Goal: Information Seeking & Learning: Learn about a topic

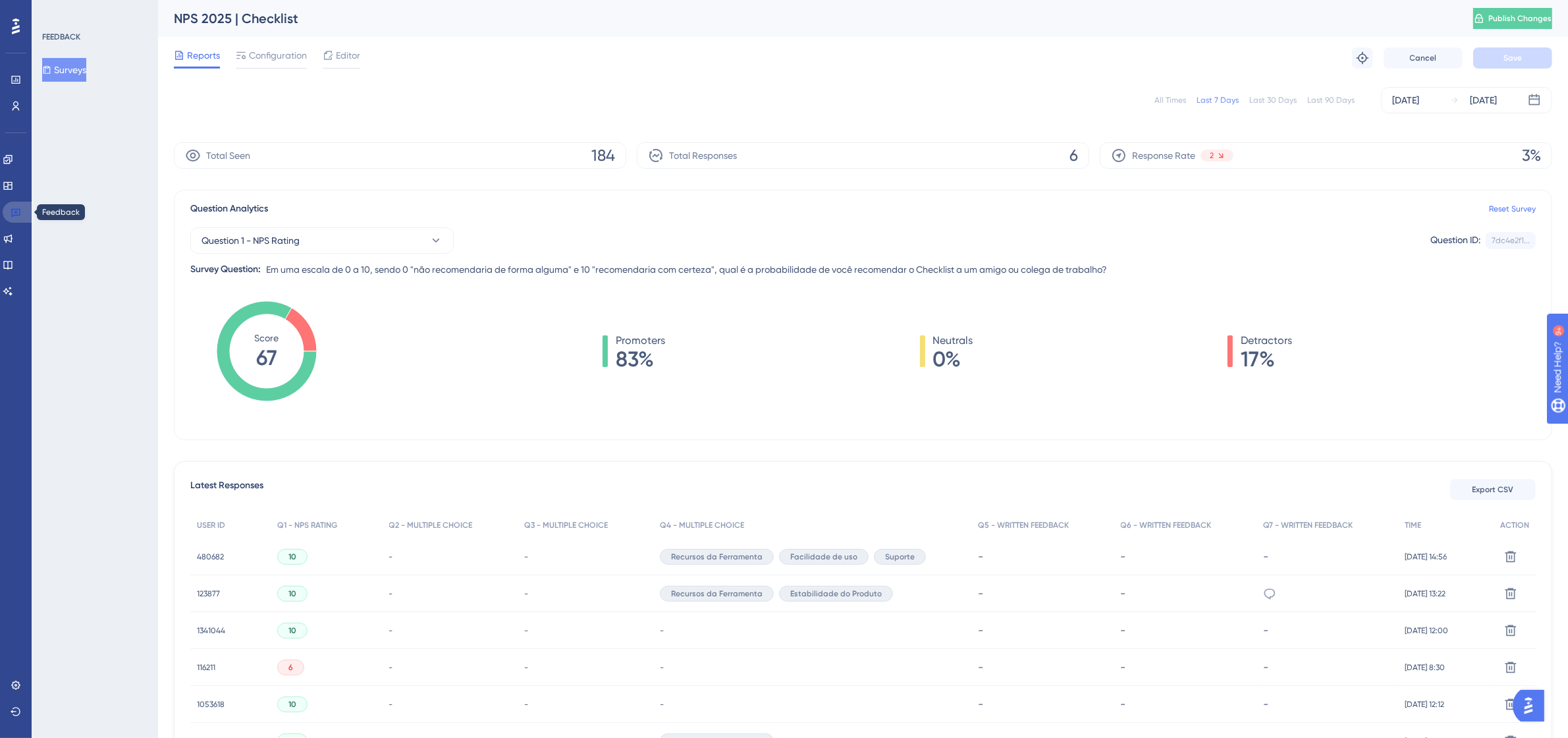
click at [24, 212] on link at bounding box center [19, 212] width 32 height 21
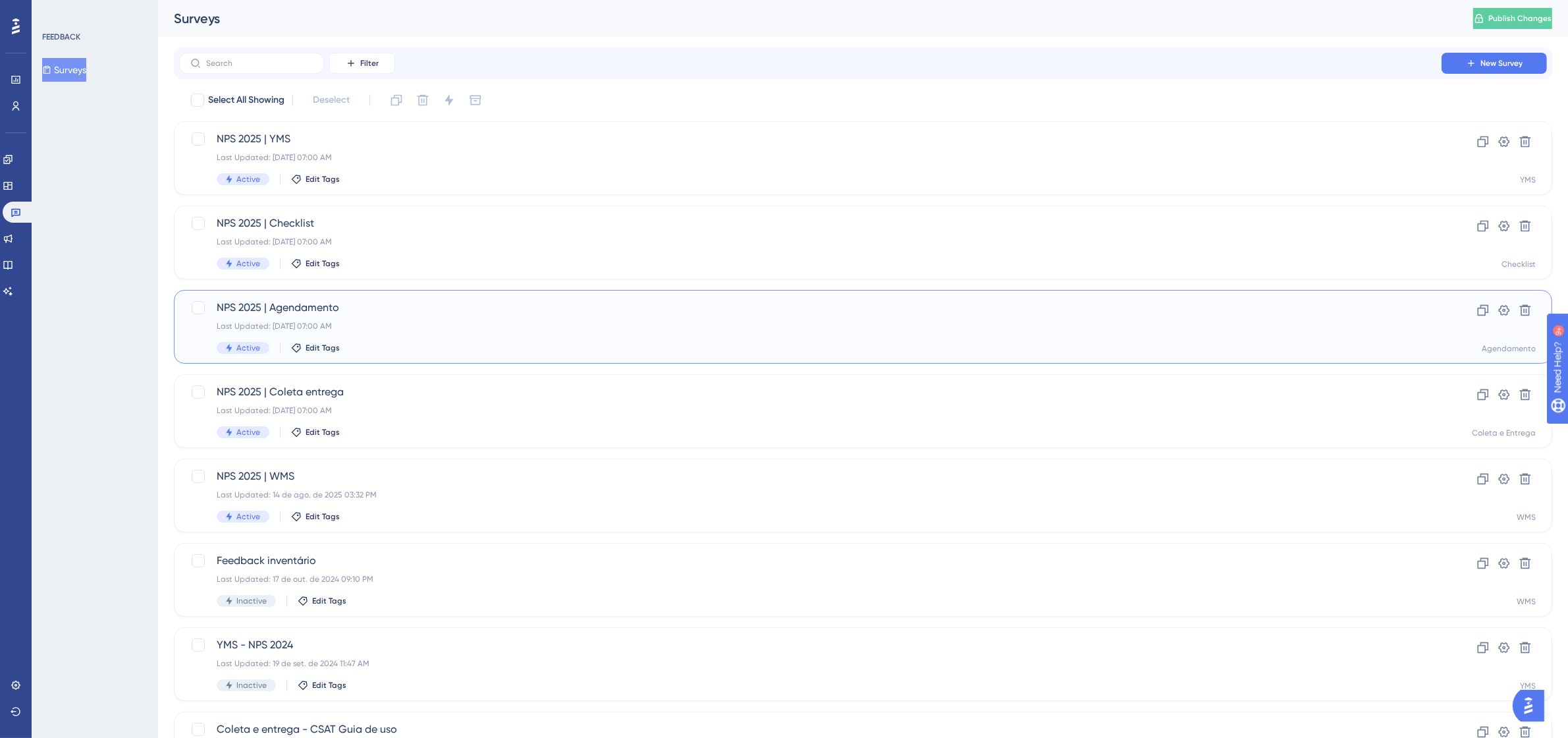
click at [393, 317] on div "NPS 2025 | Agendamento Last Updated: [DATE] 07:00 AM Active Edit Tags" at bounding box center [810, 327] width 1187 height 54
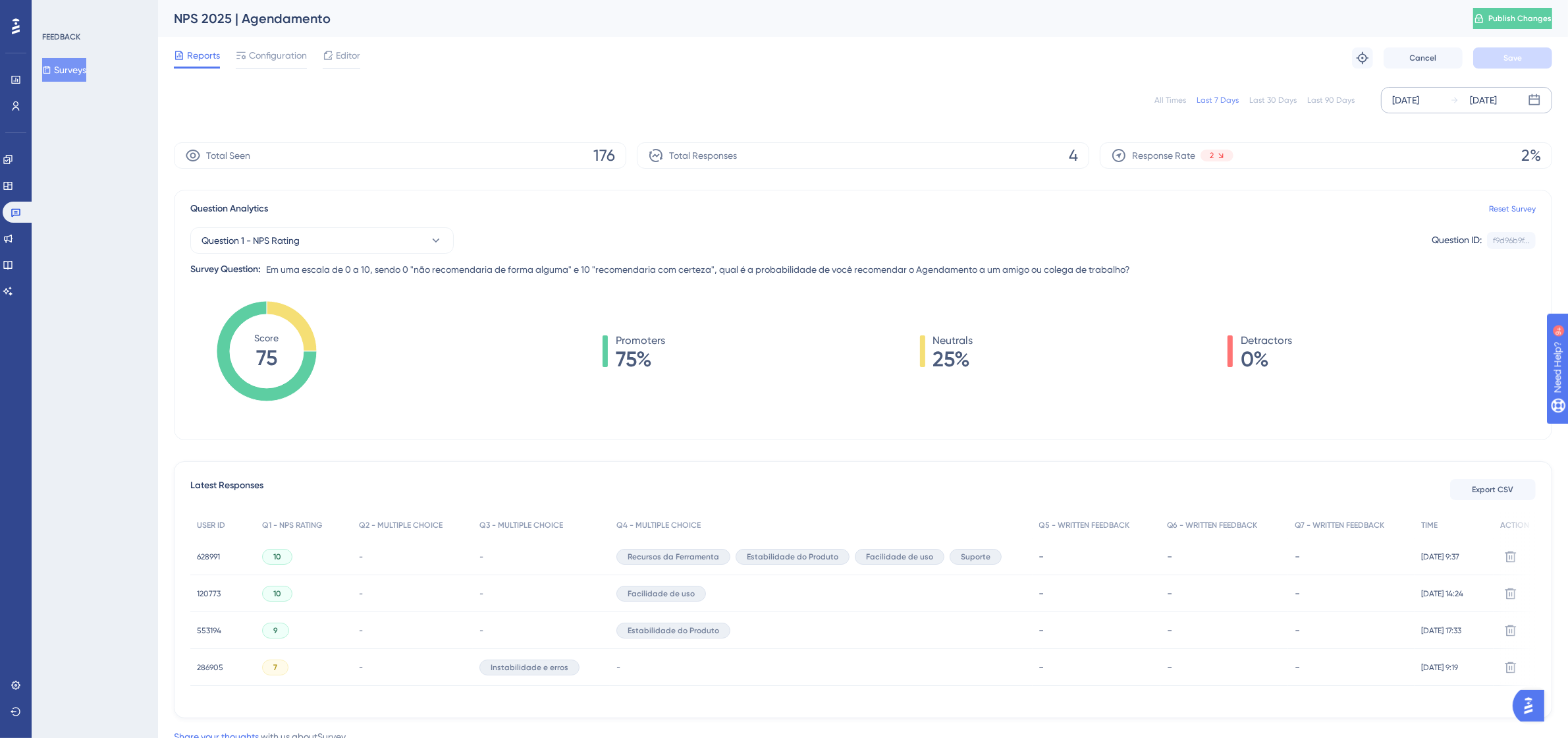
click at [1449, 97] on div "[DATE] [DATE]" at bounding box center [1466, 100] width 171 height 26
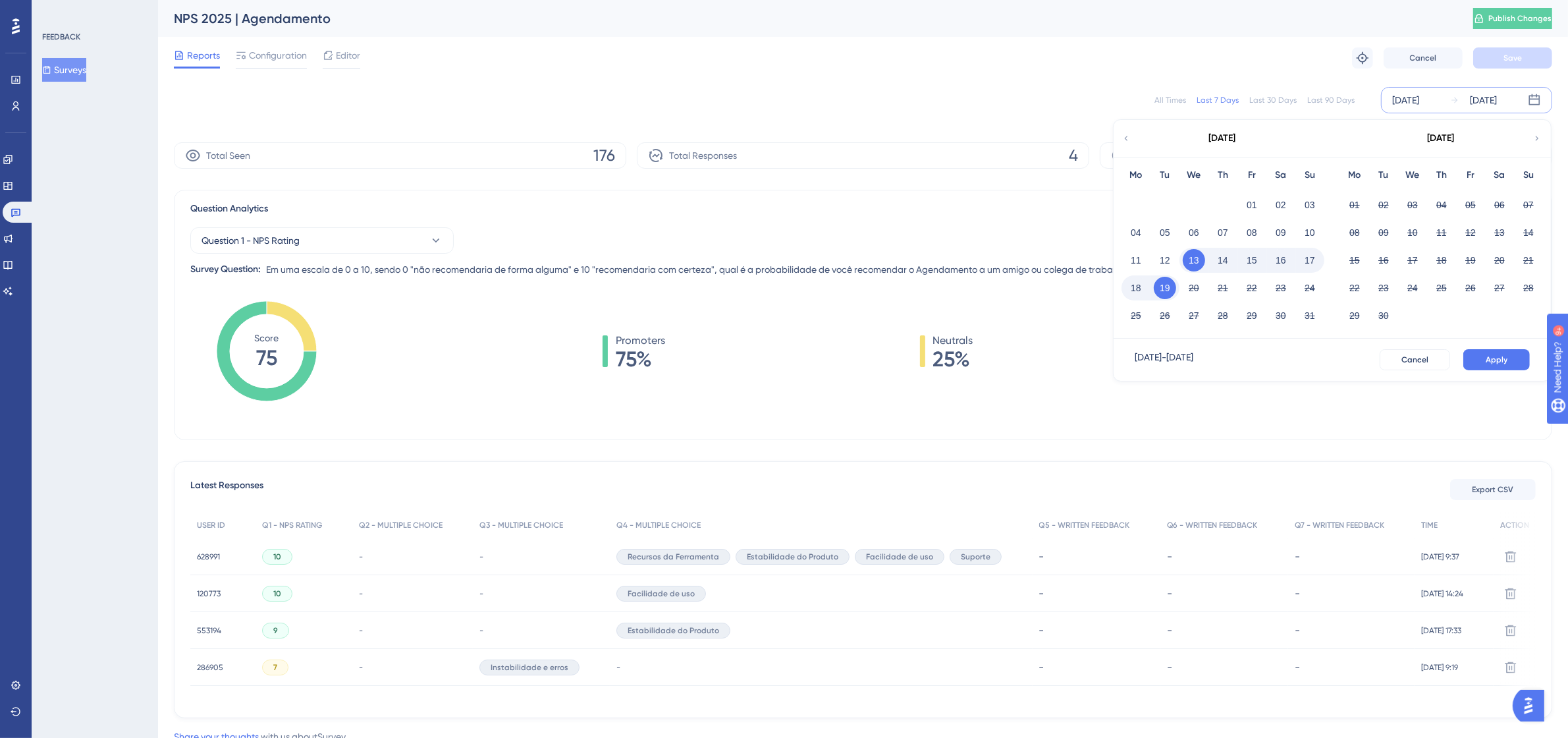
click at [1128, 135] on icon at bounding box center [1126, 138] width 9 height 12
click at [1379, 201] on button "01" at bounding box center [1383, 205] width 22 height 22
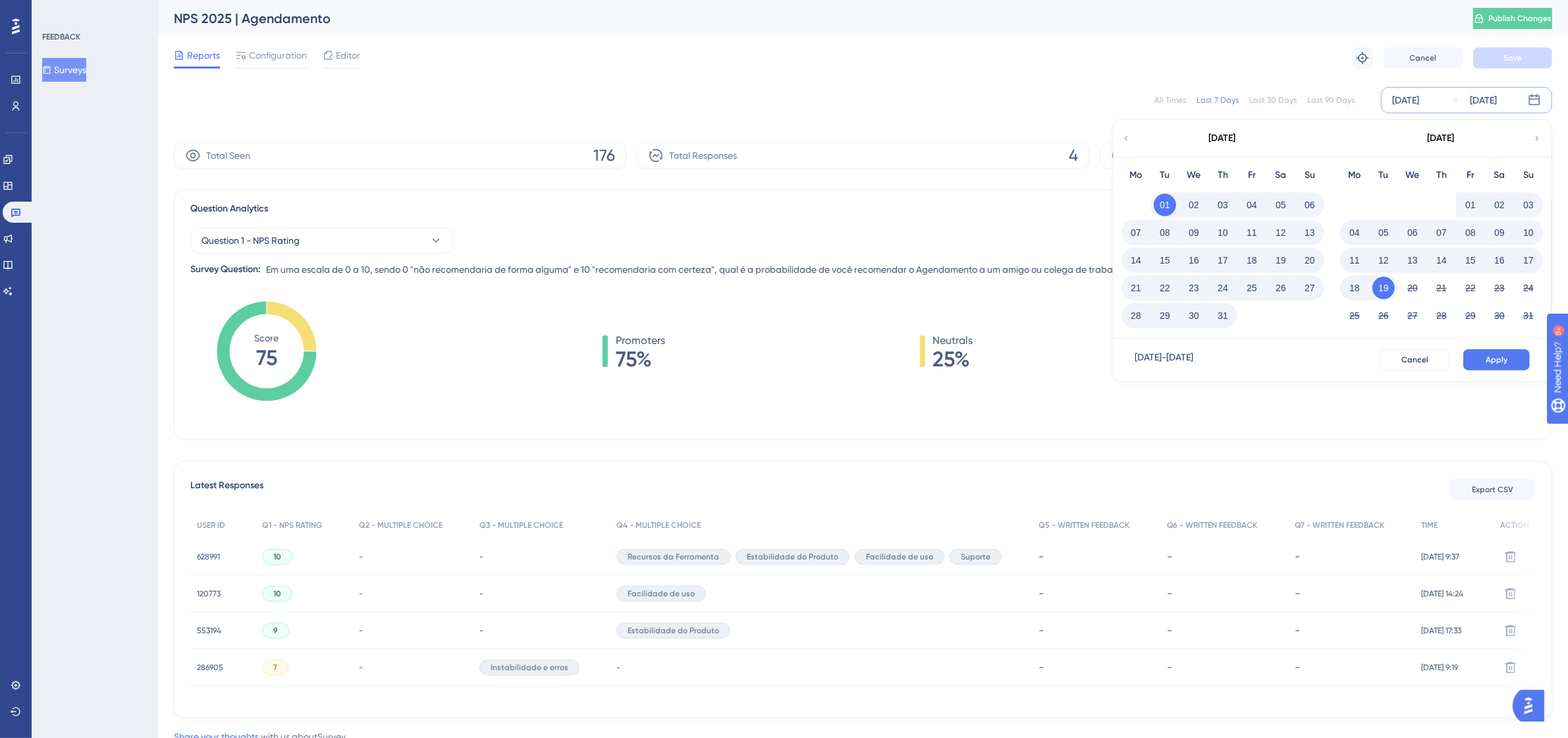
click at [1225, 316] on button "31" at bounding box center [1223, 315] width 22 height 22
click at [1483, 354] on button "Apply" at bounding box center [1497, 360] width 67 height 21
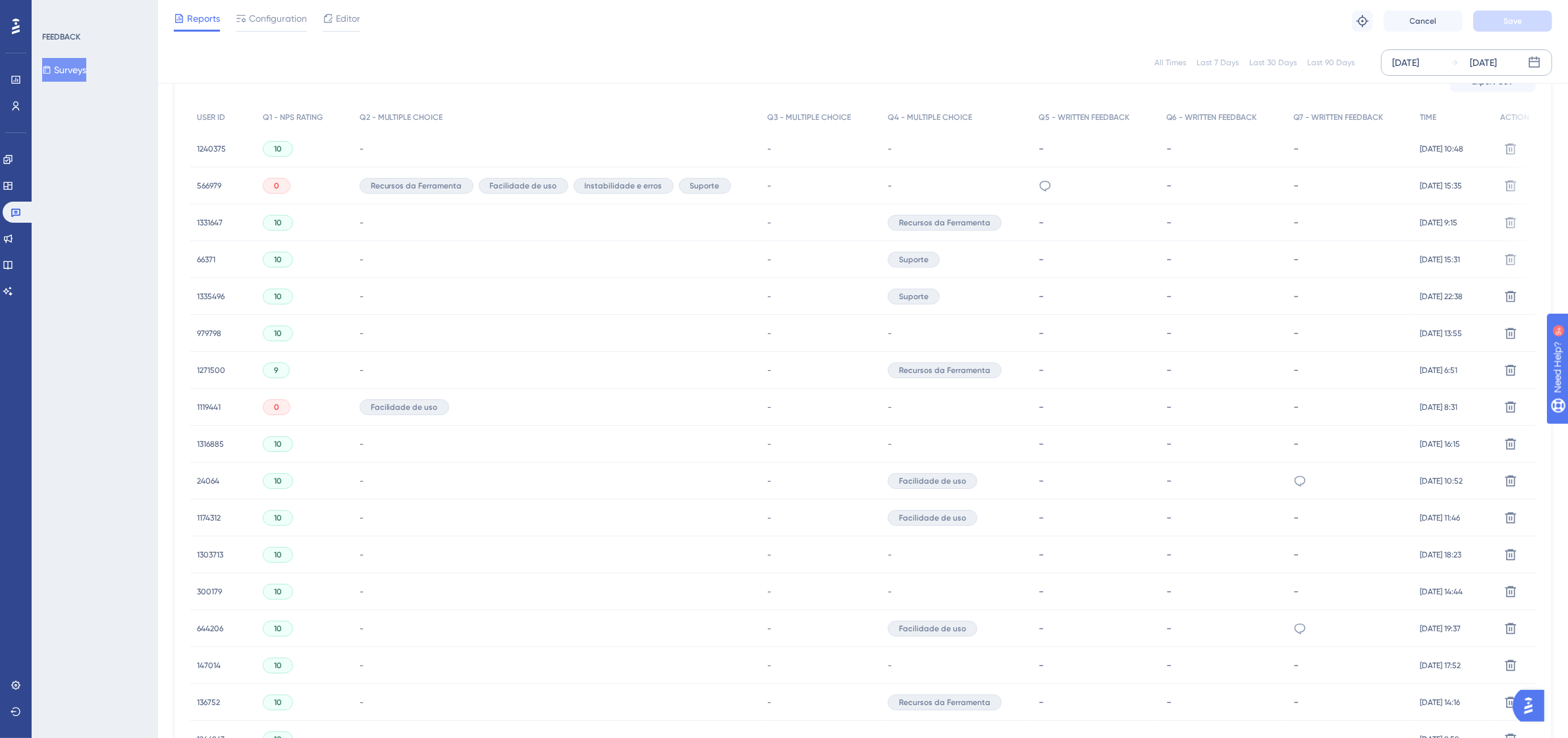
scroll to position [362, 0]
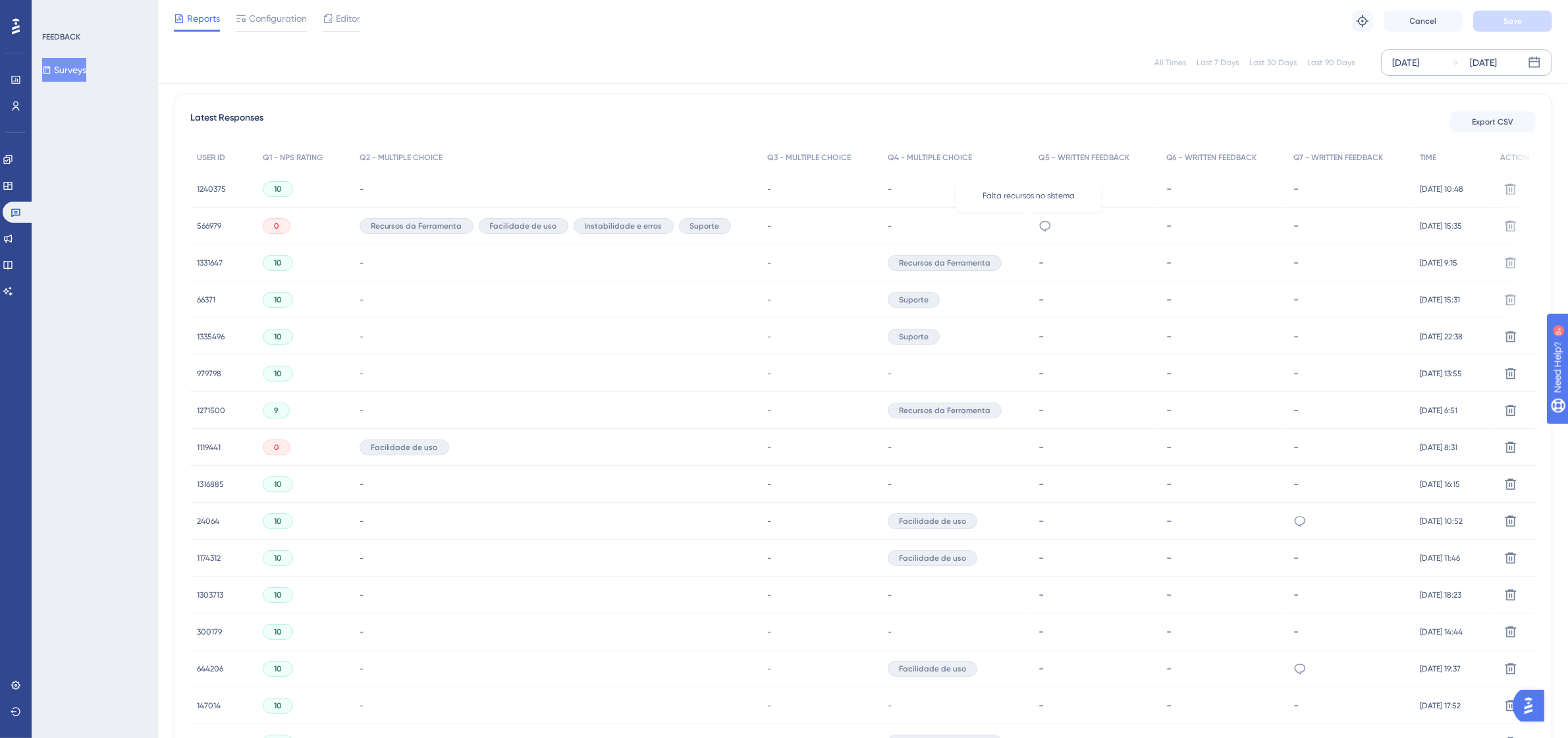
click at [1038, 224] on icon at bounding box center [1045, 226] width 13 height 13
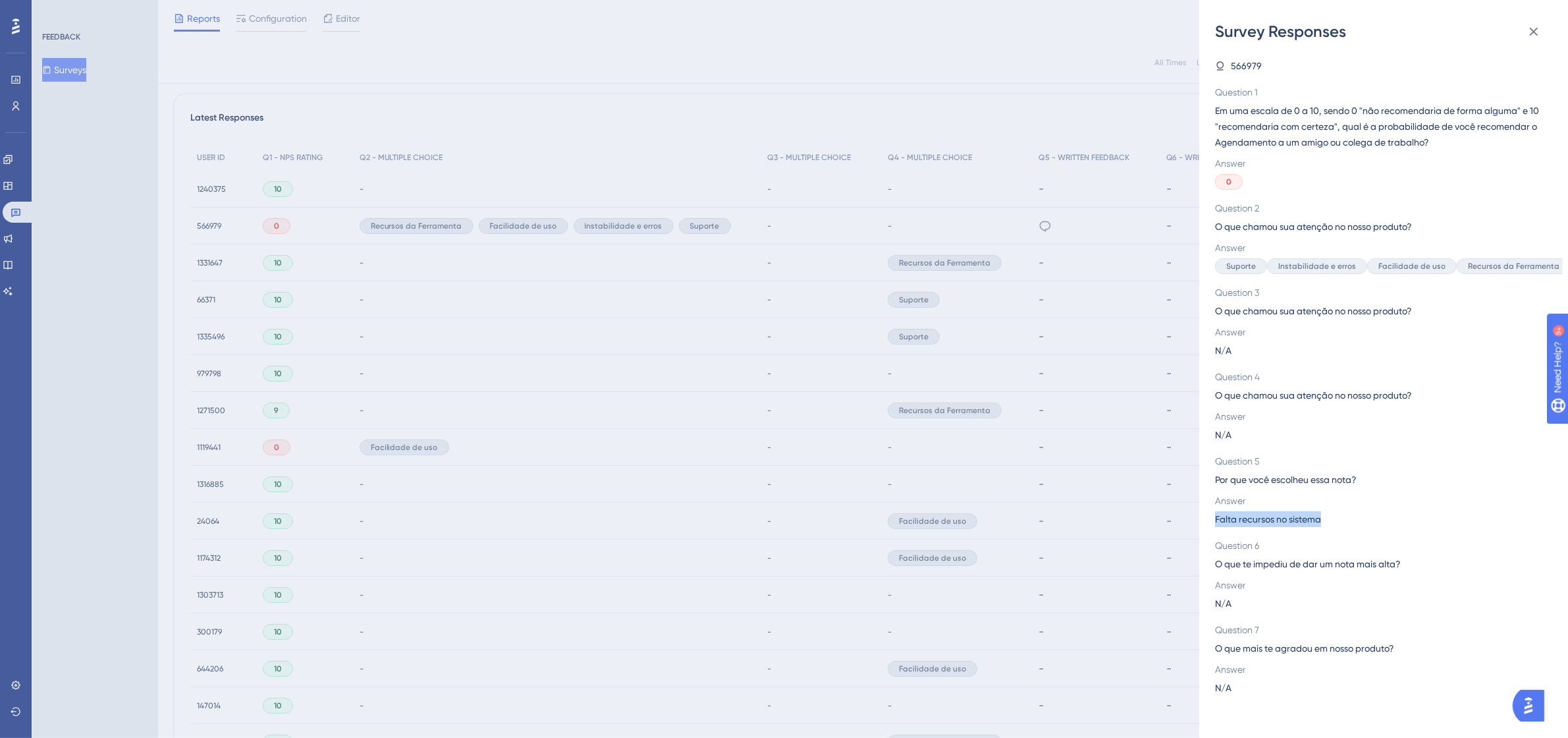
drag, startPoint x: 1337, startPoint y: 523, endPoint x: 1208, endPoint y: 524, distance: 129.0
click at [1208, 524] on div "Survey Responses 566979 Question 1 Em uma escala de 0 a 10, sendo 0 "não recome…" at bounding box center [1383, 369] width 369 height 738
copy span "Falta recursos no sistema"
click at [1543, 24] on button at bounding box center [1533, 32] width 26 height 26
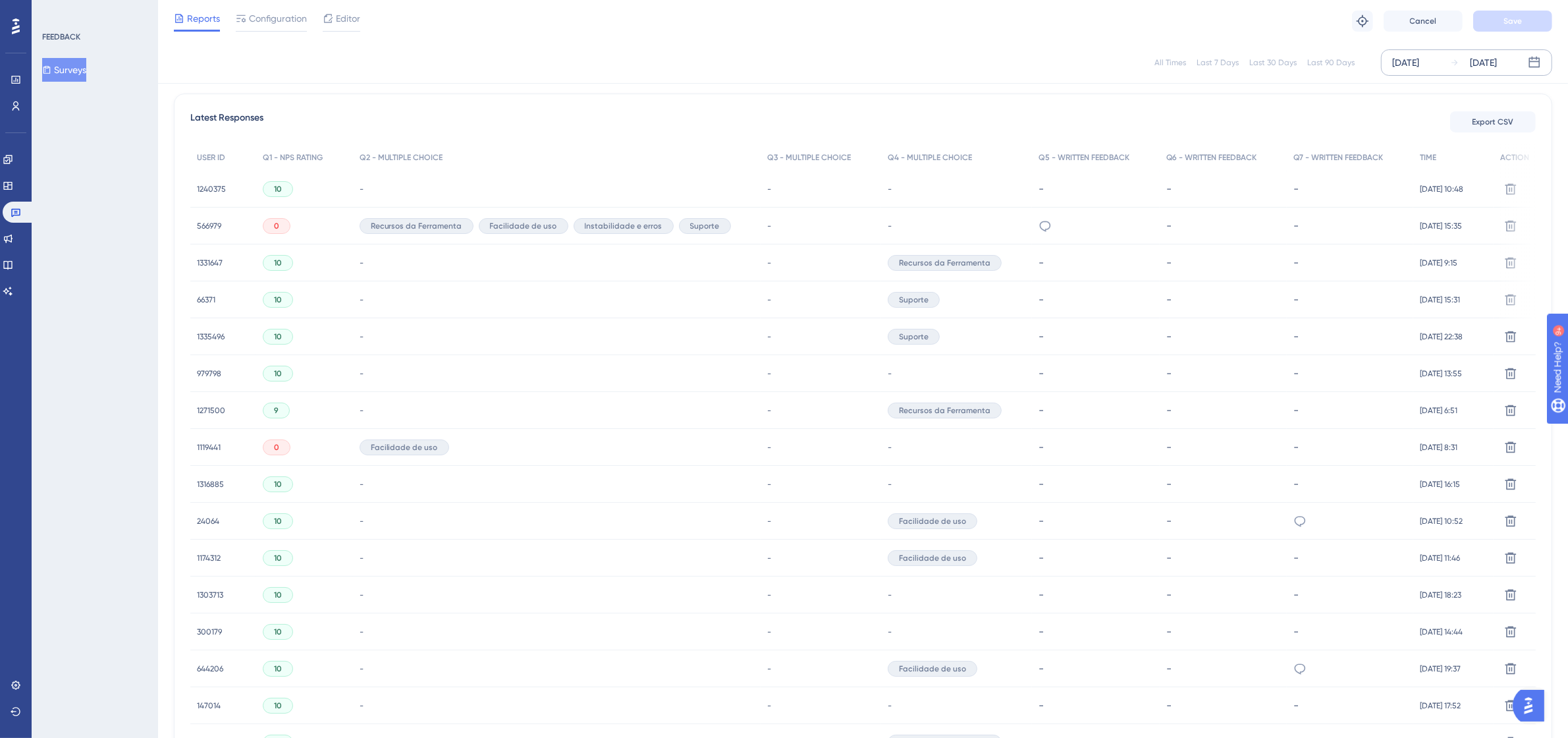
click at [202, 219] on div "566979 566979" at bounding box center [209, 226] width 24 height 37
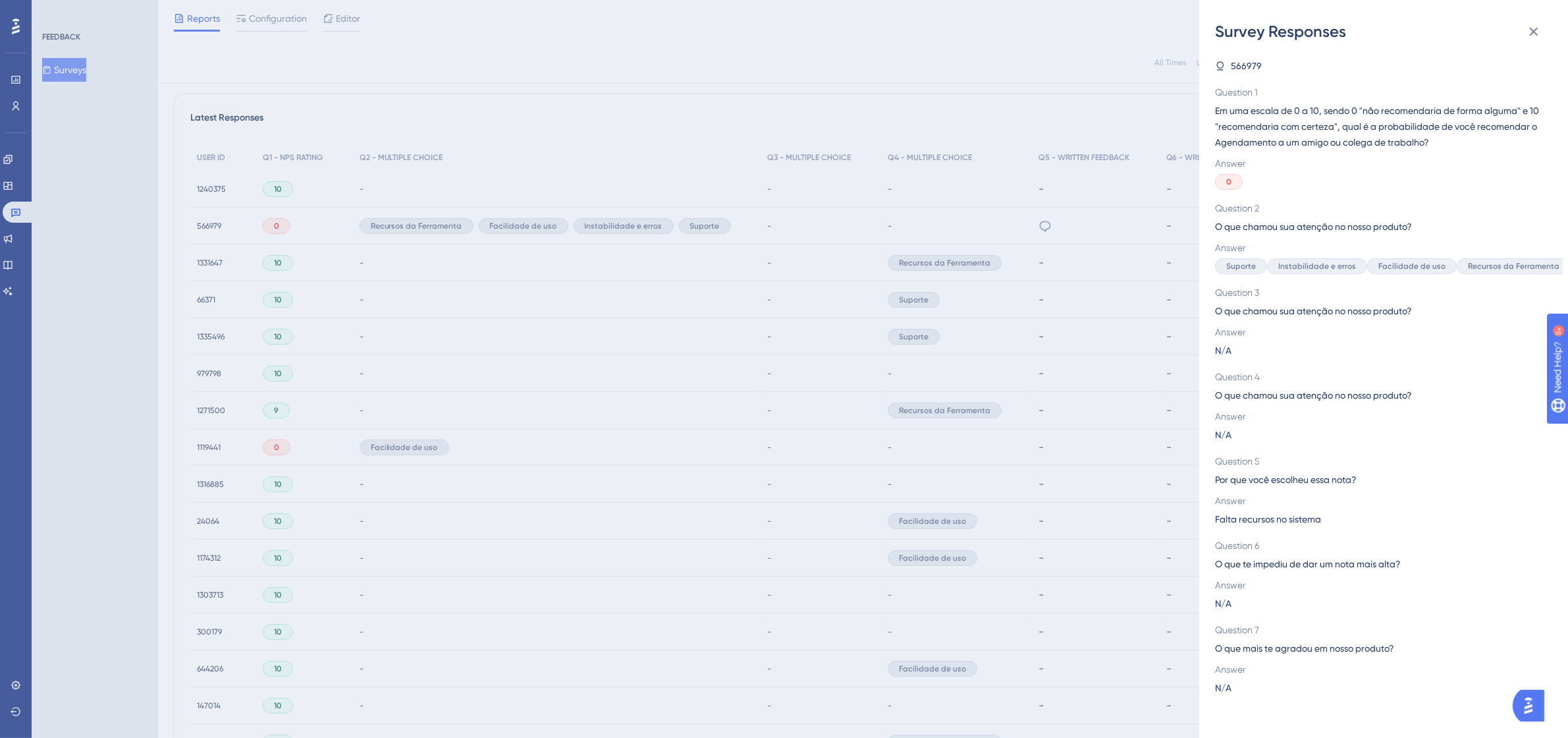
click at [202, 219] on div "Survey Responses 566979 Question 1 Em uma escala de 0 a 10, sendo 0 "não recome…" at bounding box center [784, 369] width 1568 height 738
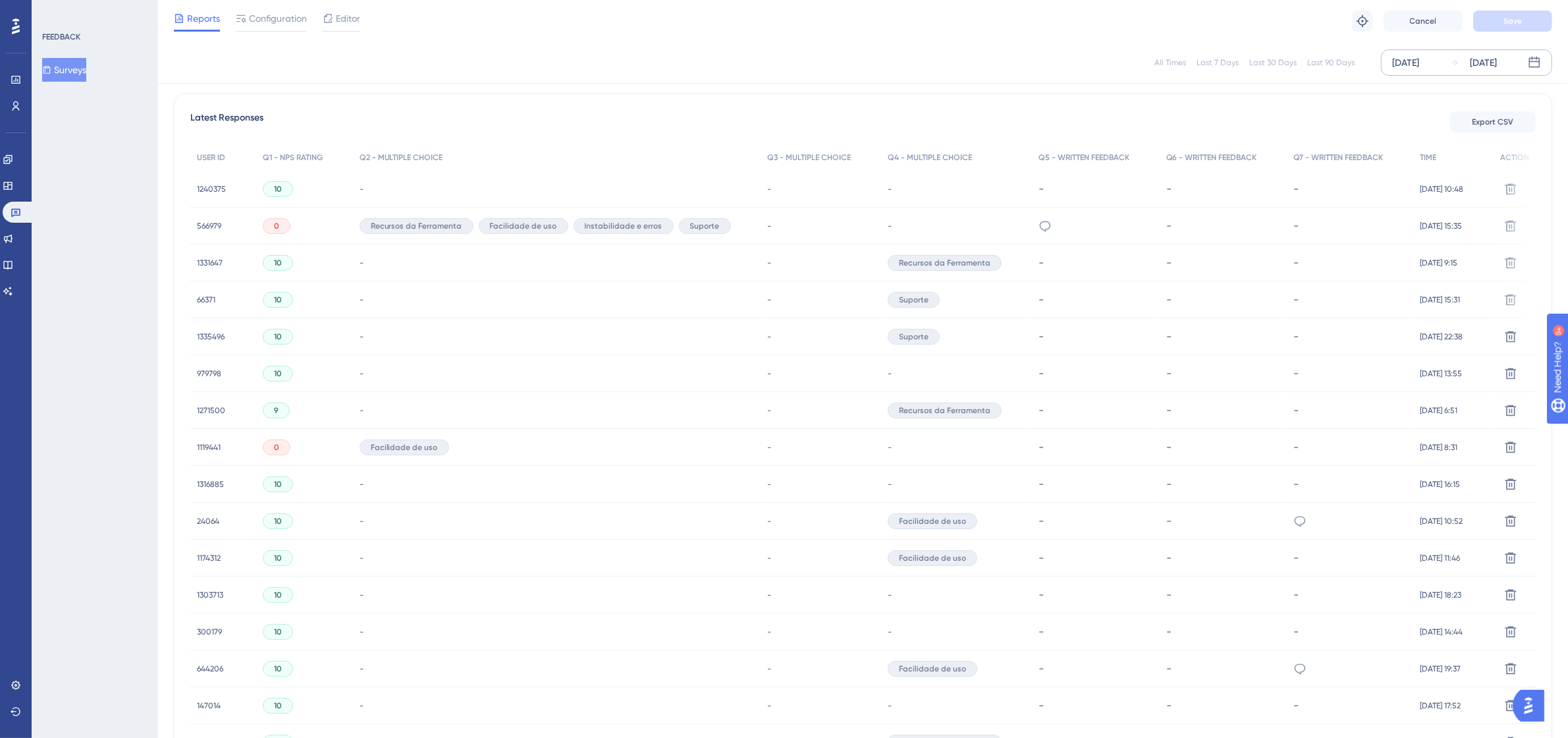
click at [203, 224] on span "566979" at bounding box center [209, 226] width 24 height 10
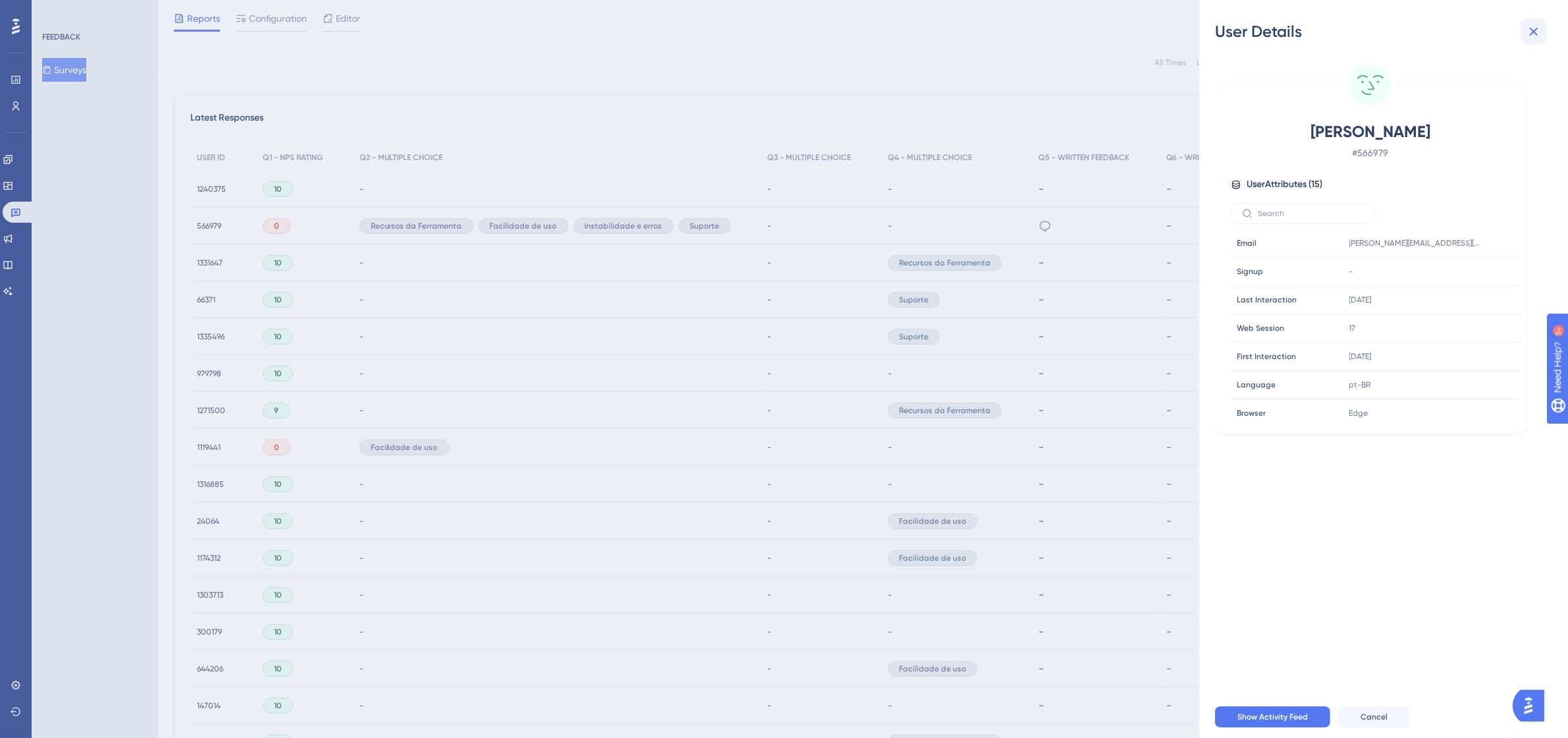
click at [1531, 27] on icon at bounding box center [1533, 31] width 16 height 16
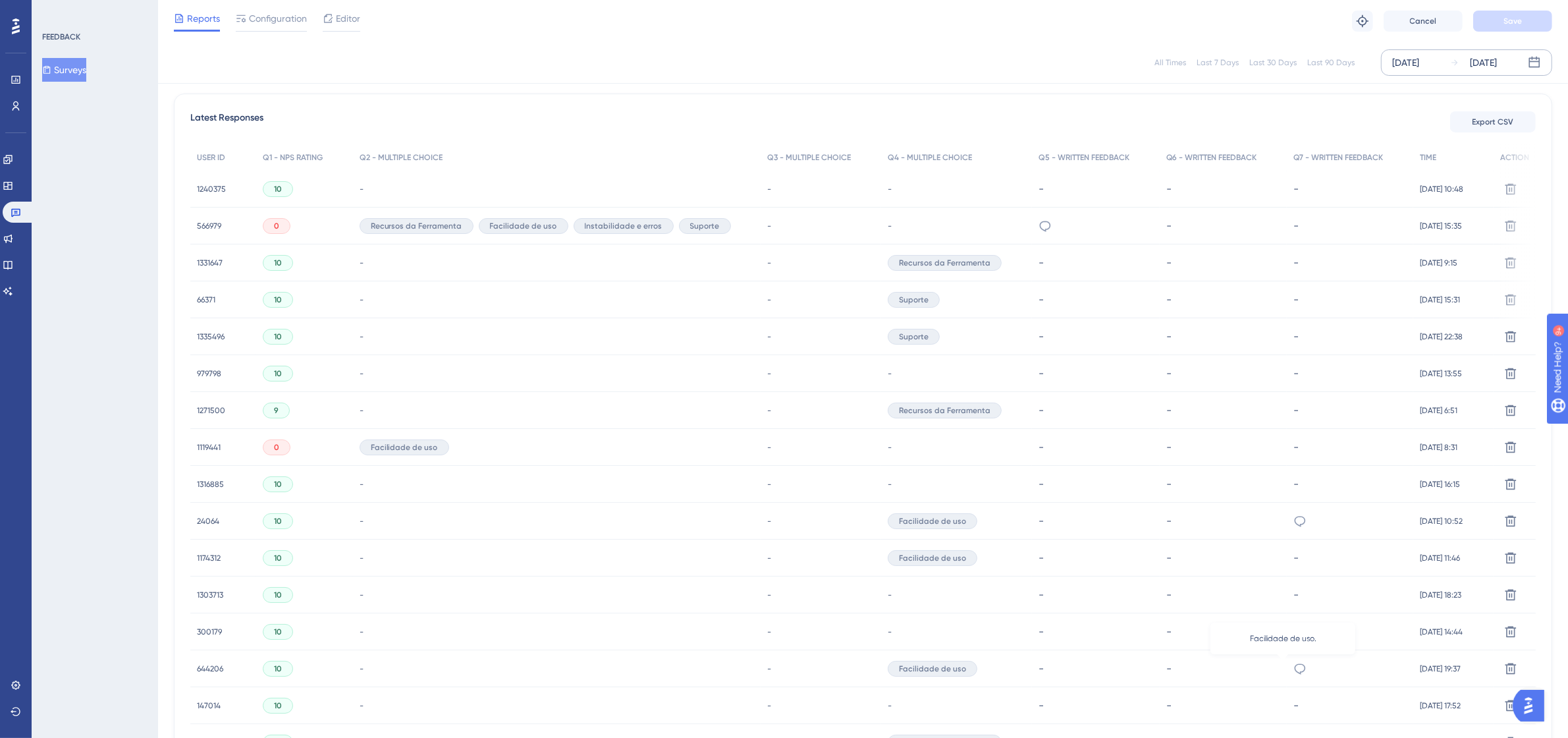
click at [1293, 669] on icon at bounding box center [1299, 668] width 13 height 13
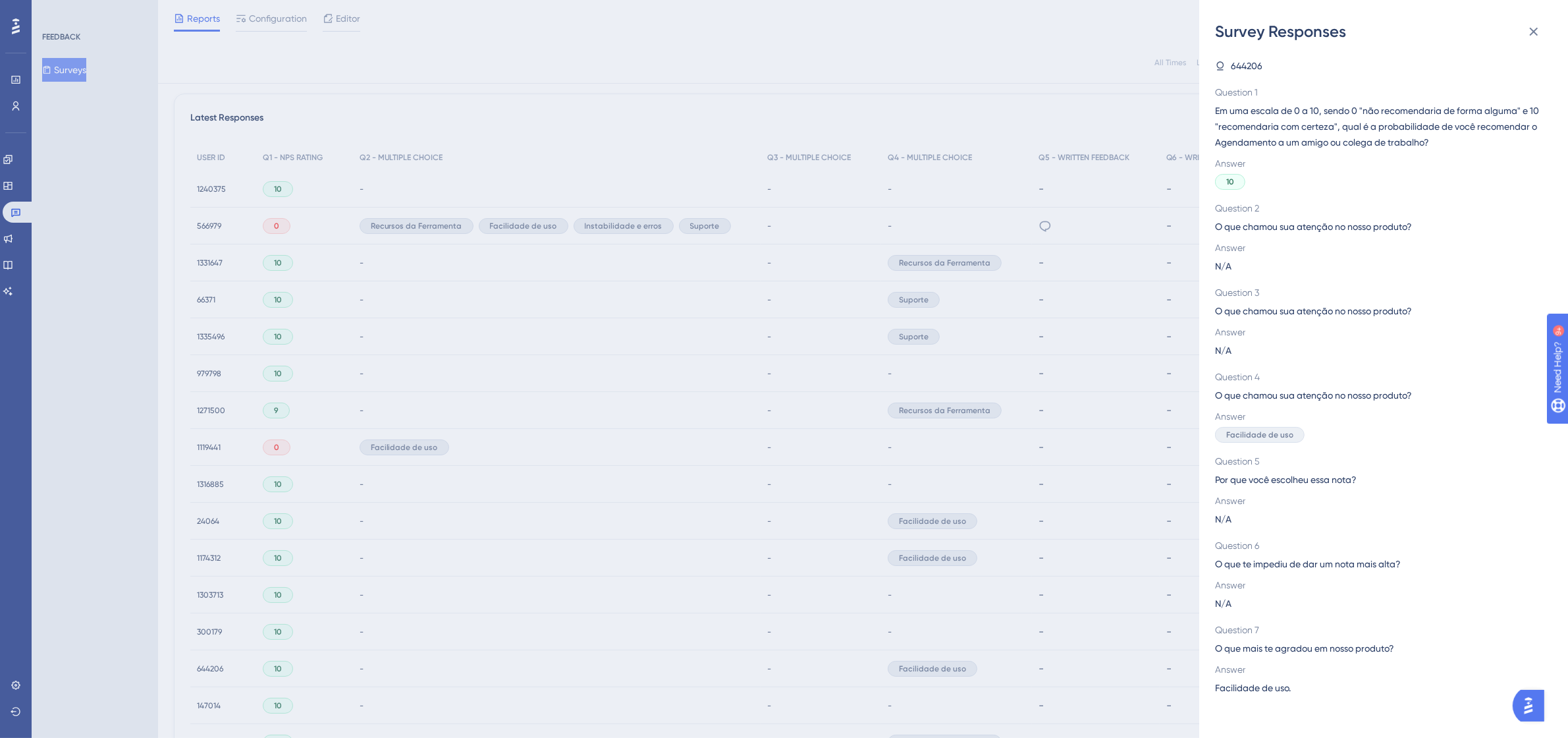
click at [1118, 631] on div "Survey Responses 644206 Question 1 Em uma escala de 0 a 10, sendo 0 "não recome…" at bounding box center [784, 369] width 1568 height 738
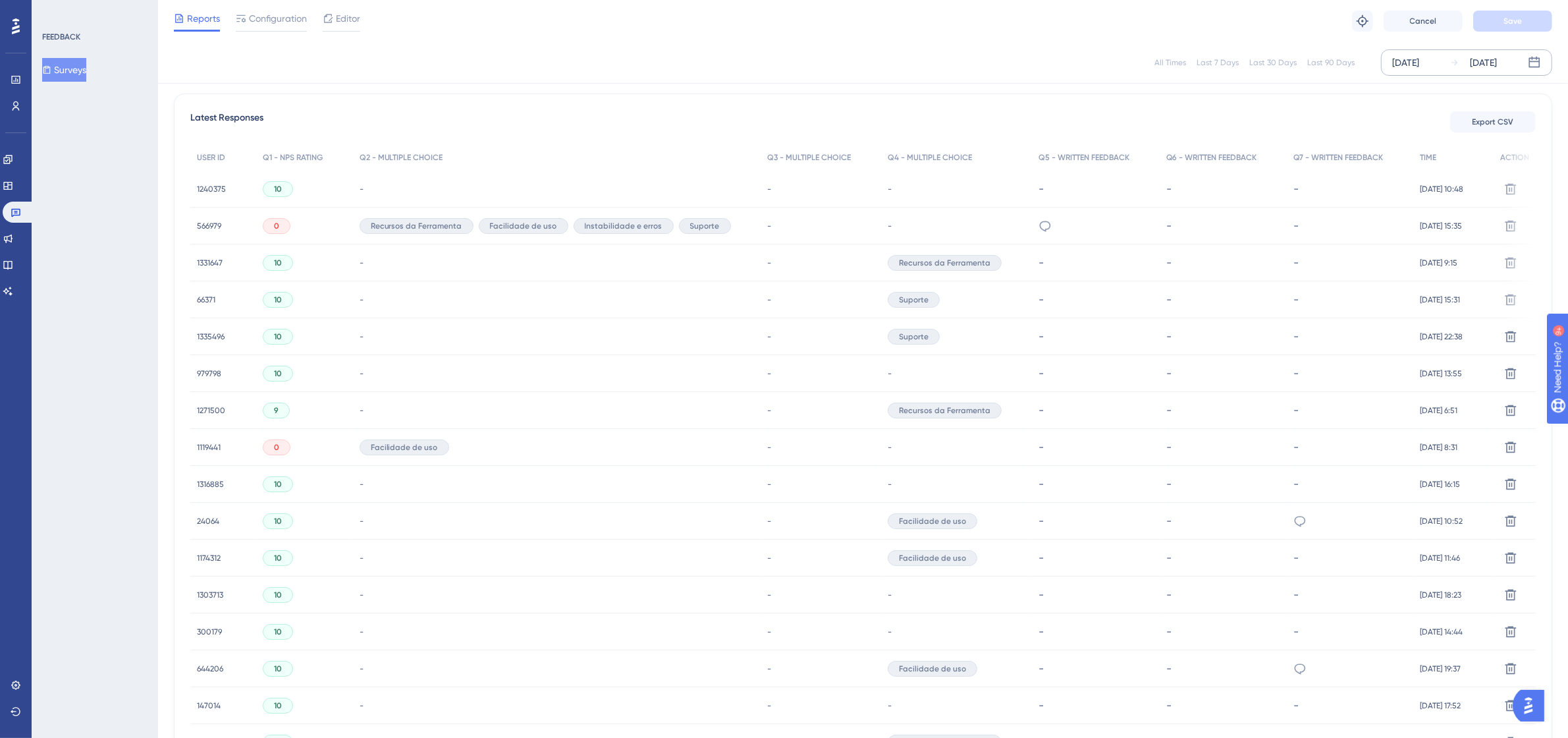
click at [214, 663] on span "644206" at bounding box center [210, 668] width 26 height 10
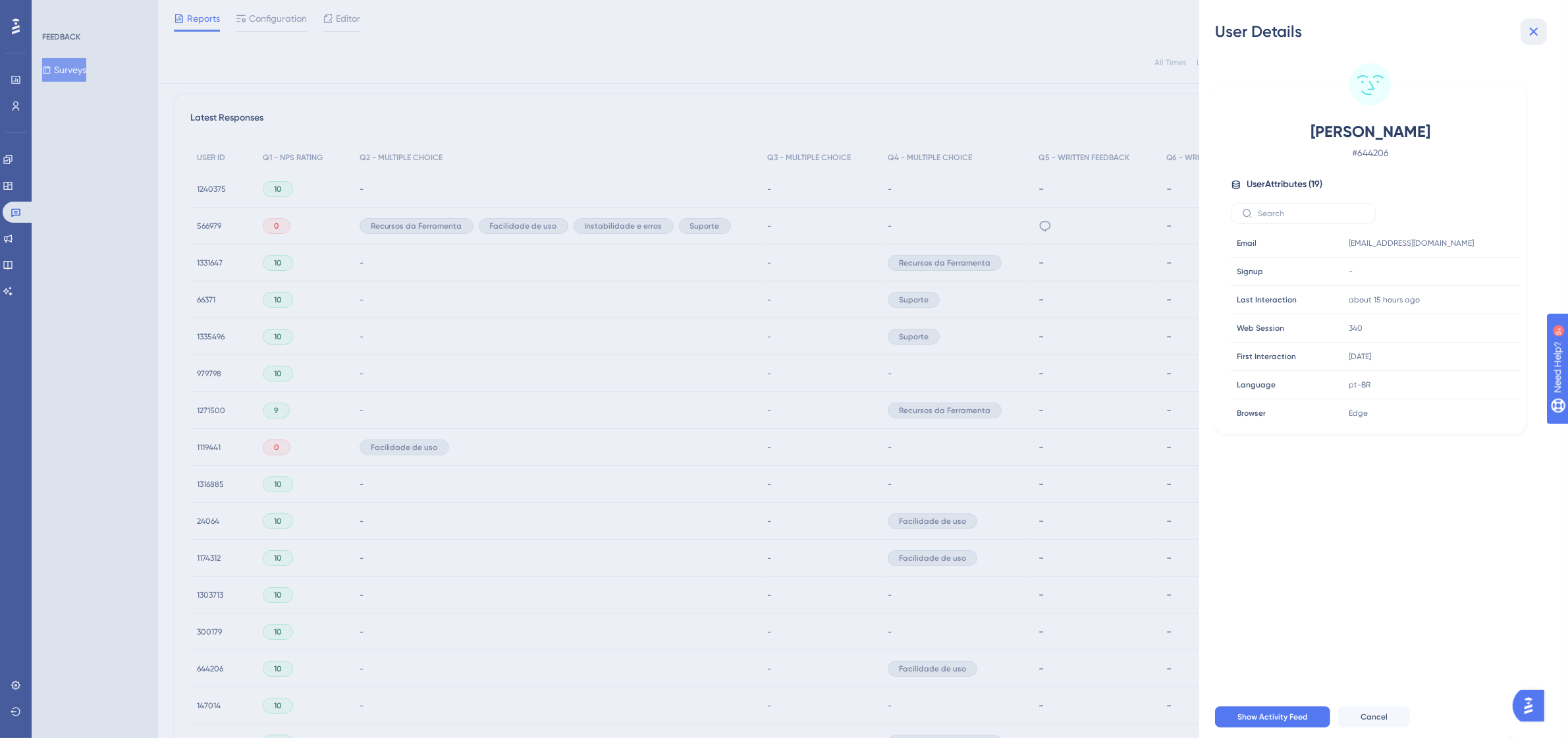
click at [1536, 25] on icon at bounding box center [1533, 31] width 16 height 16
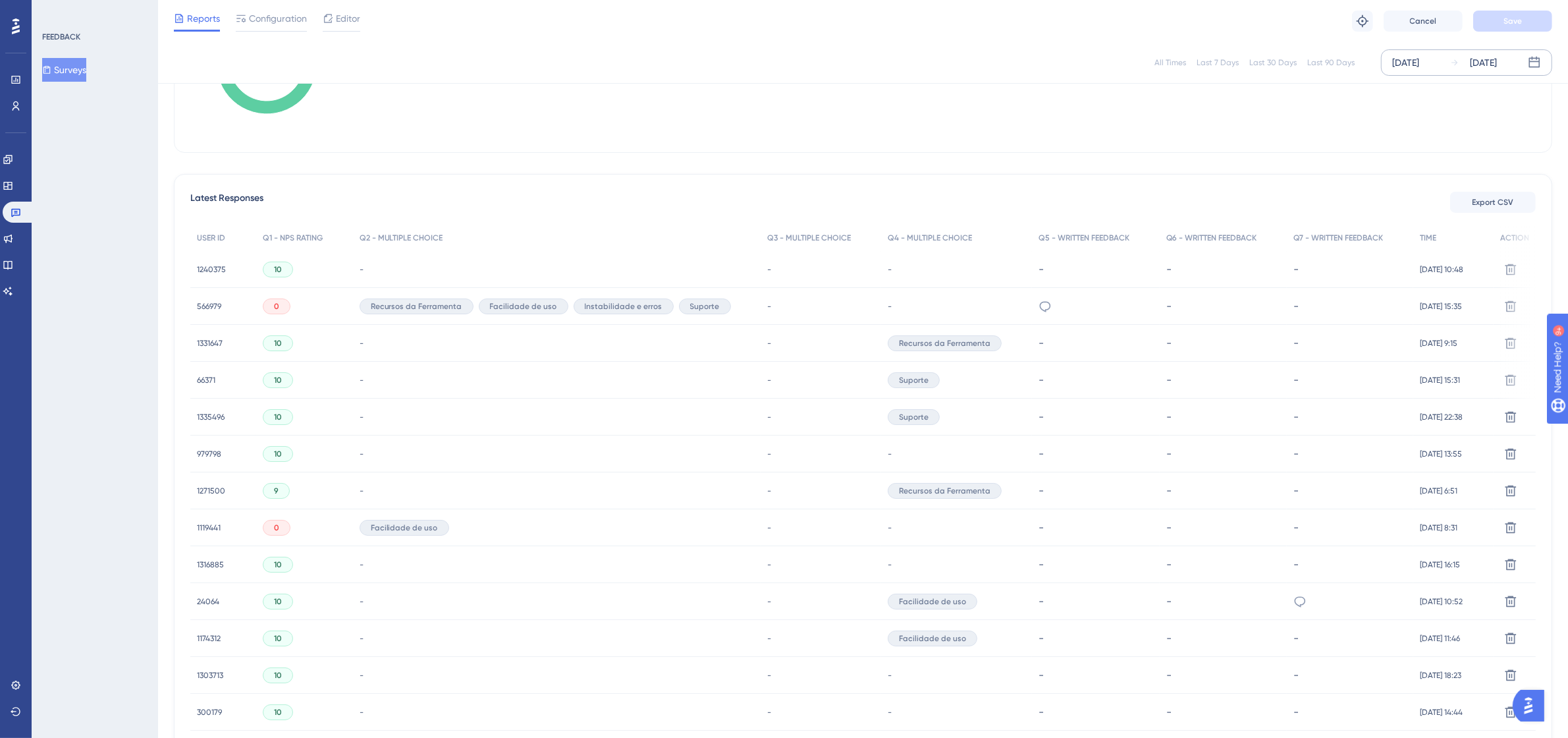
scroll to position [280, 0]
click at [12, 210] on icon at bounding box center [15, 212] width 10 height 10
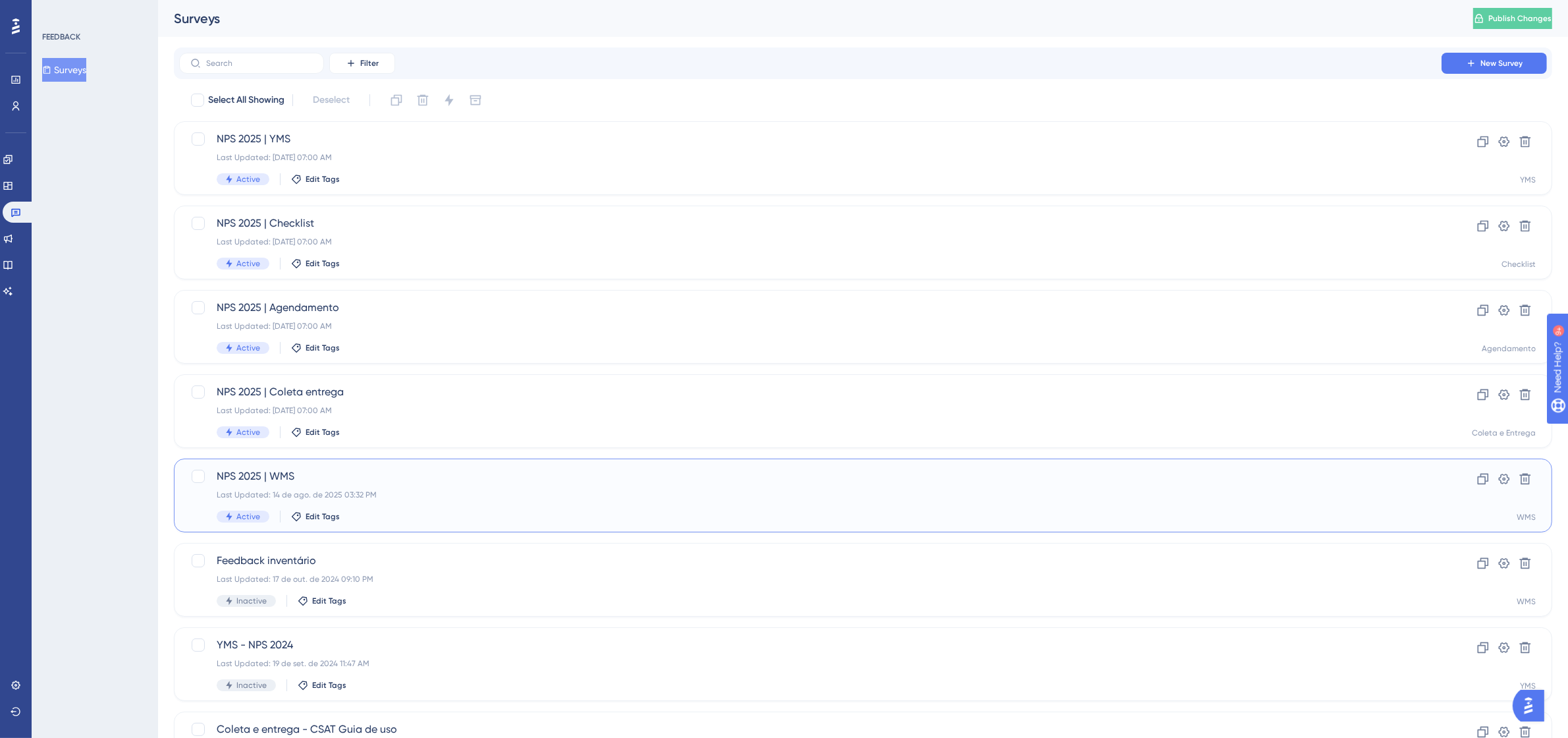
click at [398, 487] on div "NPS 2025 | WMS Last Updated: [DATE] 03:32 PM Active Edit Tags" at bounding box center [810, 495] width 1187 height 54
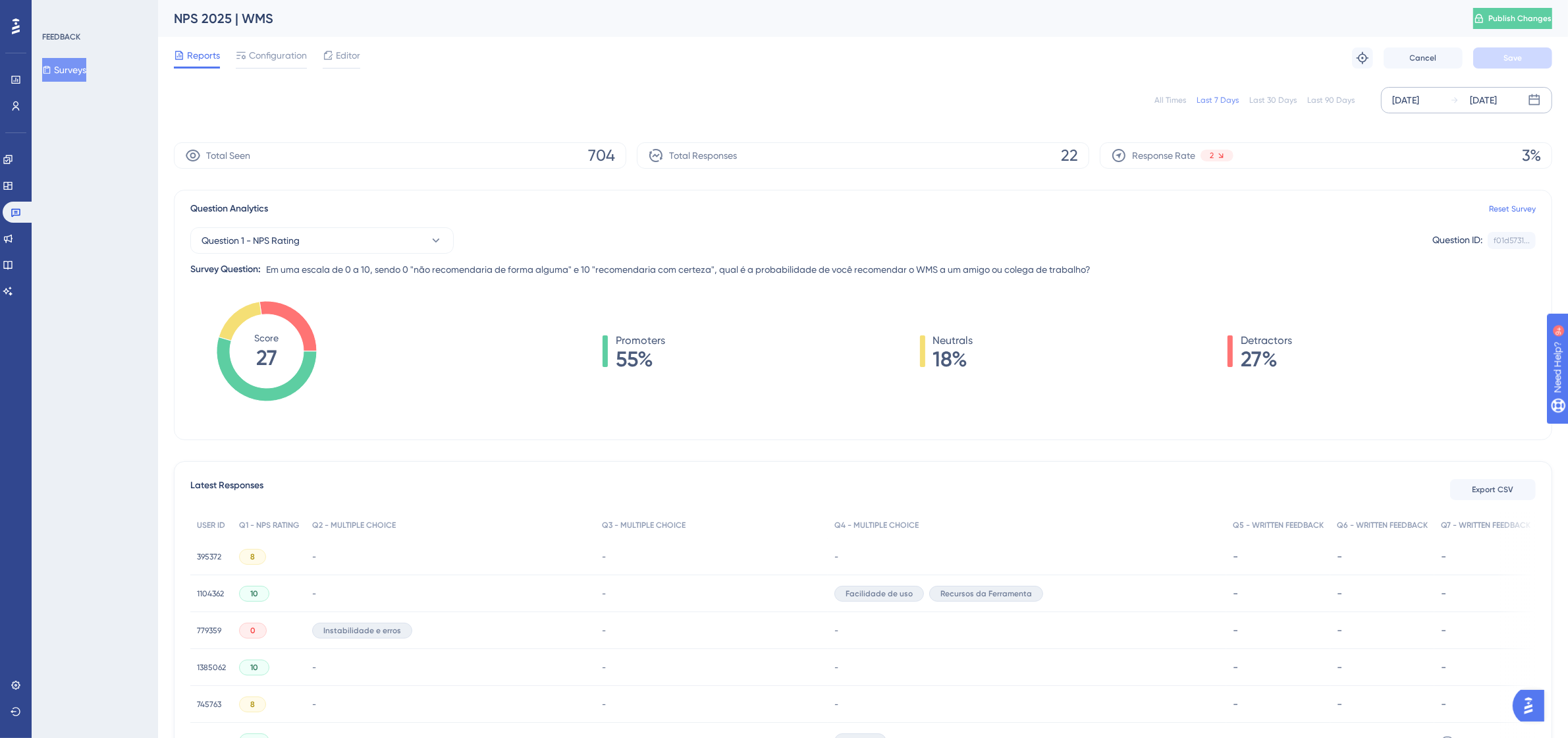
click at [1475, 100] on div "[DATE]" at bounding box center [1483, 100] width 27 height 16
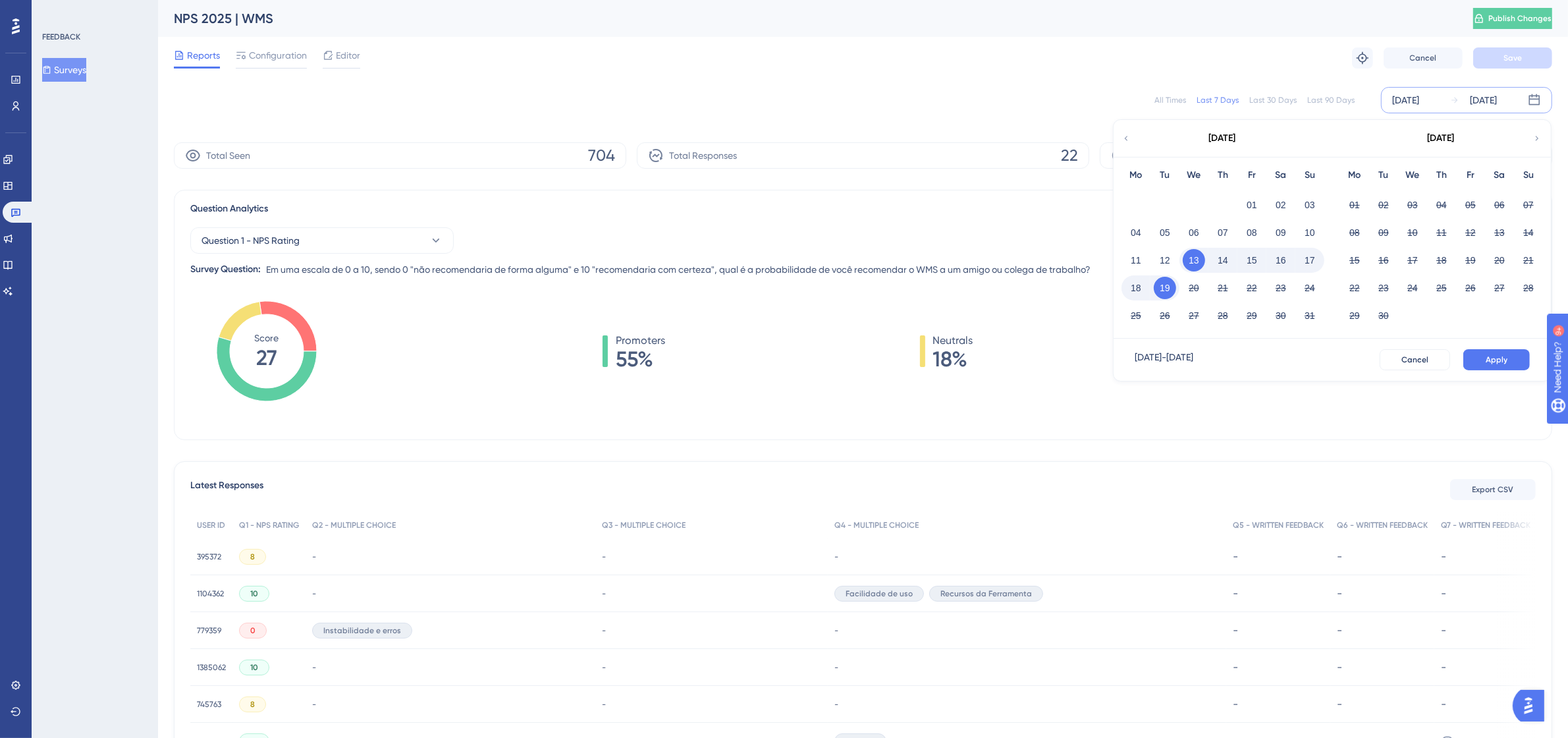
click at [1126, 140] on icon at bounding box center [1126, 137] width 3 height 5
click at [1384, 204] on button "01" at bounding box center [1383, 205] width 22 height 22
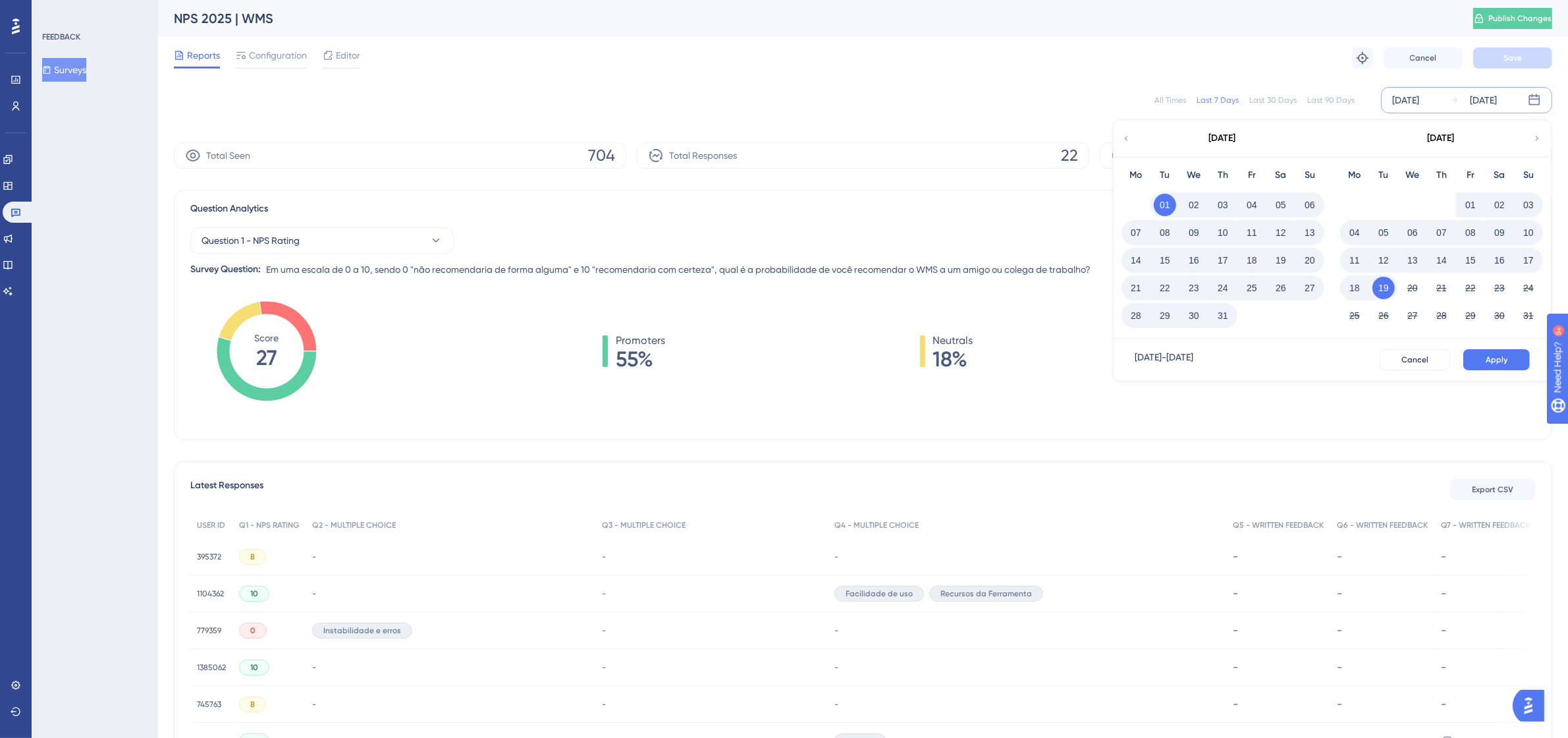
click at [1220, 316] on button "31" at bounding box center [1223, 315] width 22 height 22
click at [1485, 360] on button "Apply" at bounding box center [1497, 360] width 67 height 21
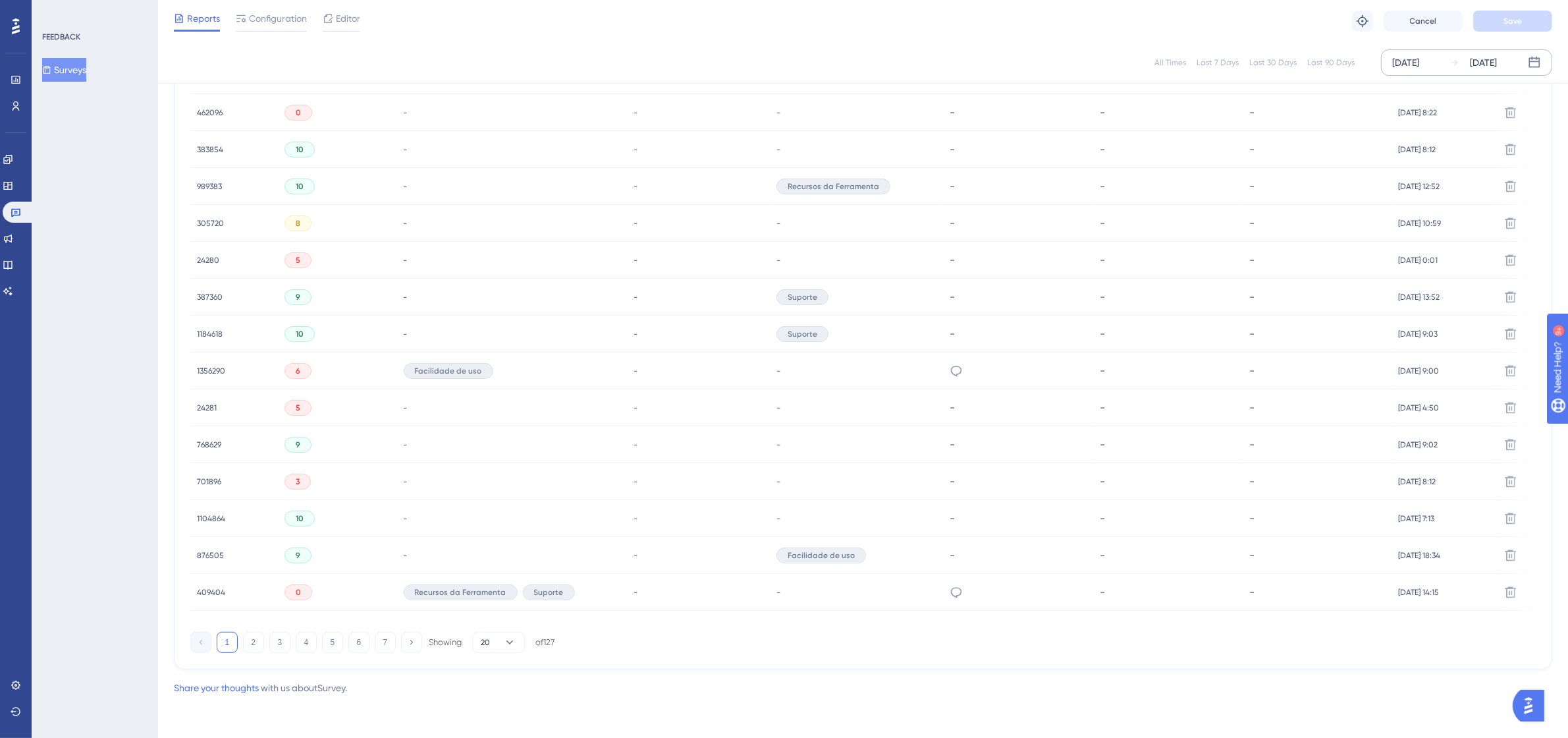
scroll to position [664, 0]
click at [507, 639] on icon at bounding box center [509, 641] width 13 height 13
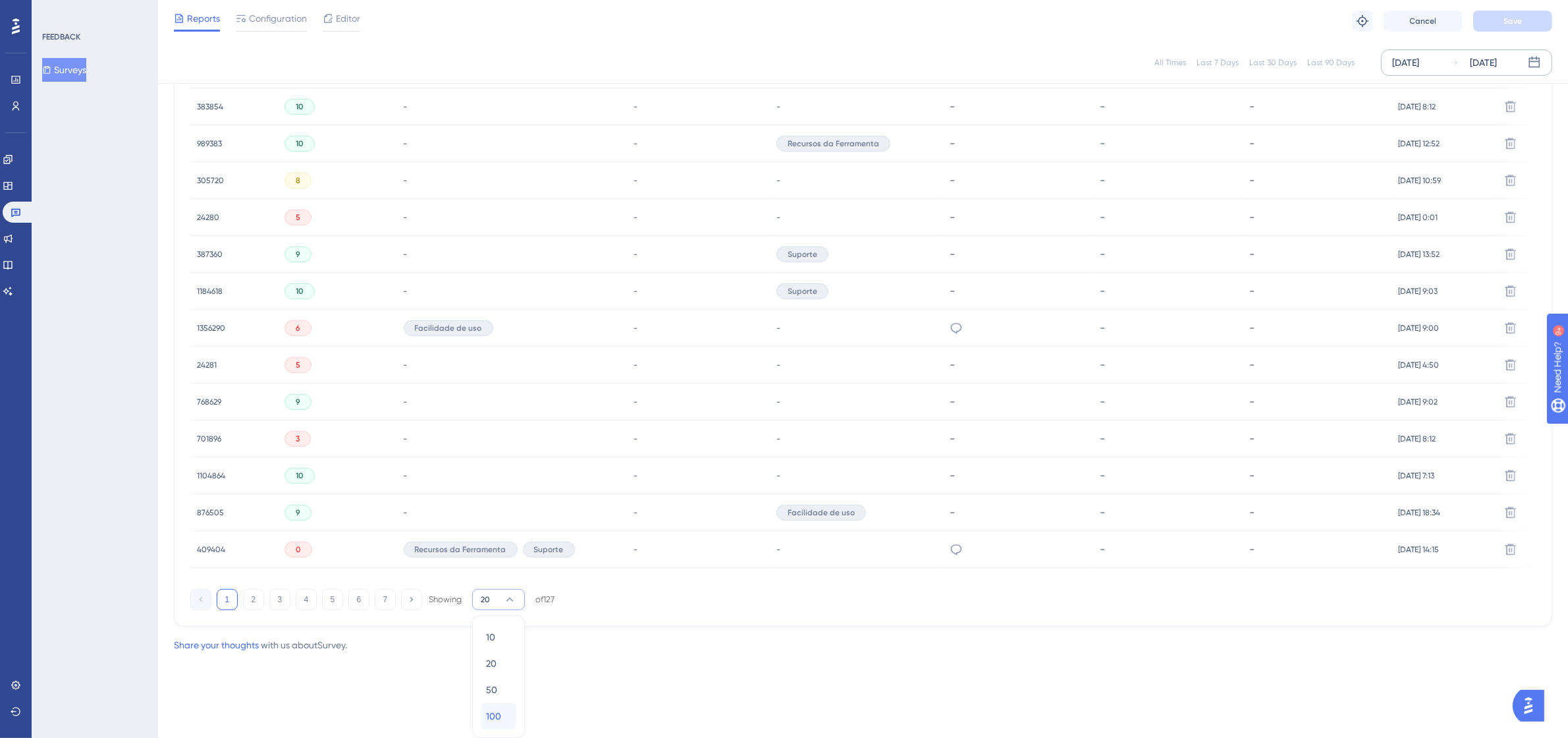
click at [503, 714] on div "100 100" at bounding box center [498, 716] width 25 height 26
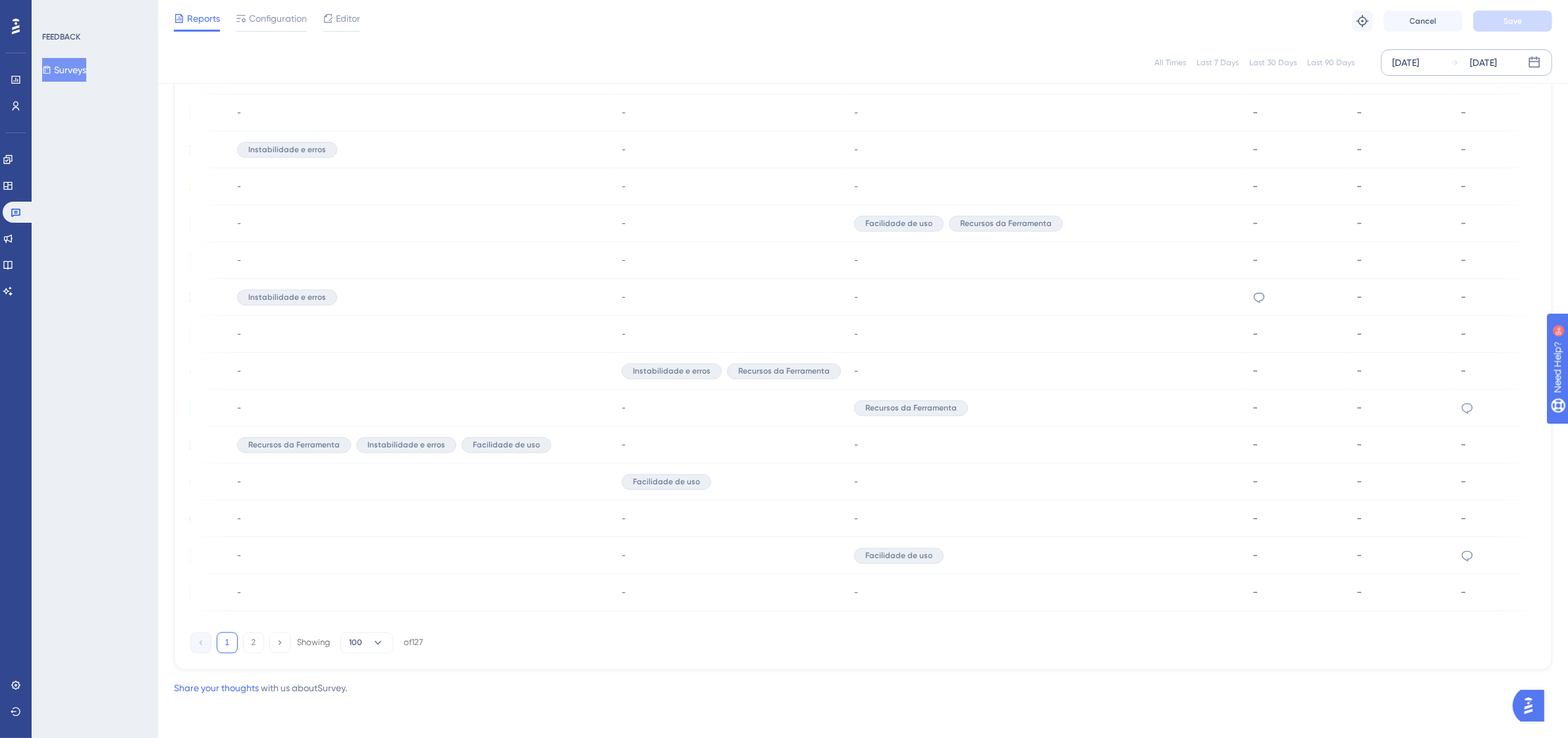
scroll to position [0, 199]
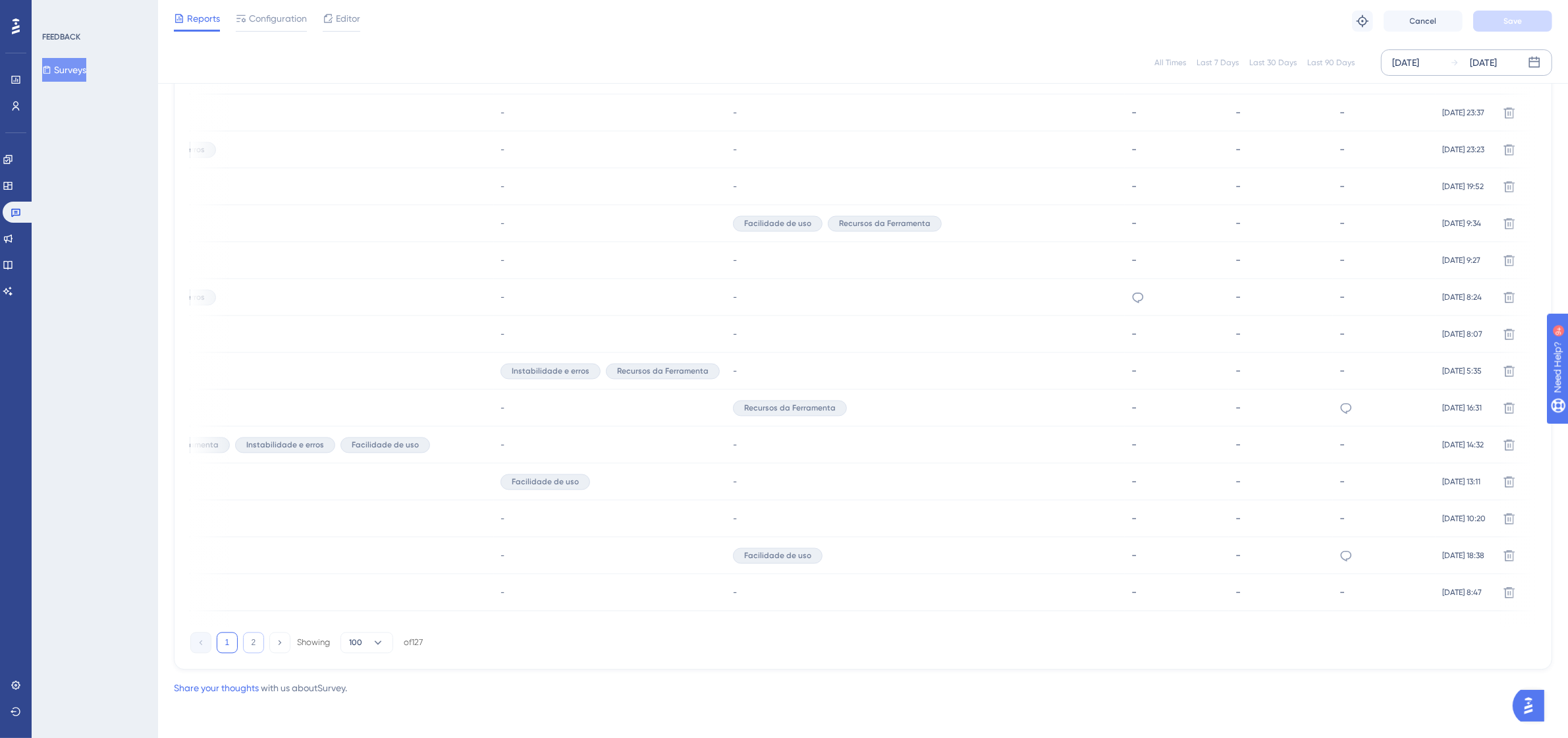
click at [243, 642] on button "2" at bounding box center [253, 642] width 21 height 21
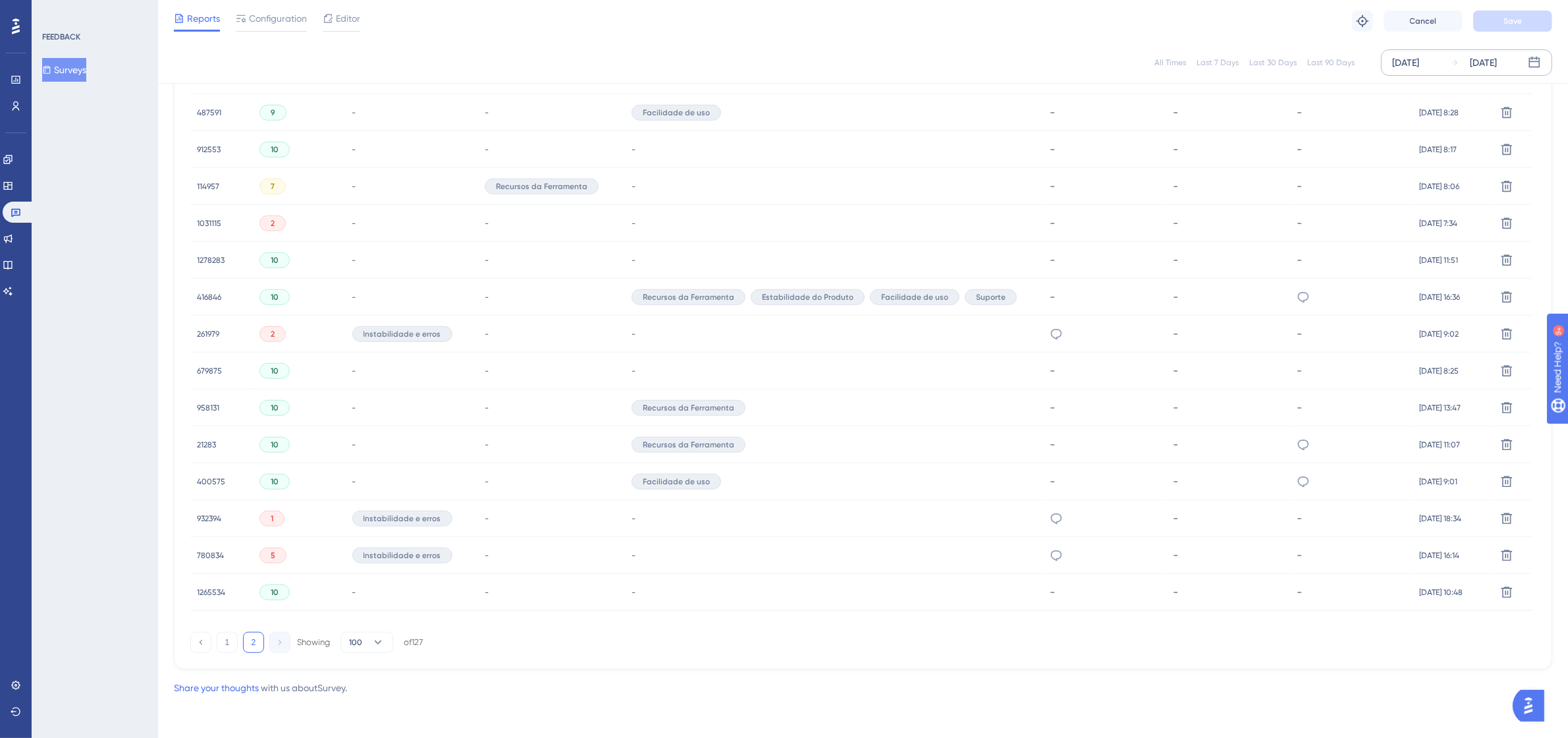
scroll to position [0, 0]
click at [1052, 337] on icon at bounding box center [1058, 334] width 13 height 13
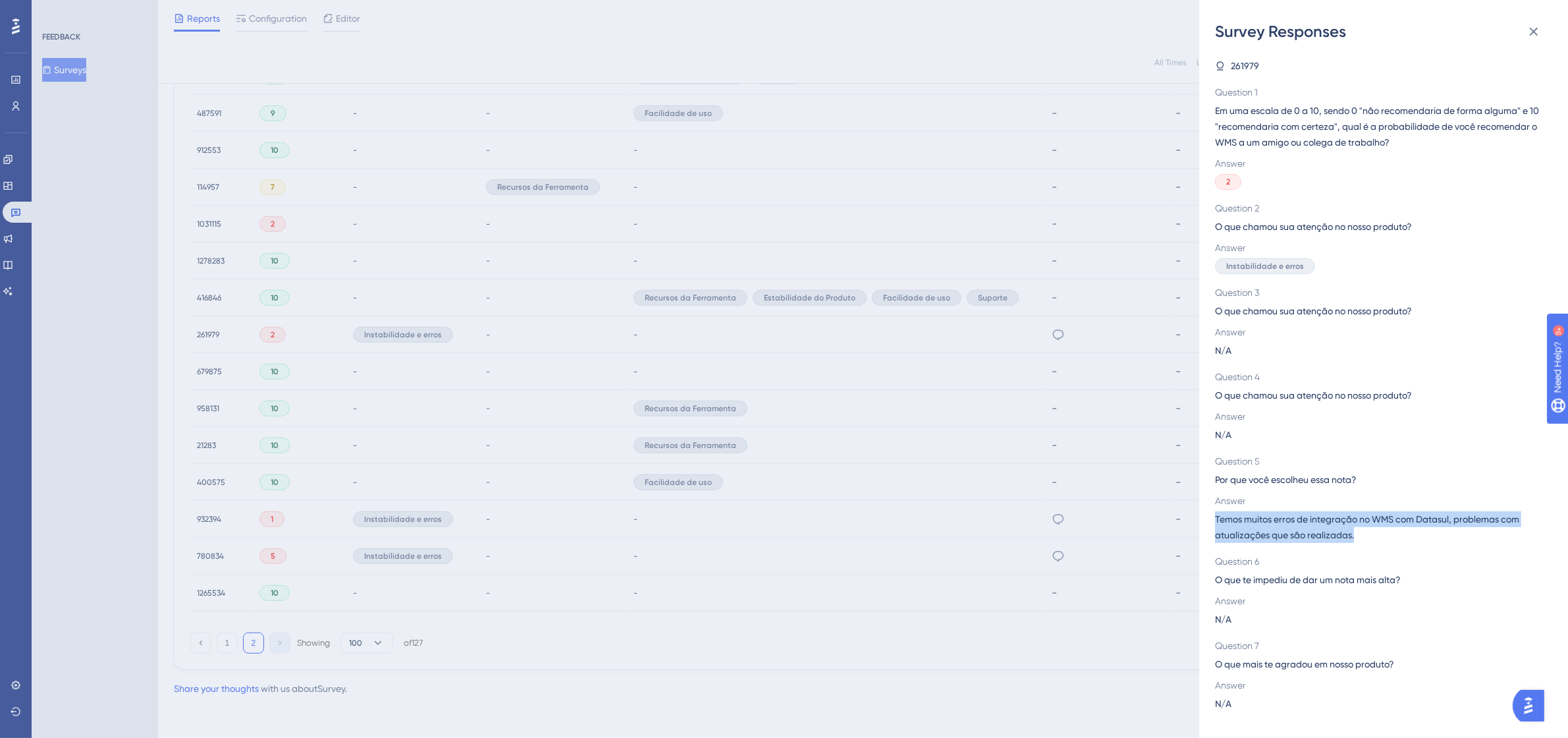
drag, startPoint x: 1360, startPoint y: 537, endPoint x: 1215, endPoint y: 519, distance: 146.1
click at [1215, 519] on span "Temos muitos erros de integração no WMS com Datasul, problemas com atualizações…" at bounding box center [1378, 527] width 327 height 32
copy span "Temos muitos erros de integração no WMS com Datasul, problemas com atualizações…"
click at [1534, 31] on icon at bounding box center [1534, 32] width 8 height 8
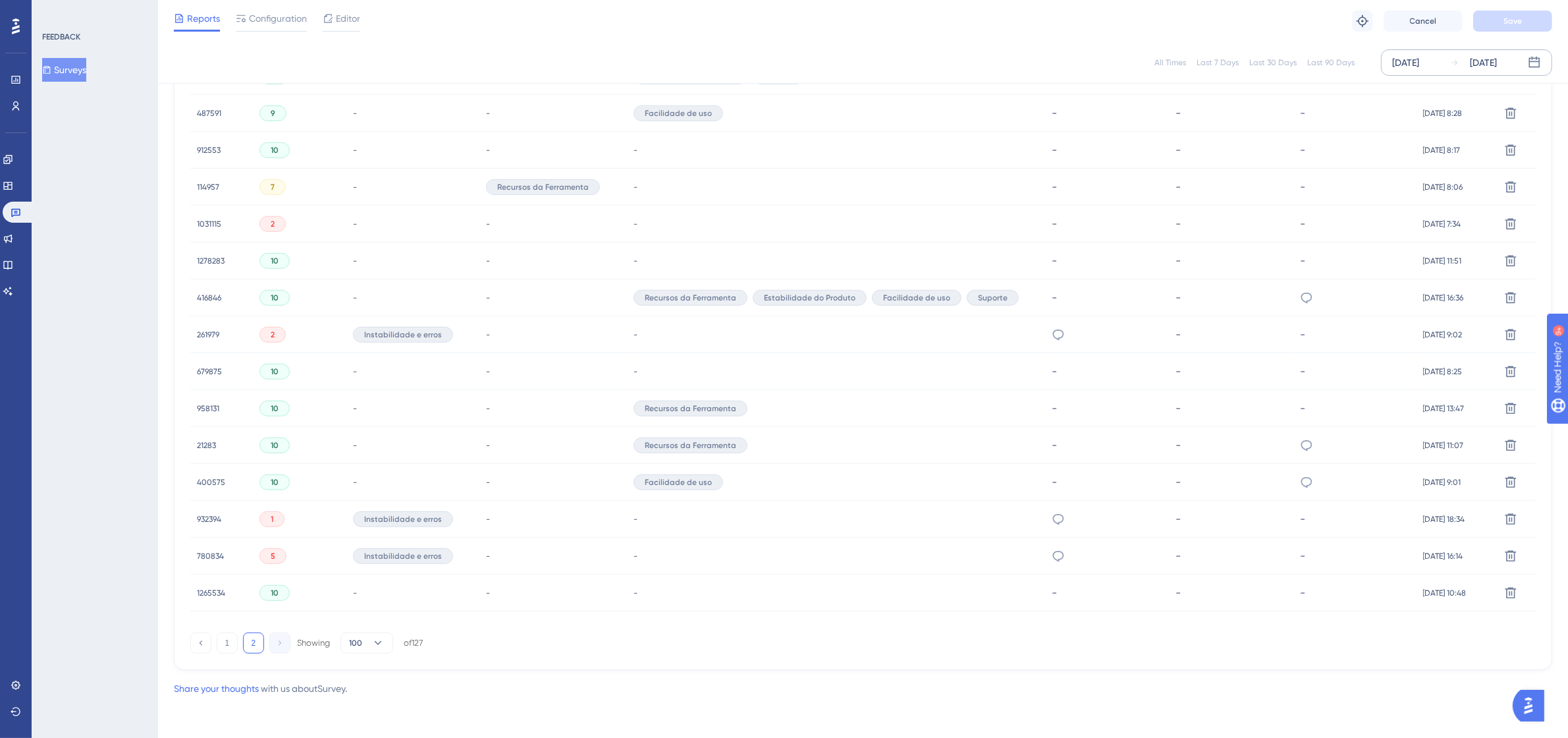
click at [199, 327] on div "261979 261979" at bounding box center [208, 334] width 22 height 37
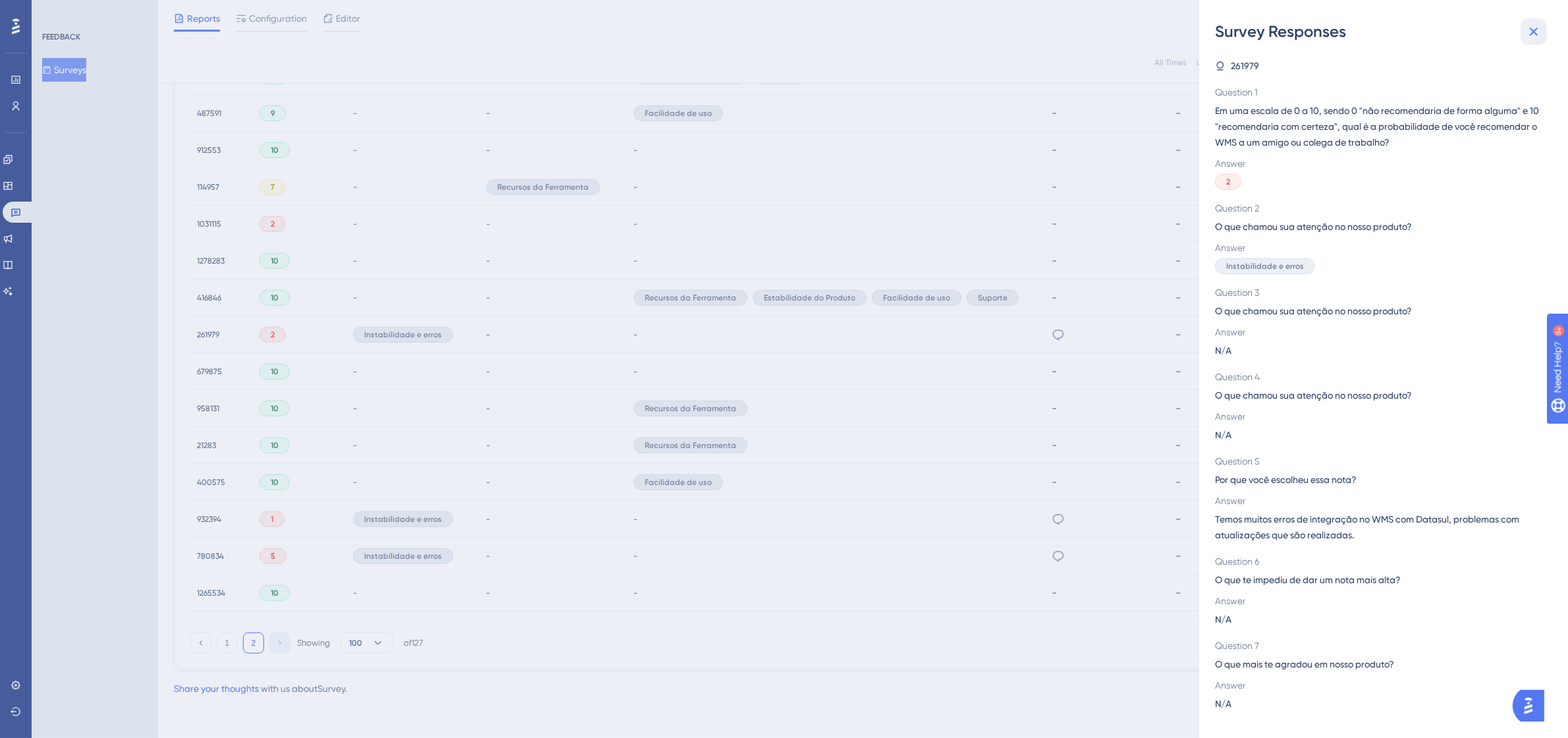
click at [1533, 31] on icon at bounding box center [1534, 32] width 8 height 8
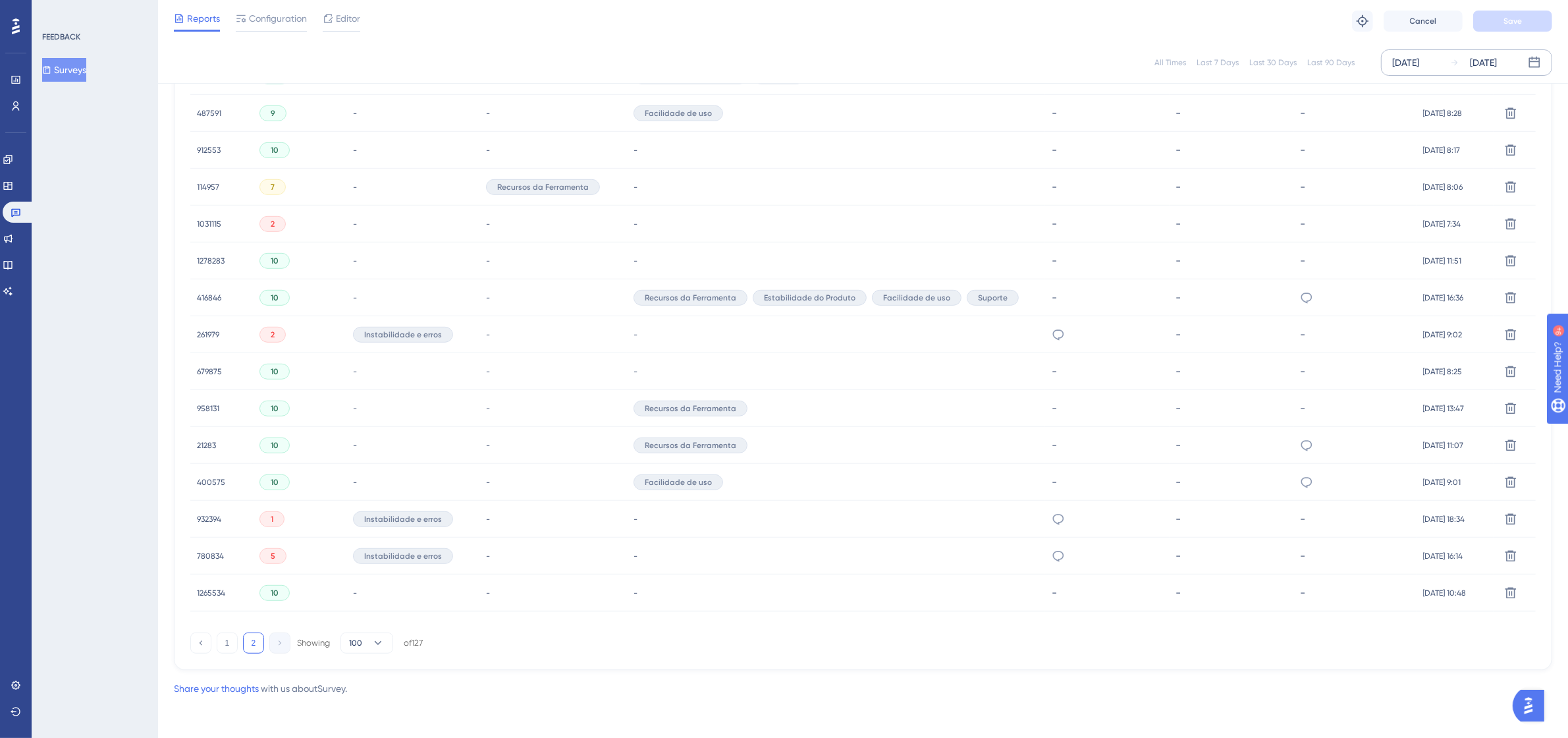
click at [197, 331] on span "261979" at bounding box center [208, 334] width 22 height 10
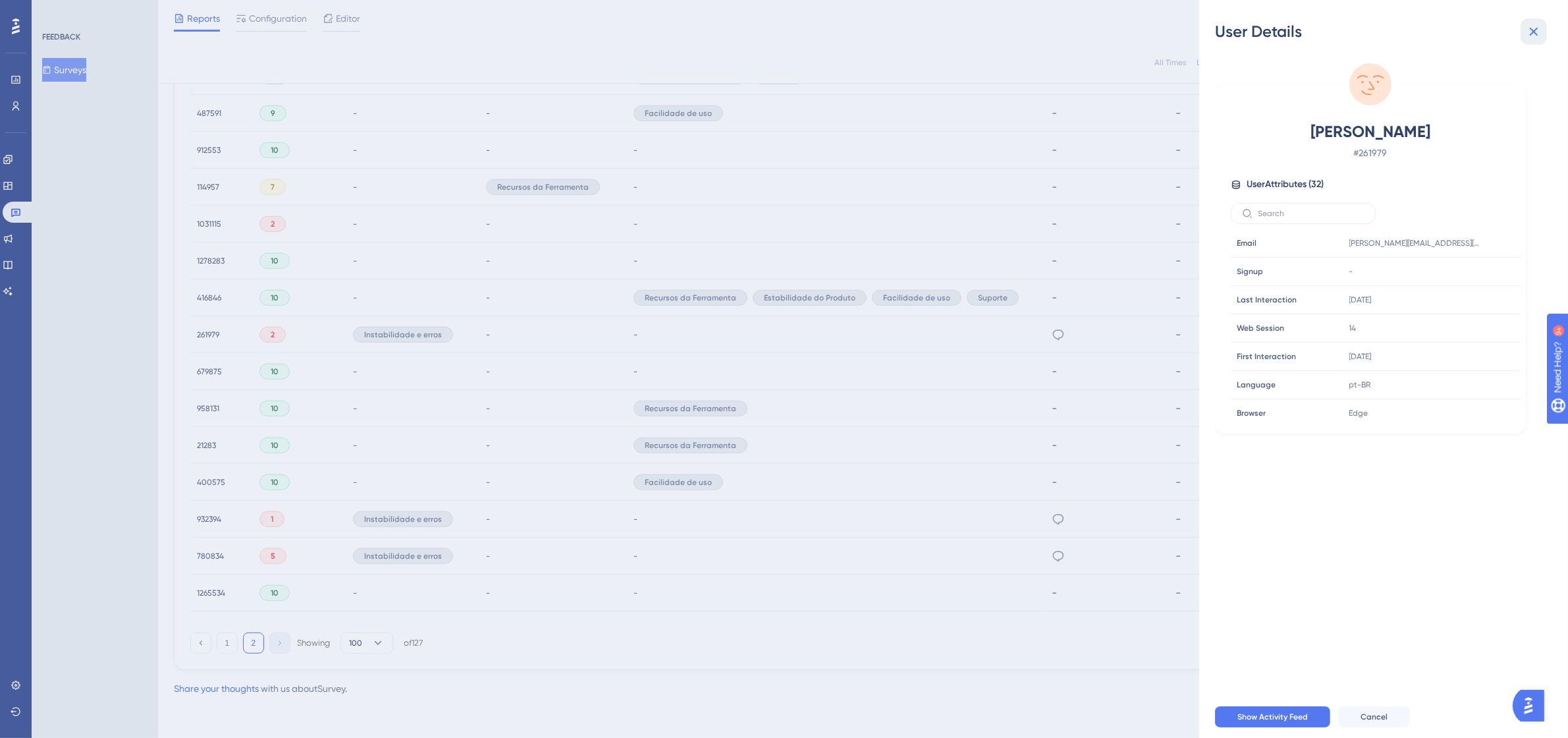
click at [1520, 33] on button at bounding box center [1533, 32] width 26 height 26
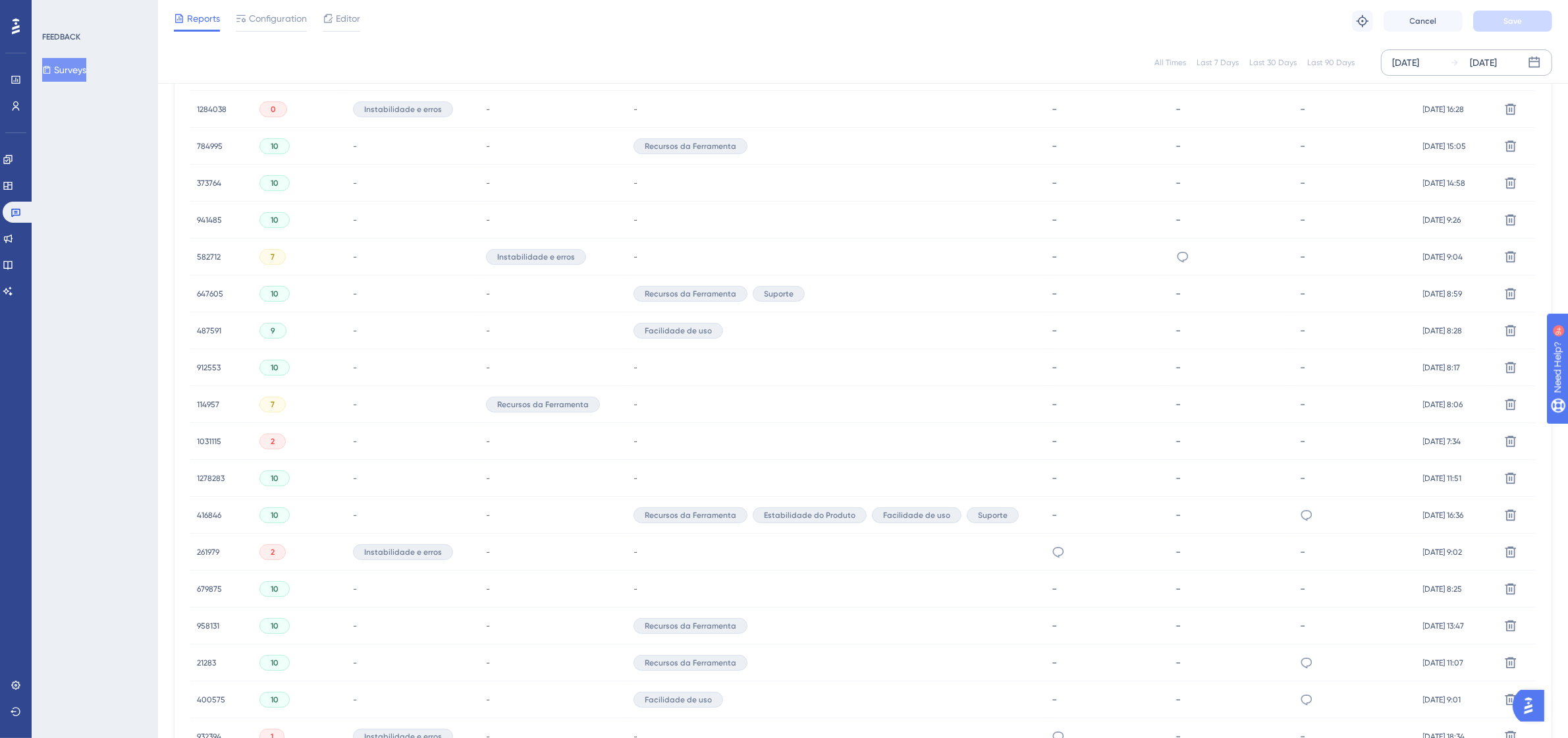
scroll to position [671, 12]
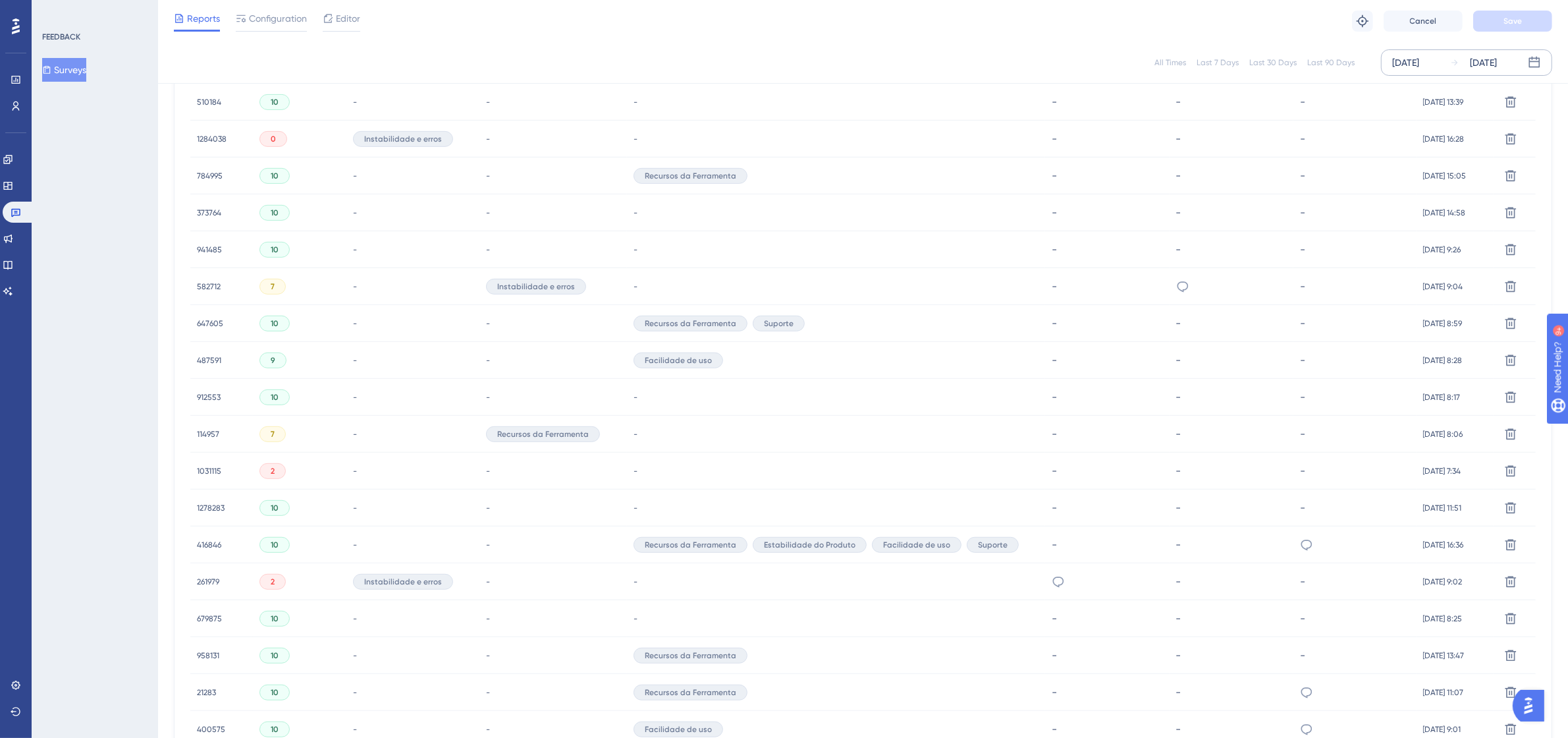
click at [197, 281] on span "582712" at bounding box center [209, 286] width 24 height 10
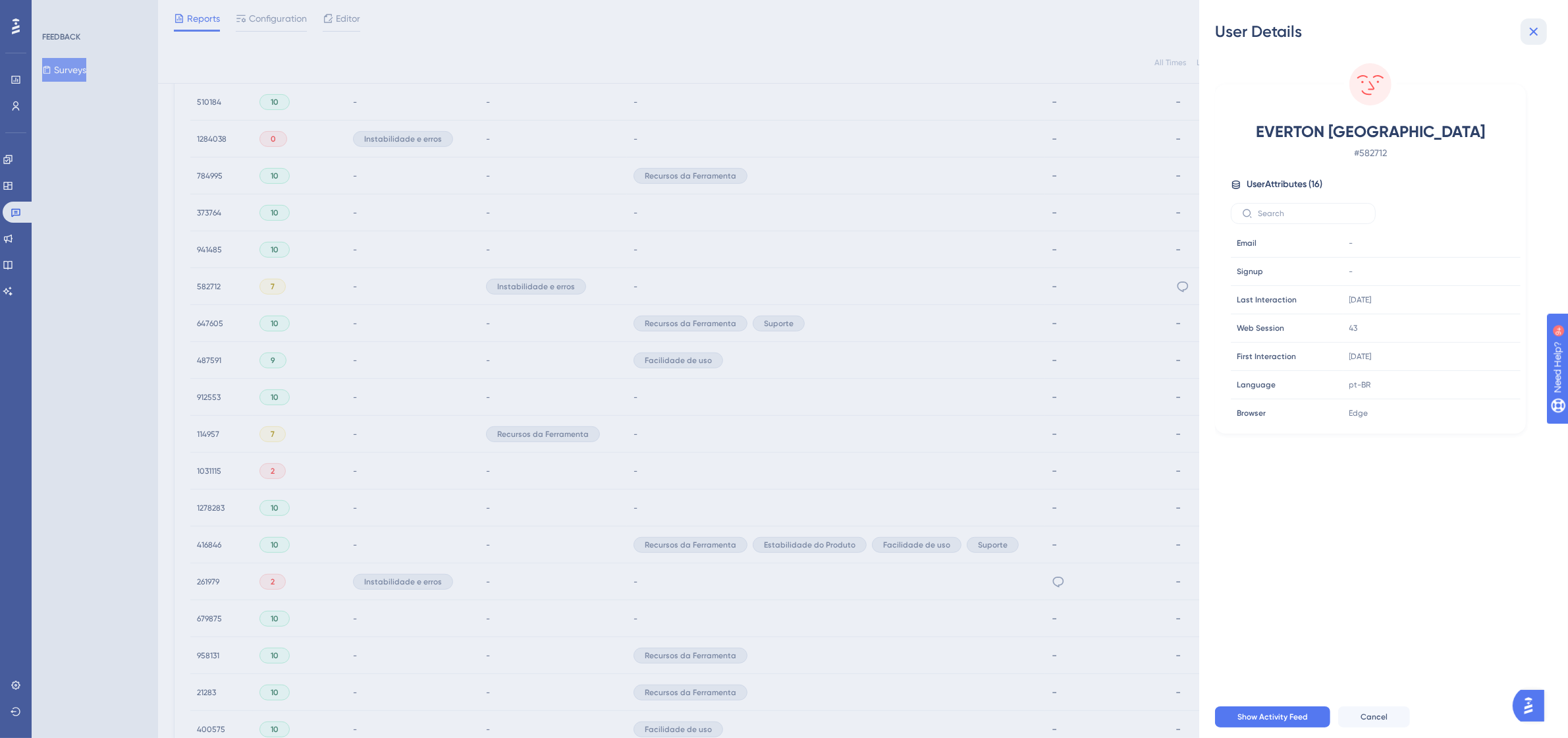
drag, startPoint x: 1533, startPoint y: 20, endPoint x: 1276, endPoint y: 288, distance: 371.3
click at [1533, 20] on button at bounding box center [1533, 32] width 26 height 26
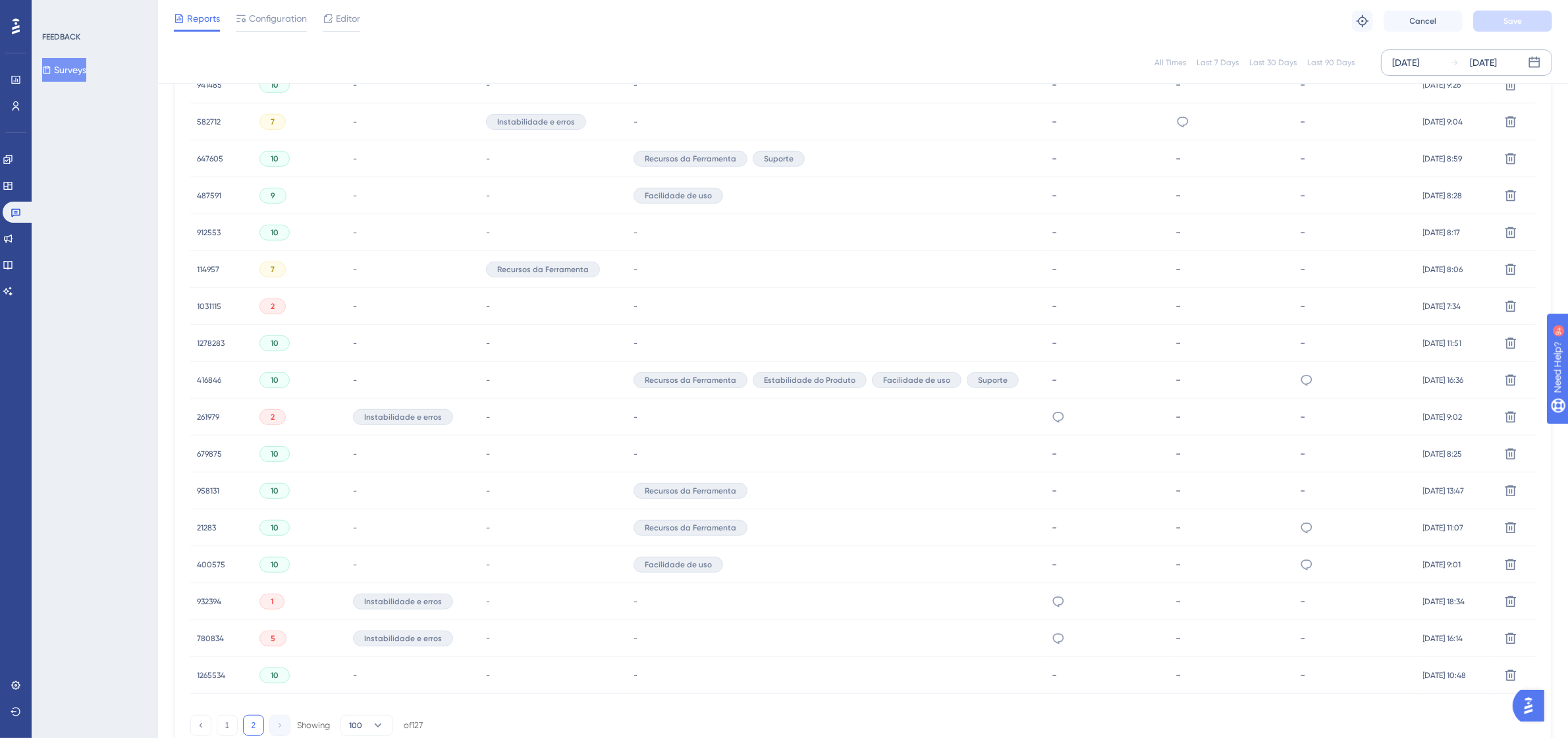
scroll to position [917, 12]
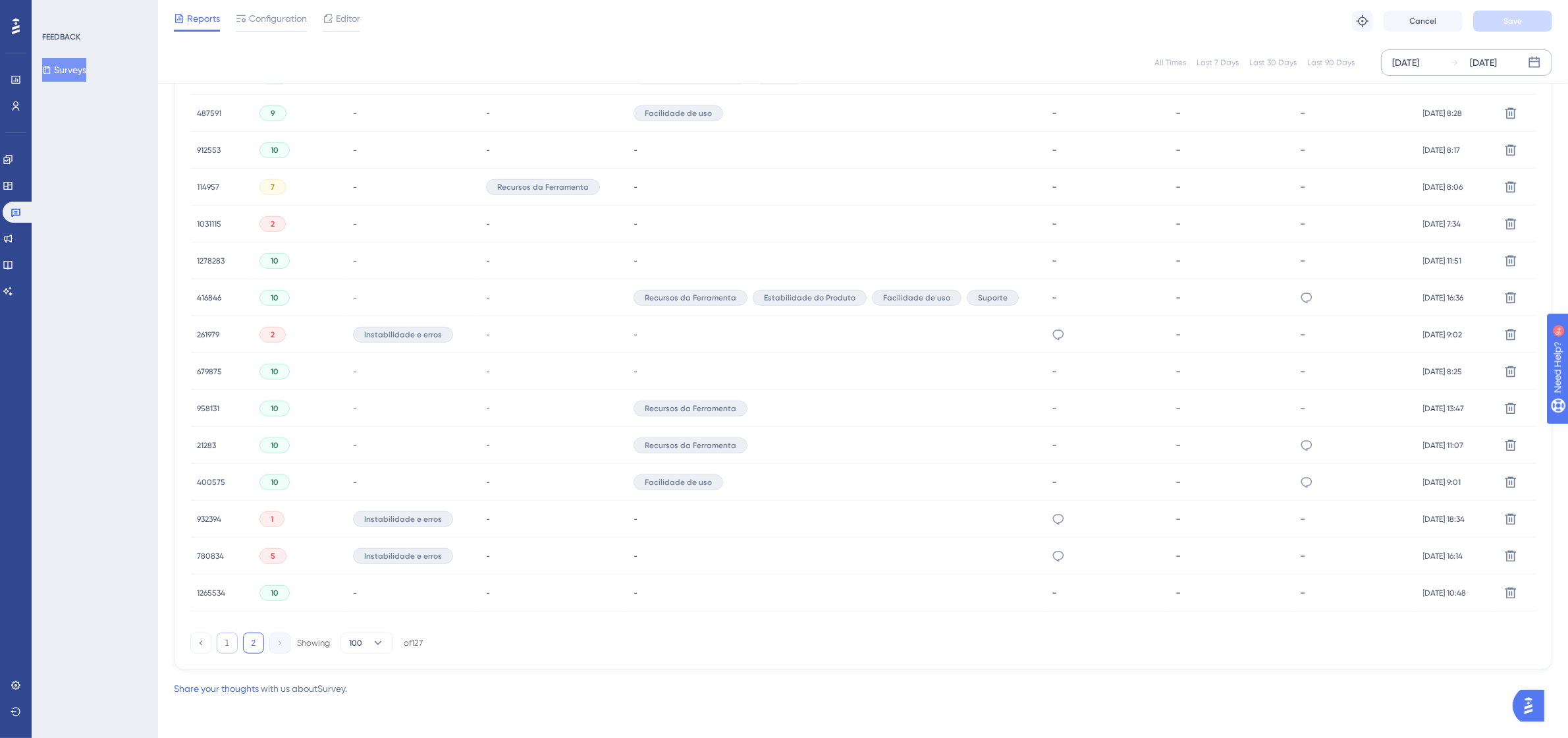
click at [217, 635] on button "1" at bounding box center [227, 643] width 21 height 21
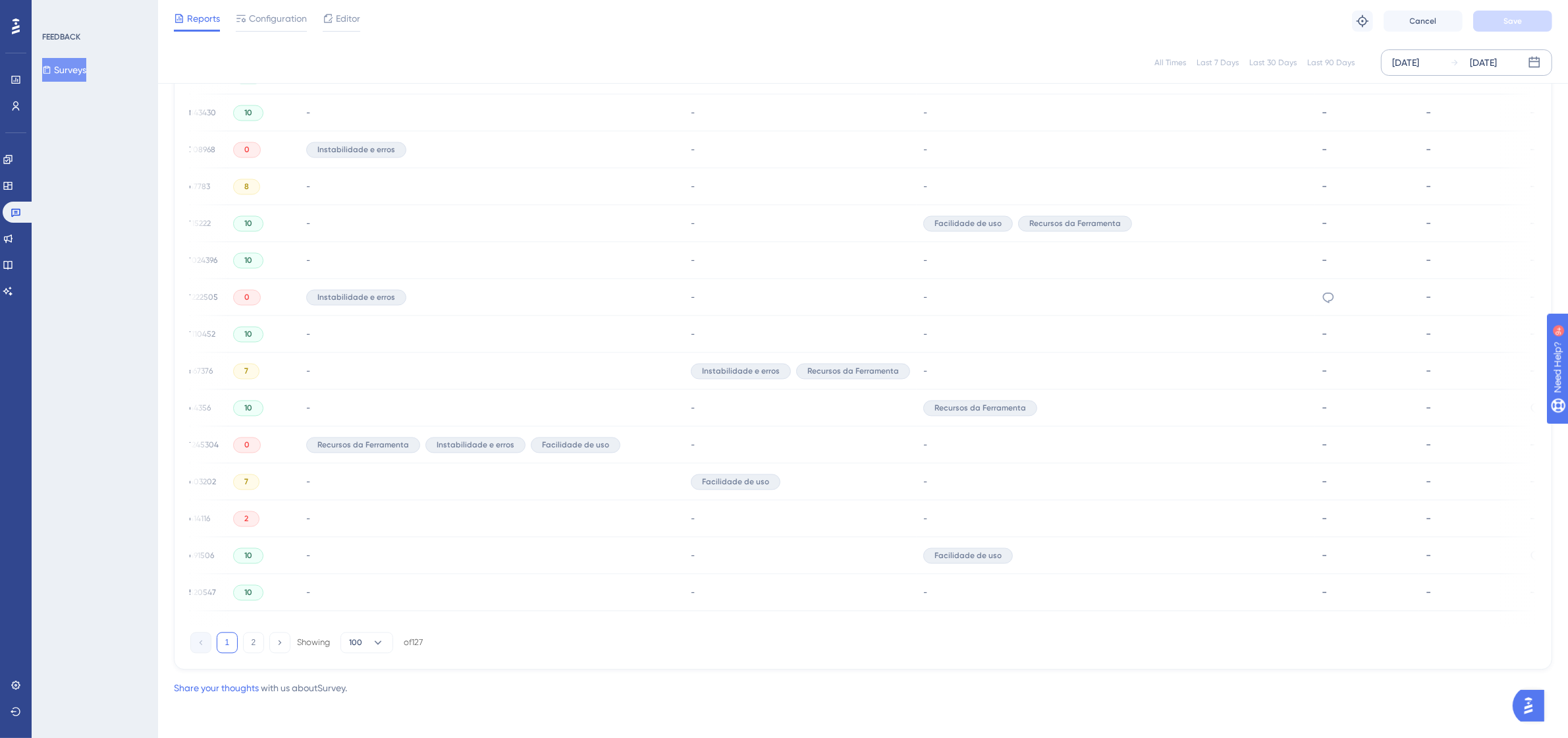
scroll to position [0, 8]
click at [1322, 295] on icon at bounding box center [1328, 296] width 11 height 10
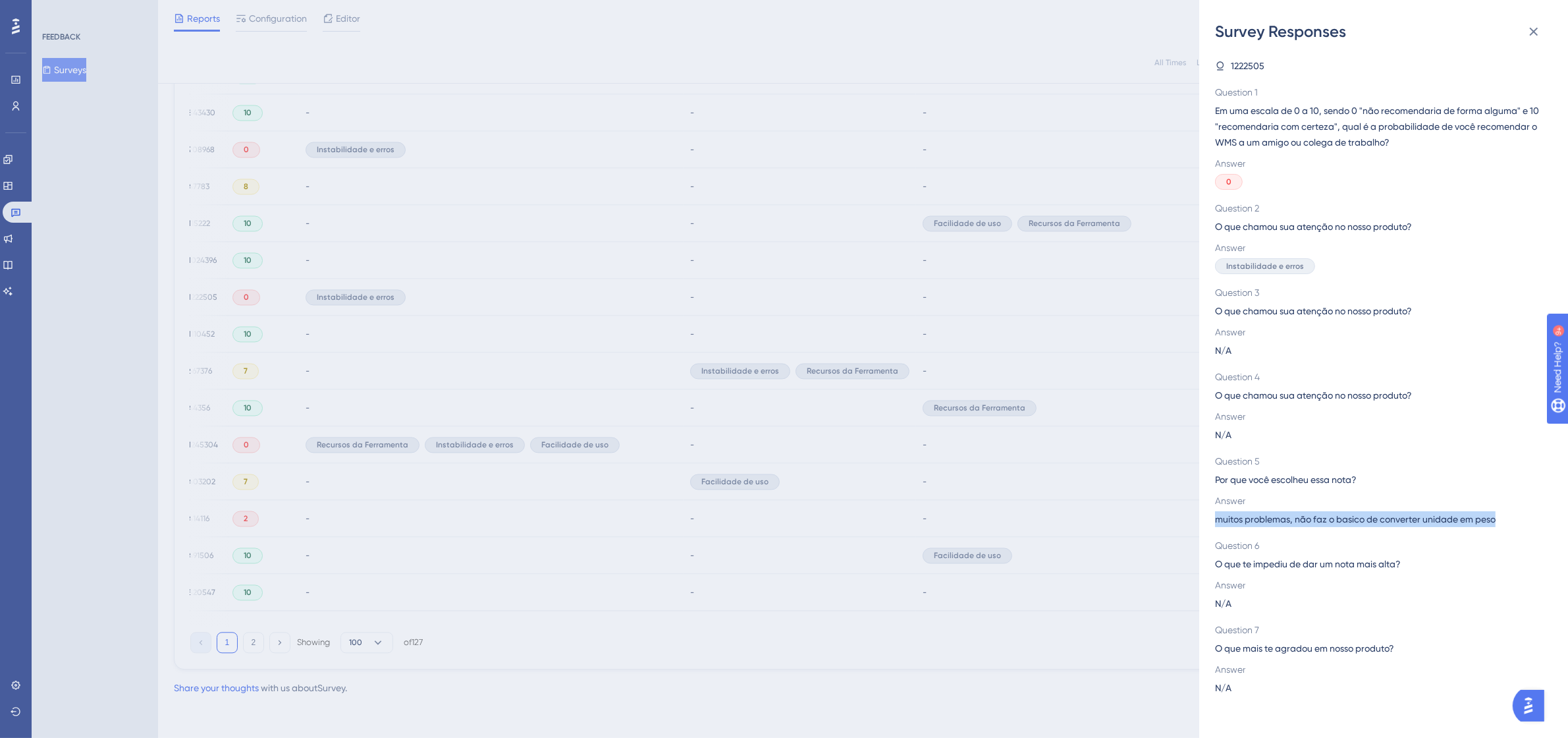
drag, startPoint x: 1508, startPoint y: 519, endPoint x: 1217, endPoint y: 530, distance: 291.2
click at [1217, 530] on div "1222505 Question 1 Em uma escala de 0 a 10, sendo 0 "não recomendaria de forma …" at bounding box center [1378, 376] width 327 height 637
copy span "muitos problemas, não faz o basico de converter unidade em peso"
click at [1536, 27] on icon at bounding box center [1533, 31] width 16 height 16
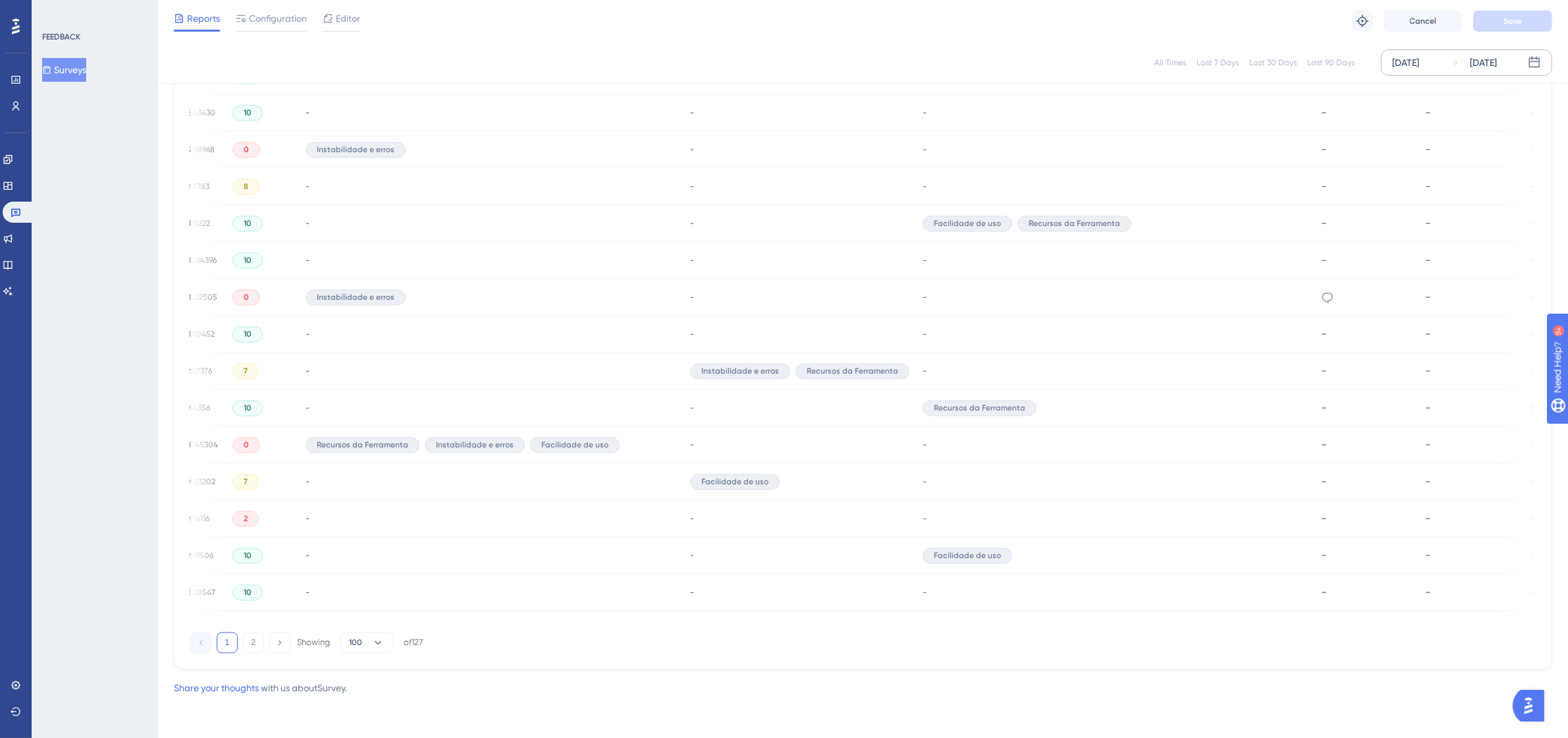
click at [189, 292] on span "1222505" at bounding box center [203, 296] width 29 height 10
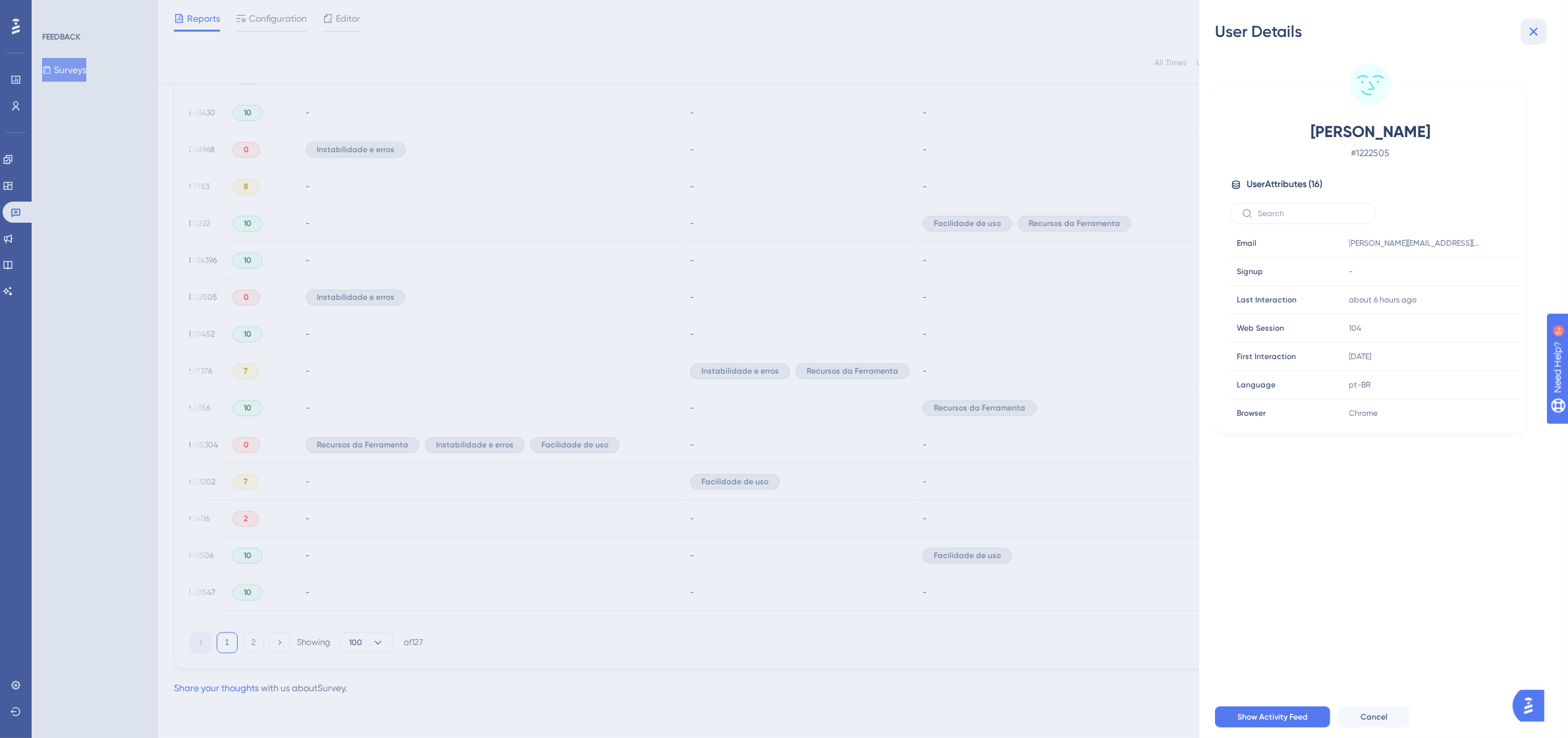
click at [1531, 33] on icon at bounding box center [1533, 31] width 16 height 16
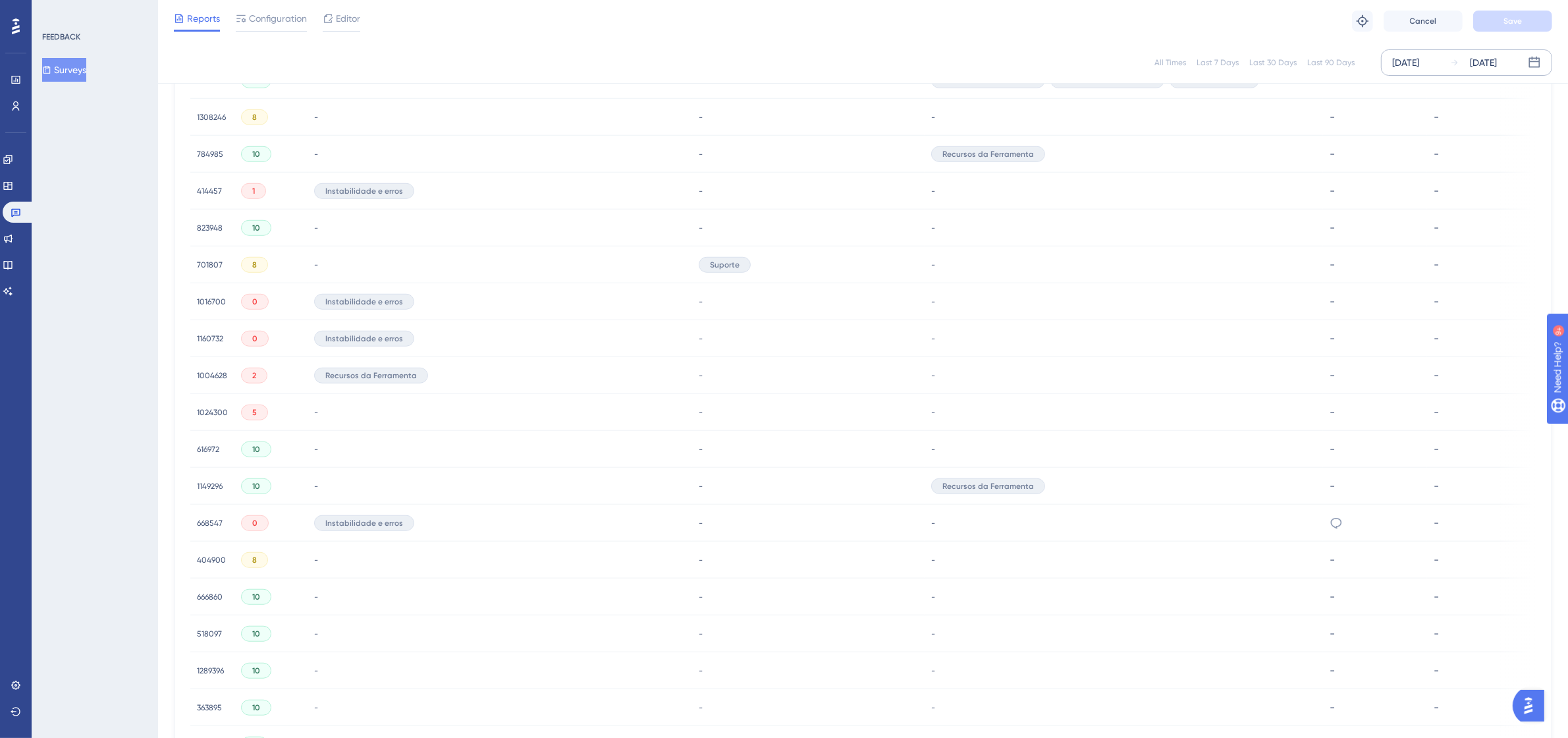
scroll to position [1557, 12]
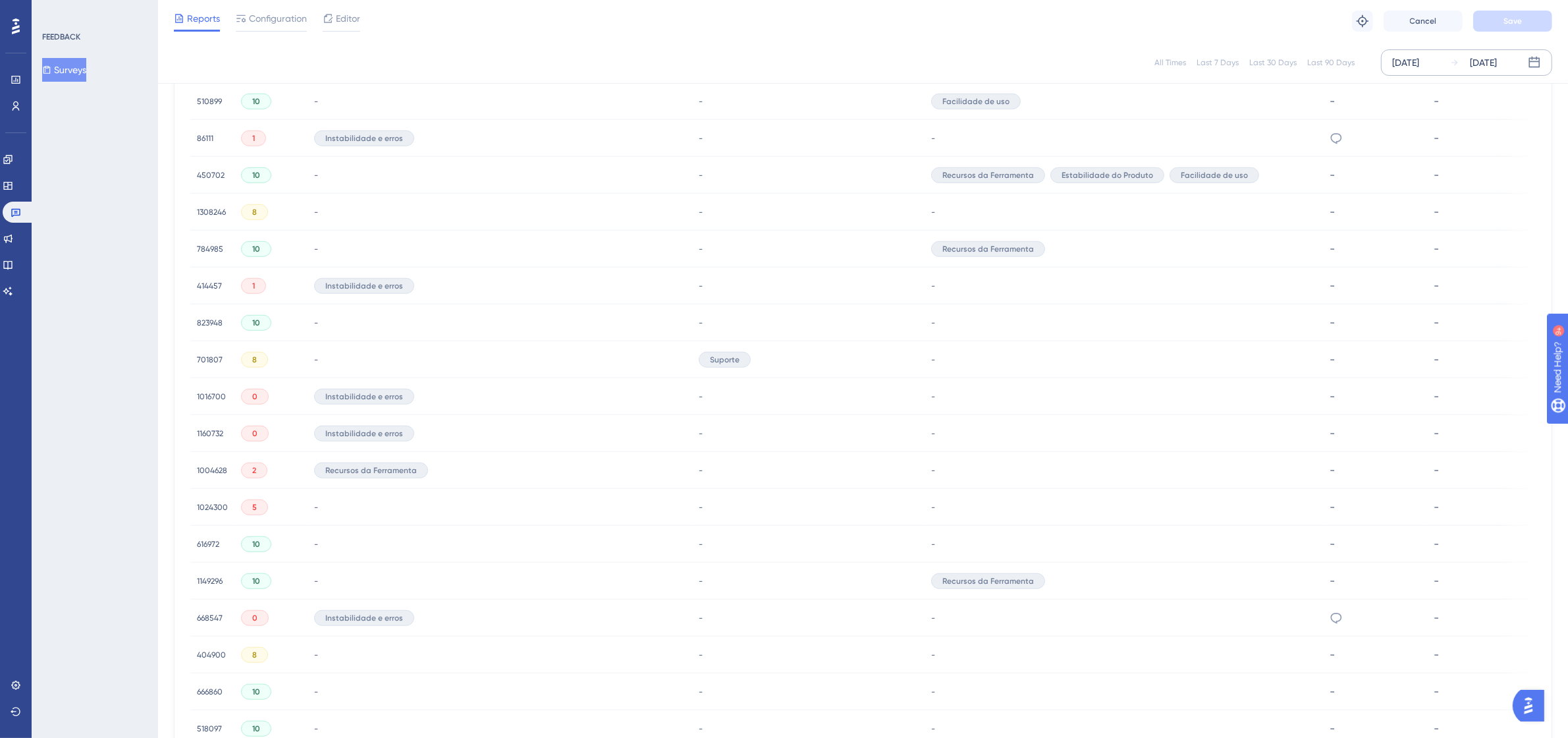
click at [197, 135] on span "86111" at bounding box center [205, 138] width 17 height 10
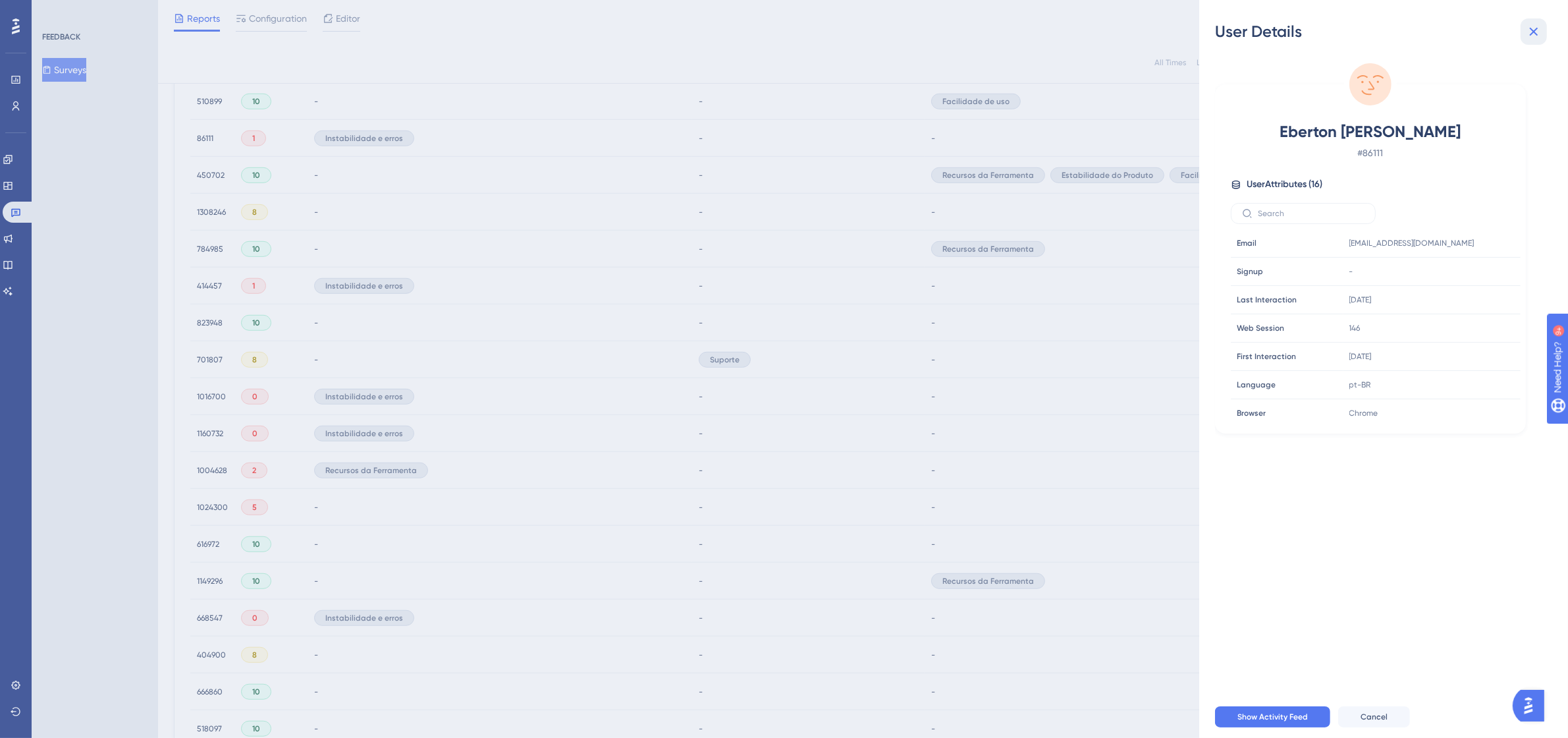
click at [1533, 35] on icon at bounding box center [1533, 31] width 16 height 16
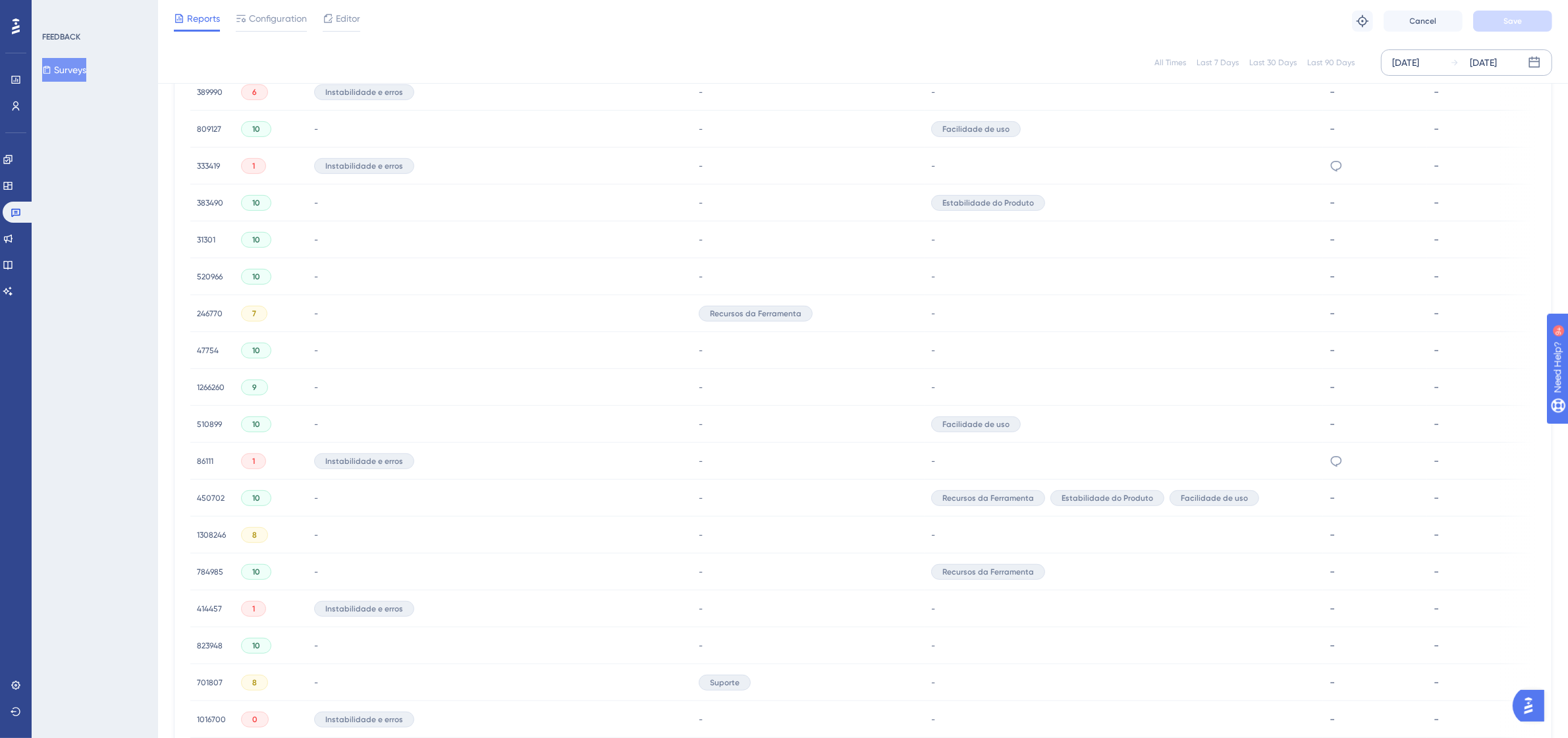
scroll to position [1227, 12]
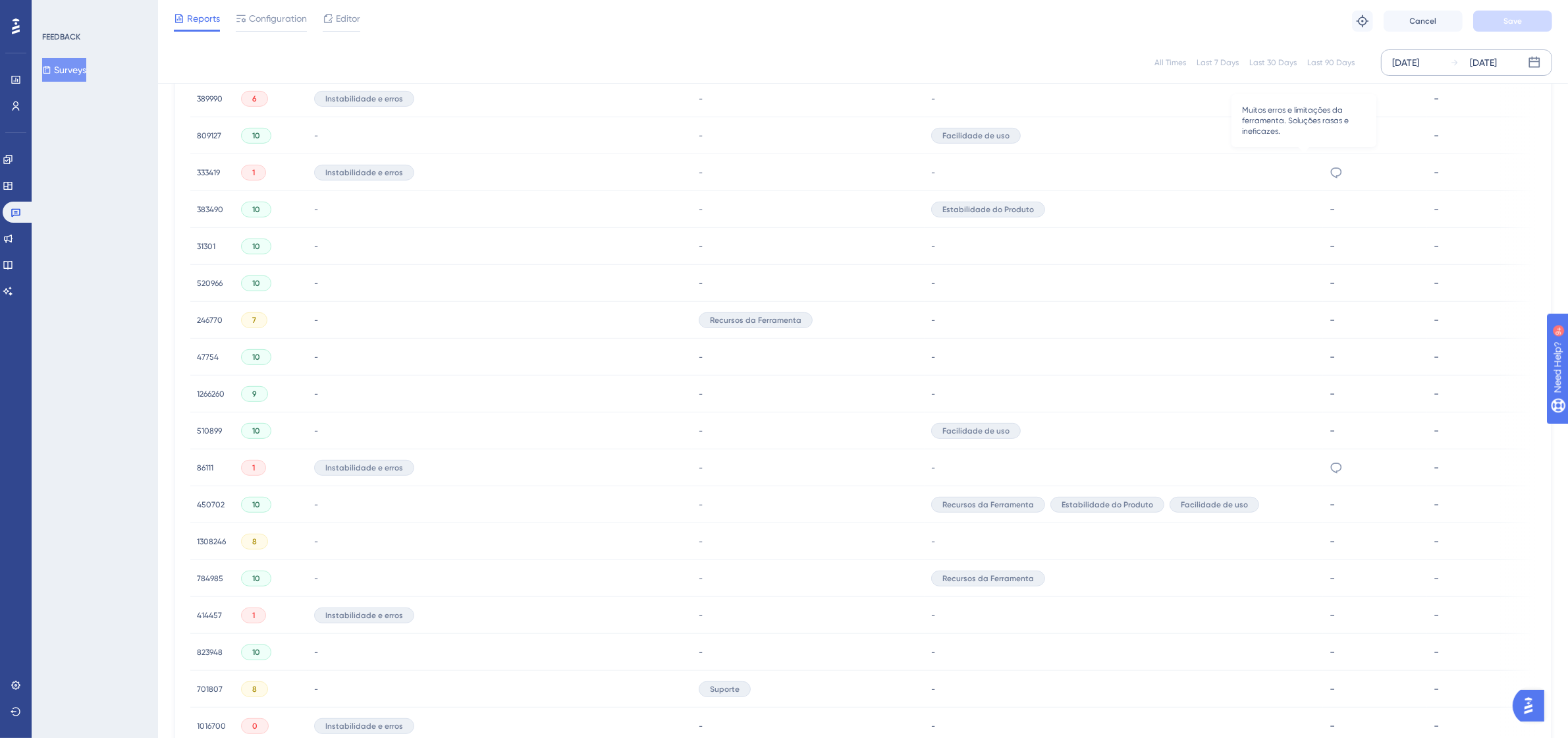
click at [1329, 170] on icon at bounding box center [1335, 172] width 13 height 13
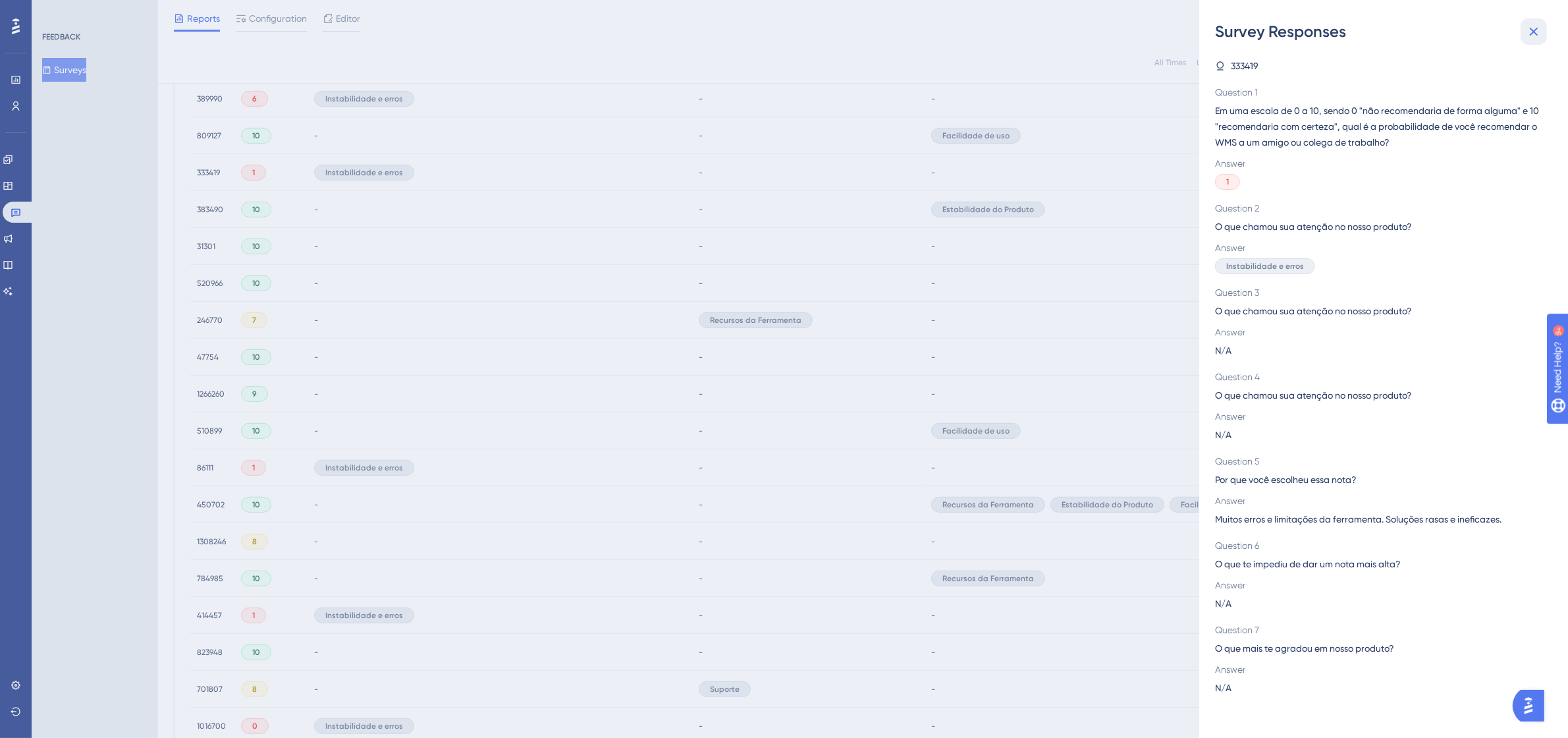
click at [1537, 28] on icon at bounding box center [1533, 31] width 16 height 16
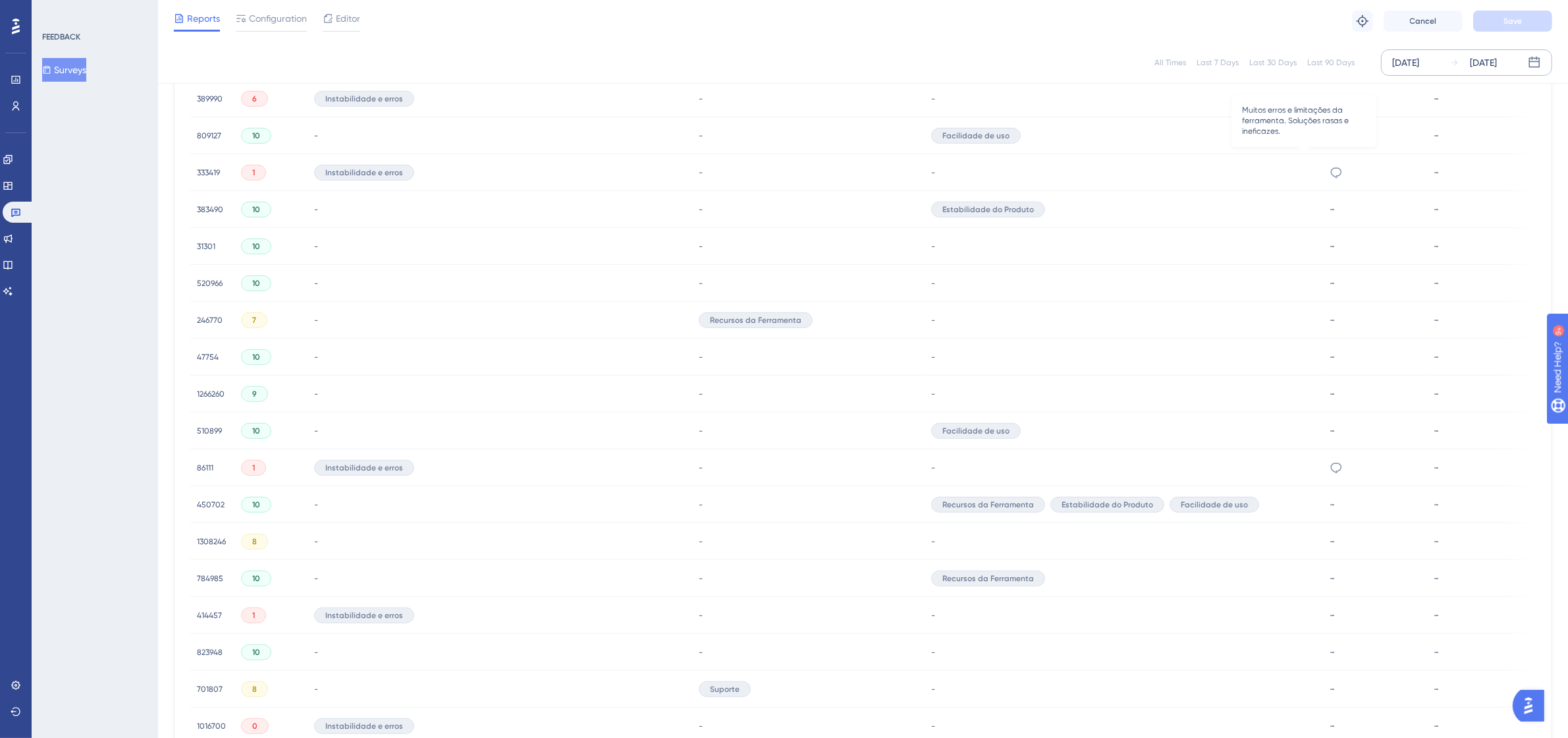
click at [1329, 166] on icon at bounding box center [1335, 172] width 13 height 13
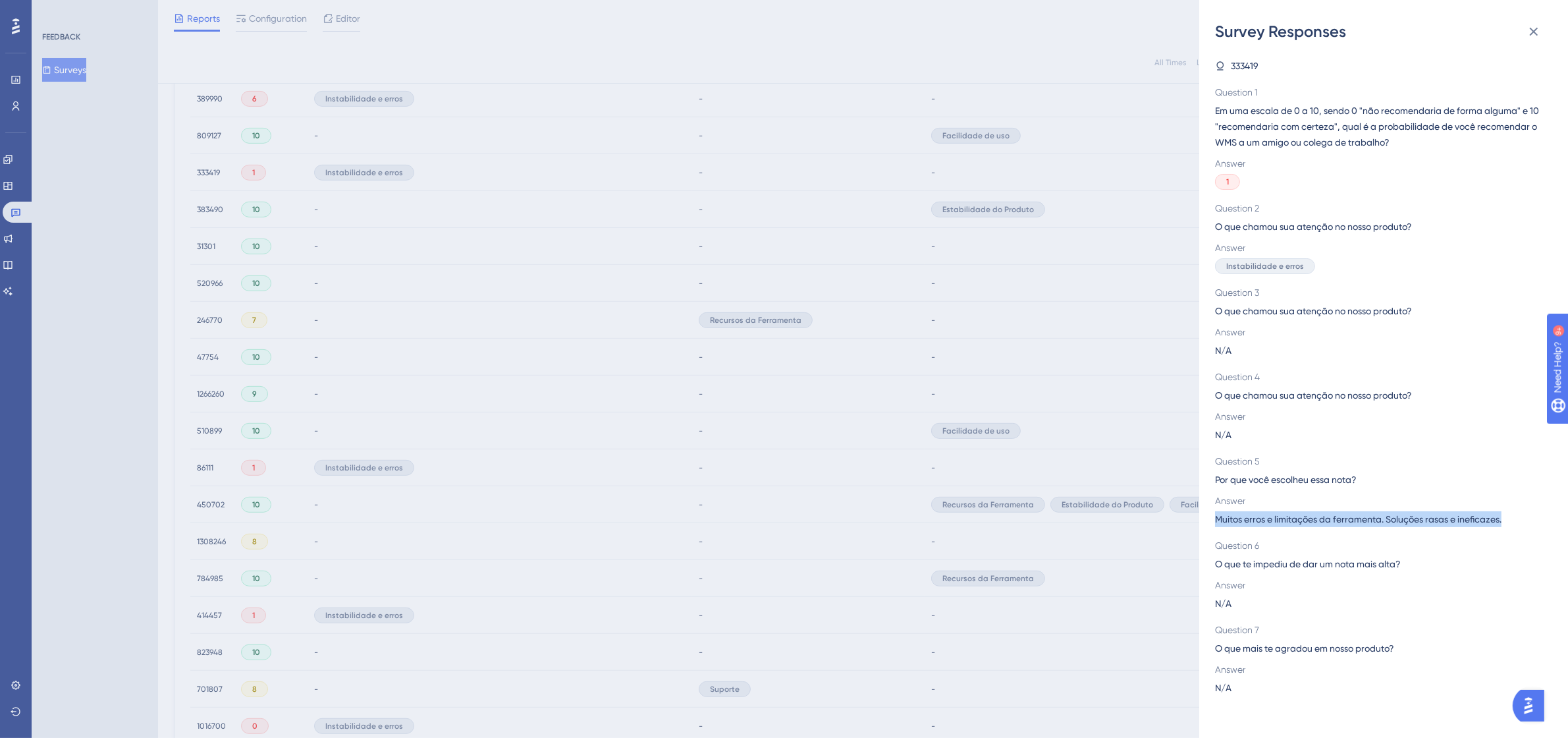
drag, startPoint x: 1213, startPoint y: 519, endPoint x: 1510, endPoint y: 528, distance: 297.1
click at [1510, 528] on div "Survey Responses 333419 Question 1 Em uma escala de 0 a 10, sendo 0 "não recome…" at bounding box center [1383, 369] width 369 height 738
copy span "Muitos erros e limitações da ferramenta. Soluções rasas e ineficazes."
click at [1543, 33] on button at bounding box center [1533, 32] width 26 height 26
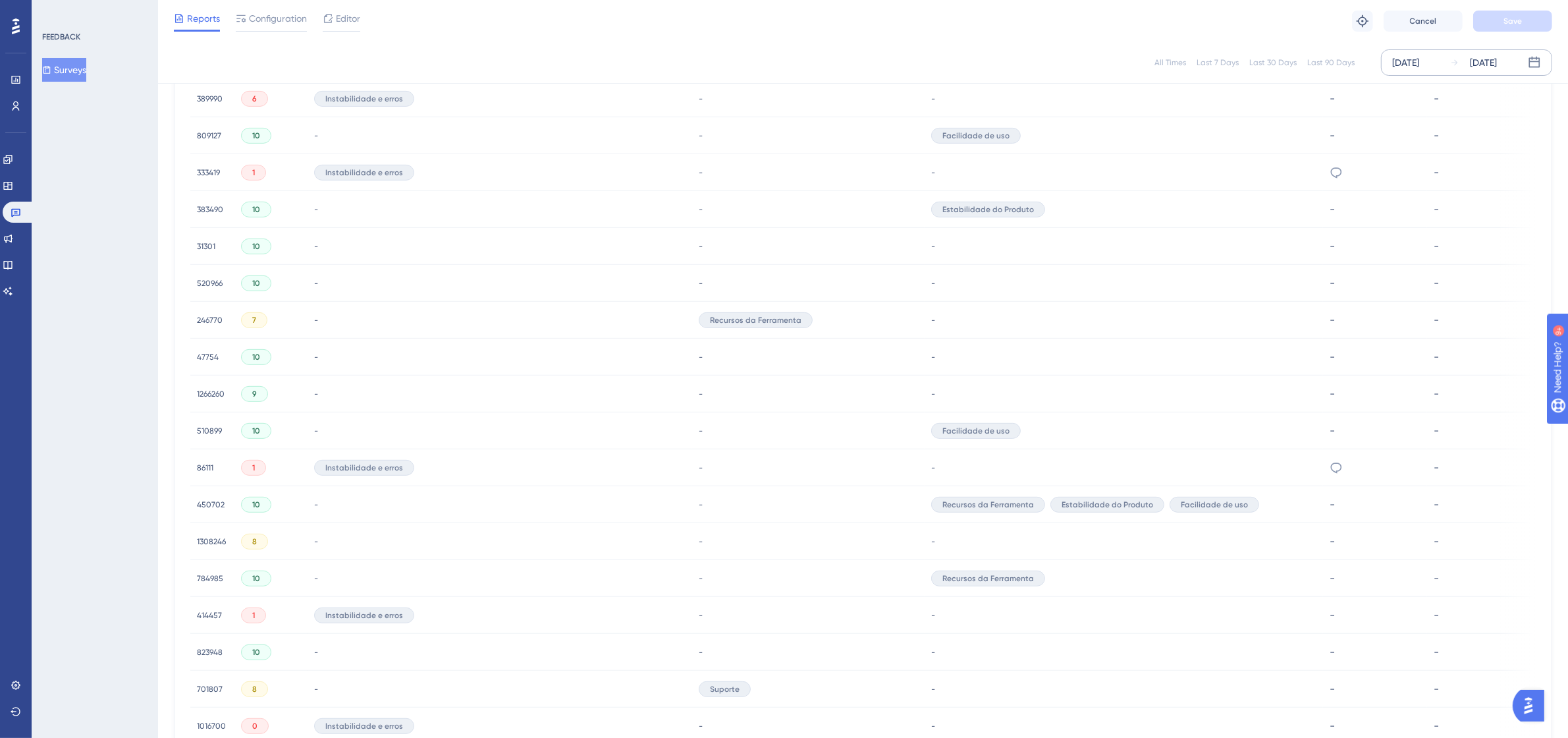
click at [197, 165] on div "333419 333419" at bounding box center [208, 172] width 23 height 37
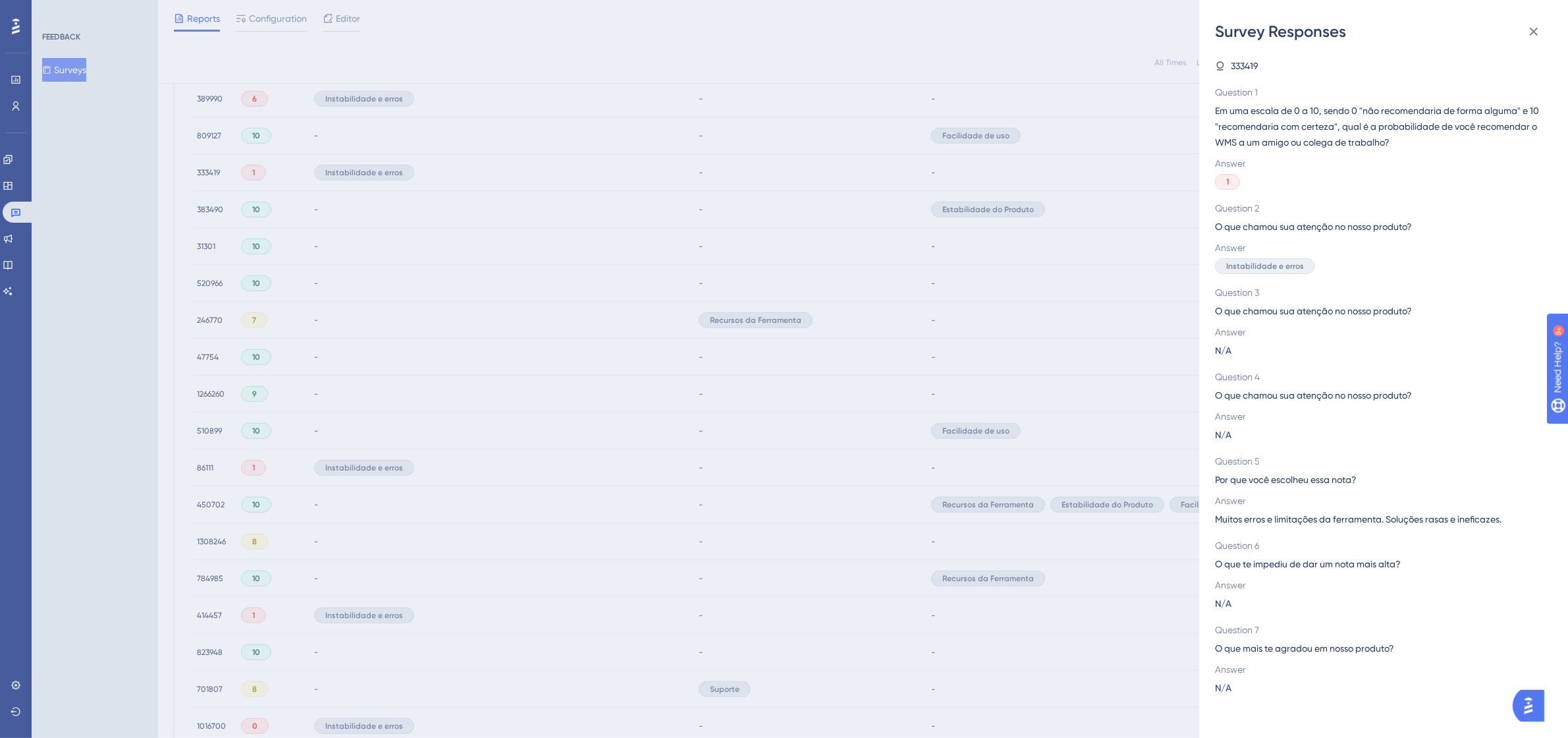
click at [1533, 17] on div "Survey Responses 333419 Question 1 Em uma escala de 0 a 10, sendo 0 "não recome…" at bounding box center [1383, 369] width 369 height 738
click at [1533, 28] on icon at bounding box center [1533, 31] width 16 height 16
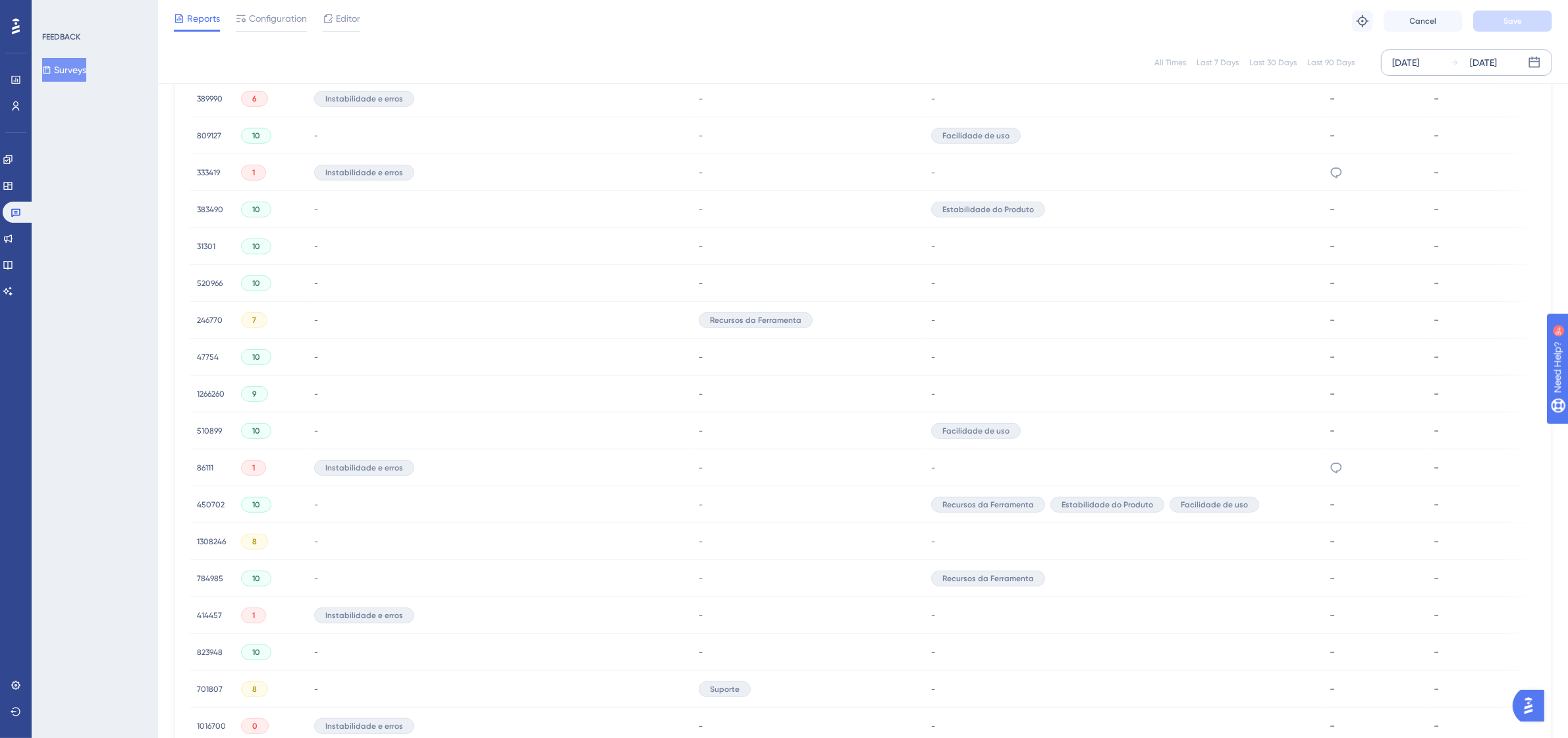
click at [197, 168] on span "333419" at bounding box center [208, 172] width 23 height 10
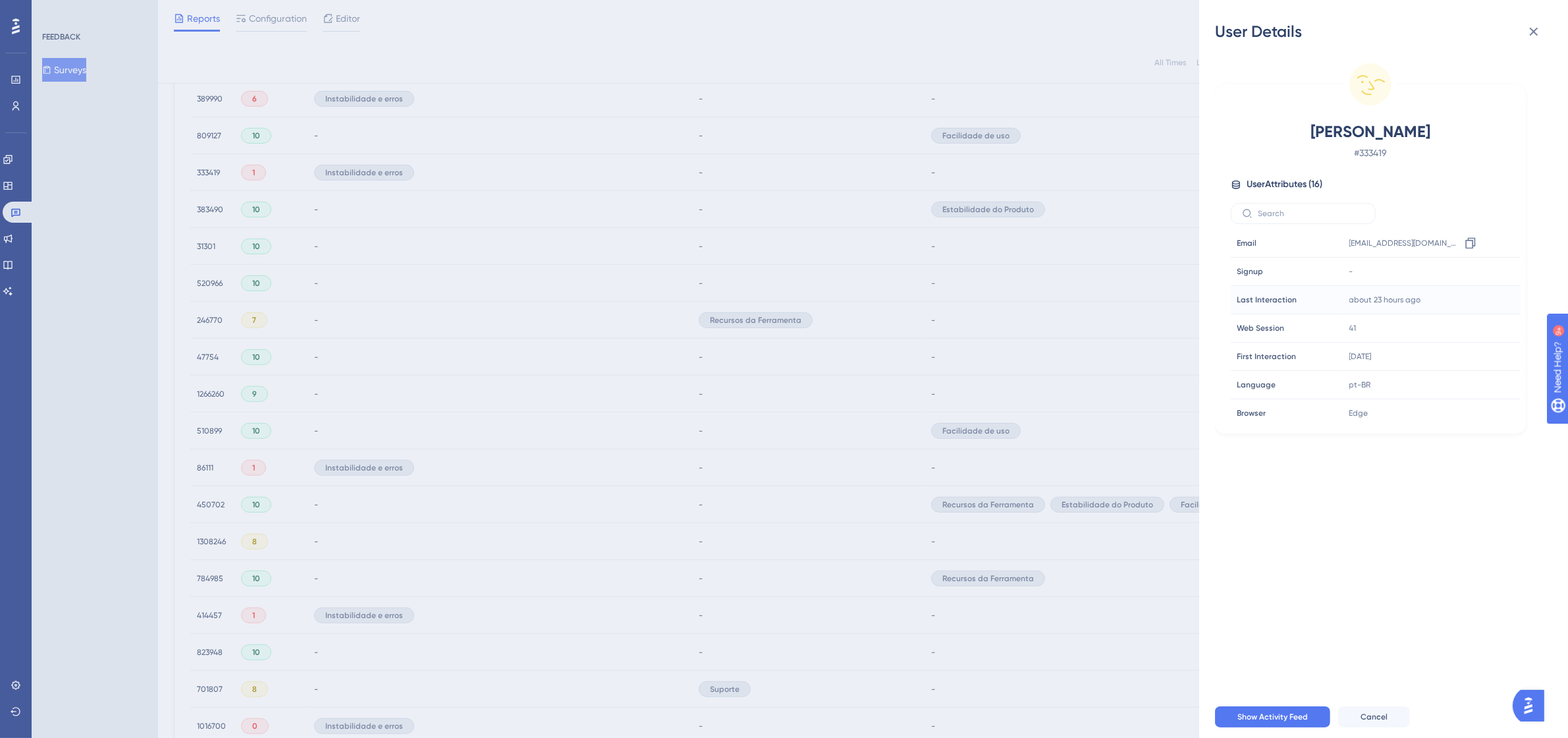
drag, startPoint x: 1394, startPoint y: 242, endPoint x: 1404, endPoint y: 303, distance: 61.8
drag, startPoint x: 1404, startPoint y: 303, endPoint x: 1157, endPoint y: 257, distance: 251.2
click at [1157, 257] on div "User Details [PERSON_NAME] da Cruz # 333419 User Attributes ( 16 ) Email Email …" at bounding box center [784, 369] width 1568 height 738
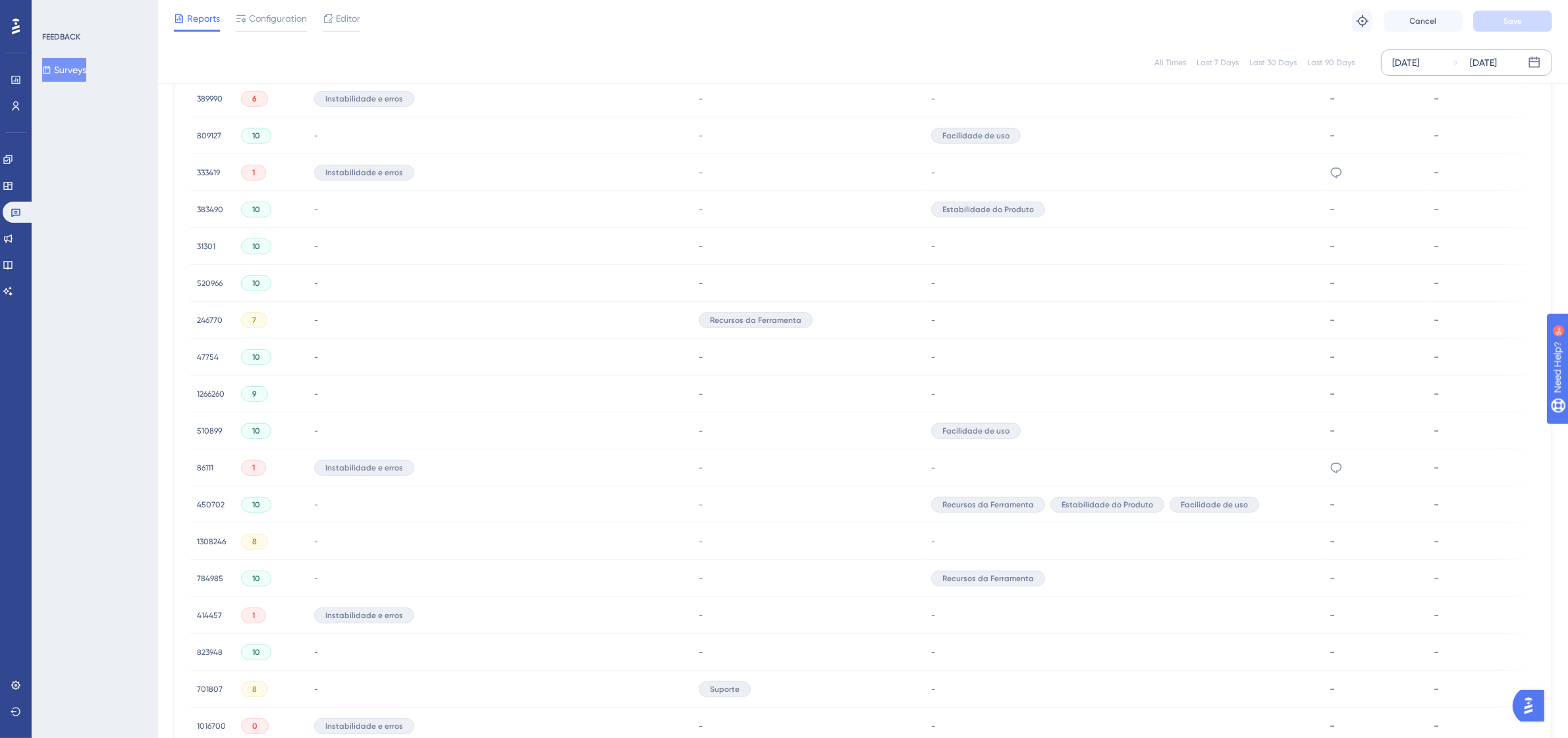
click at [197, 167] on span "333419" at bounding box center [208, 172] width 23 height 10
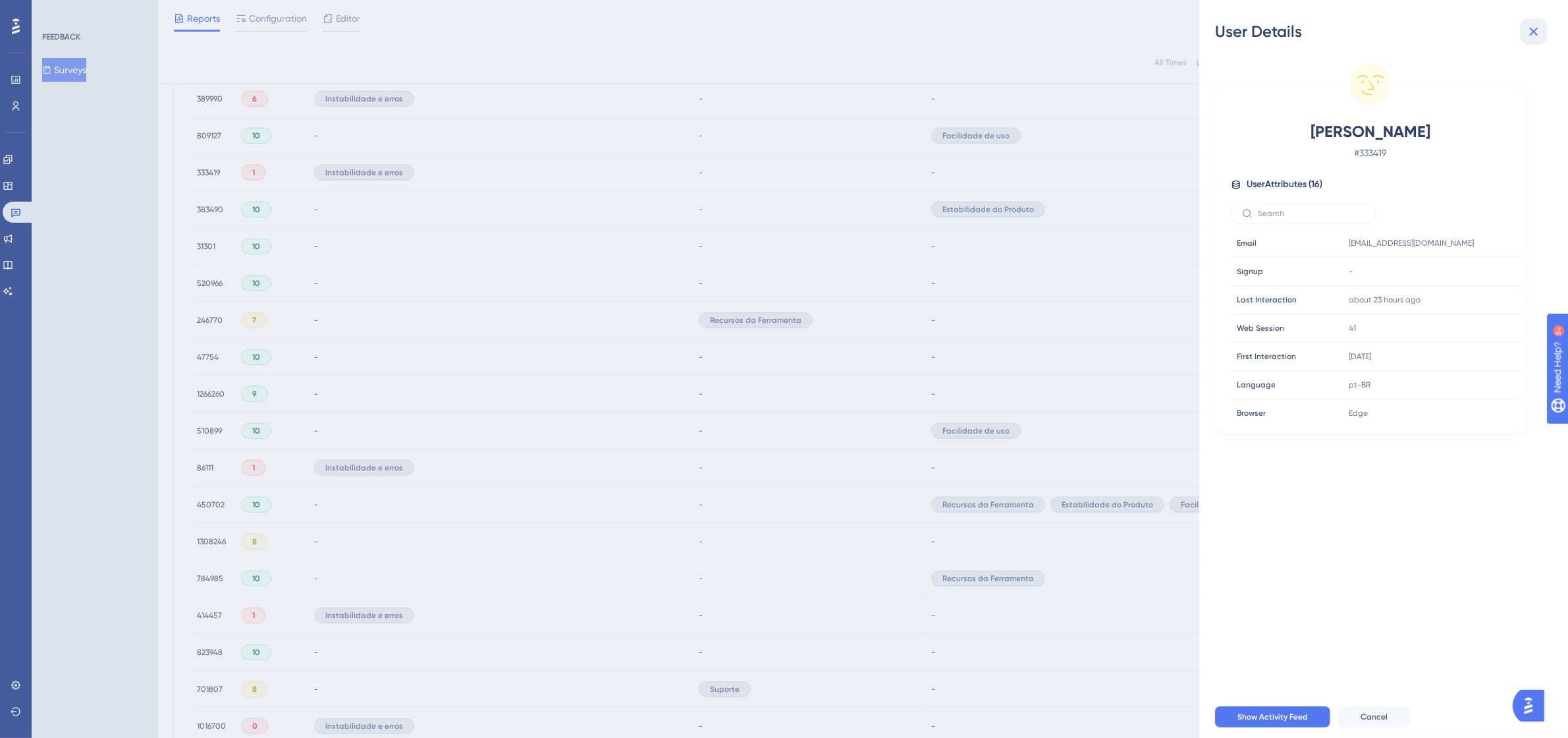
click at [1530, 31] on icon at bounding box center [1533, 31] width 16 height 16
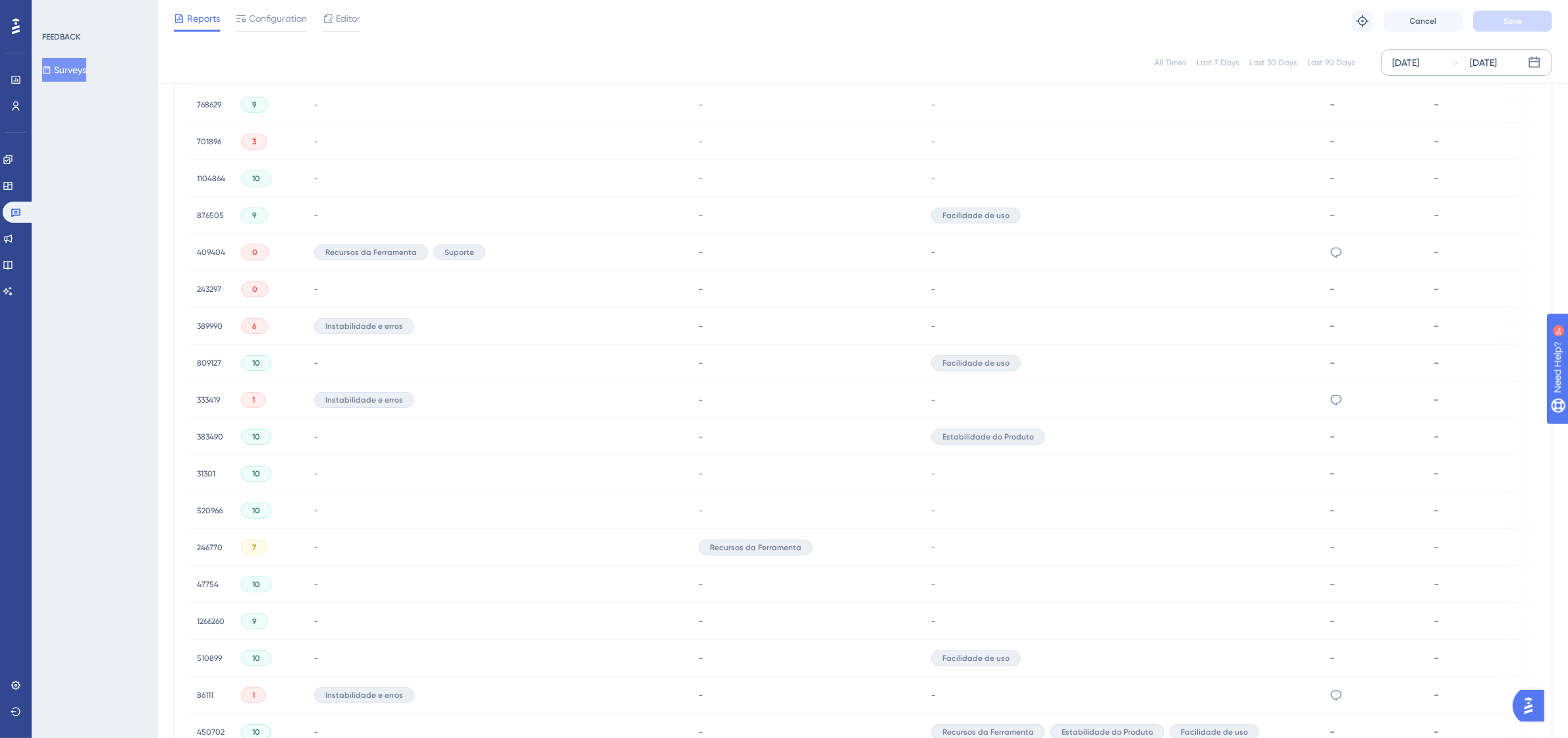
scroll to position [980, 12]
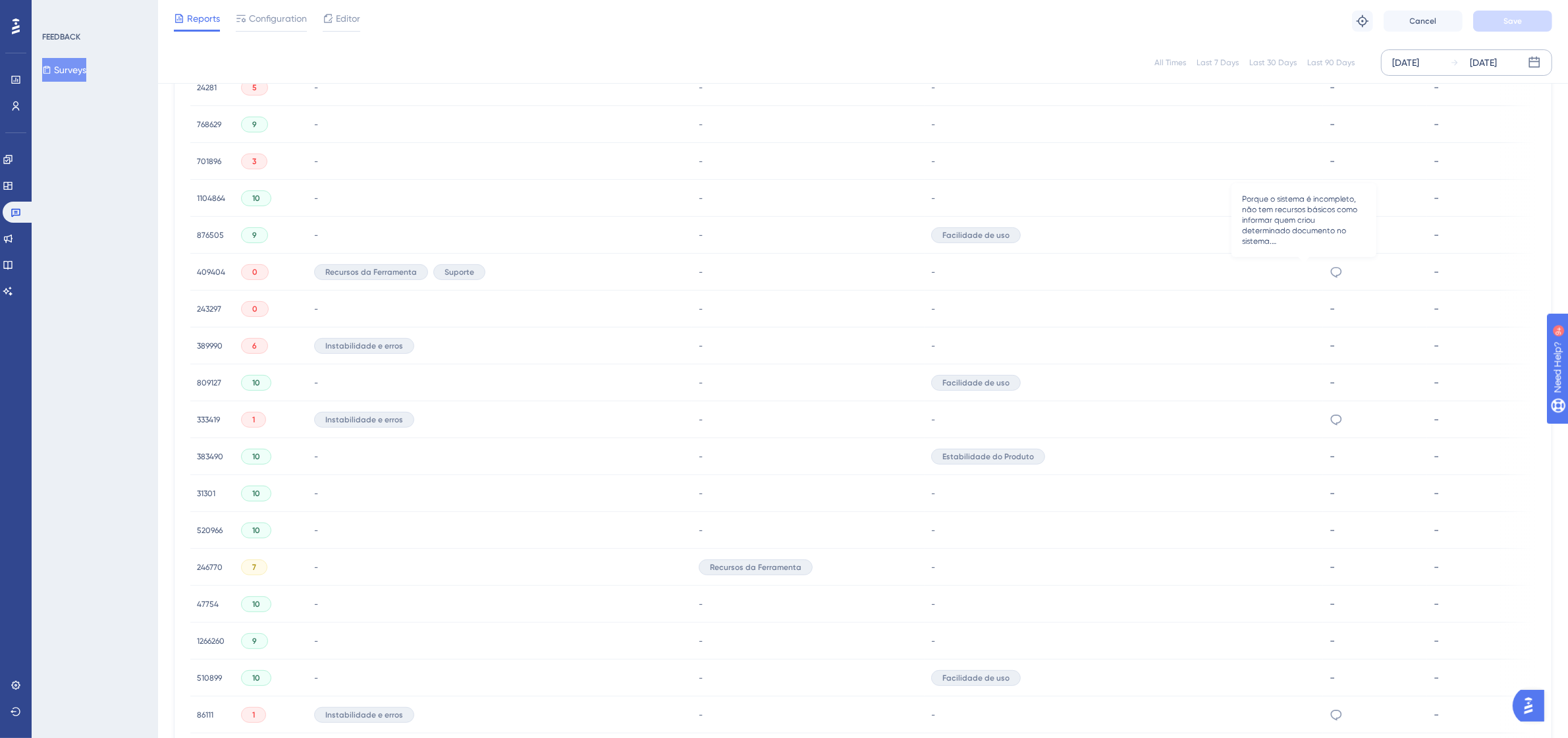
click at [1331, 267] on icon at bounding box center [1336, 271] width 11 height 10
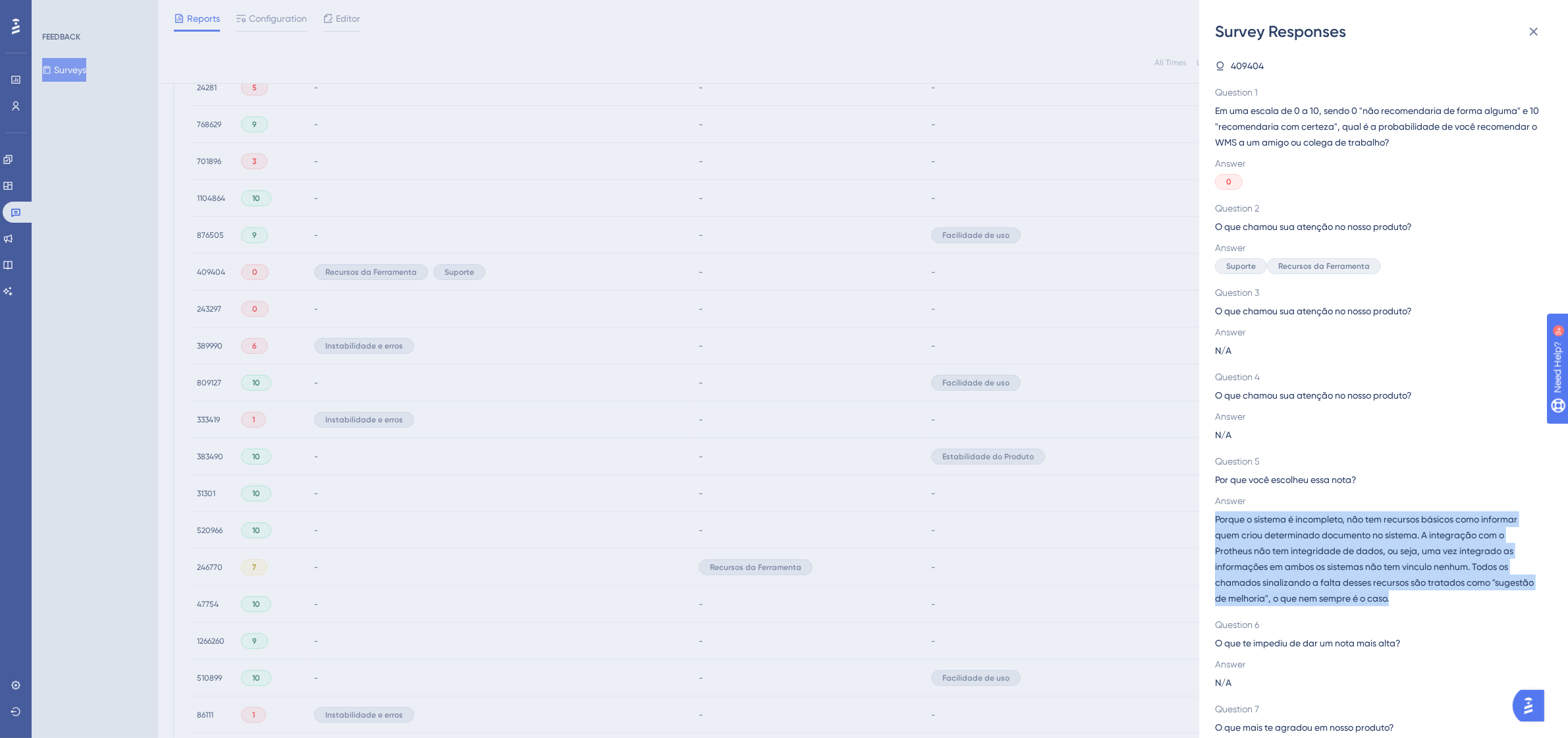
drag, startPoint x: 1392, startPoint y: 600, endPoint x: 1215, endPoint y: 521, distance: 193.8
click at [1215, 521] on span "Porque o sistema é incompleto, não tem recursos básicos como informar quem crio…" at bounding box center [1378, 558] width 327 height 95
copy span "Porque o sistema é incompleto, não tem recursos básicos como informar quem crio…"
drag, startPoint x: 1528, startPoint y: 28, endPoint x: 1363, endPoint y: 219, distance: 252.4
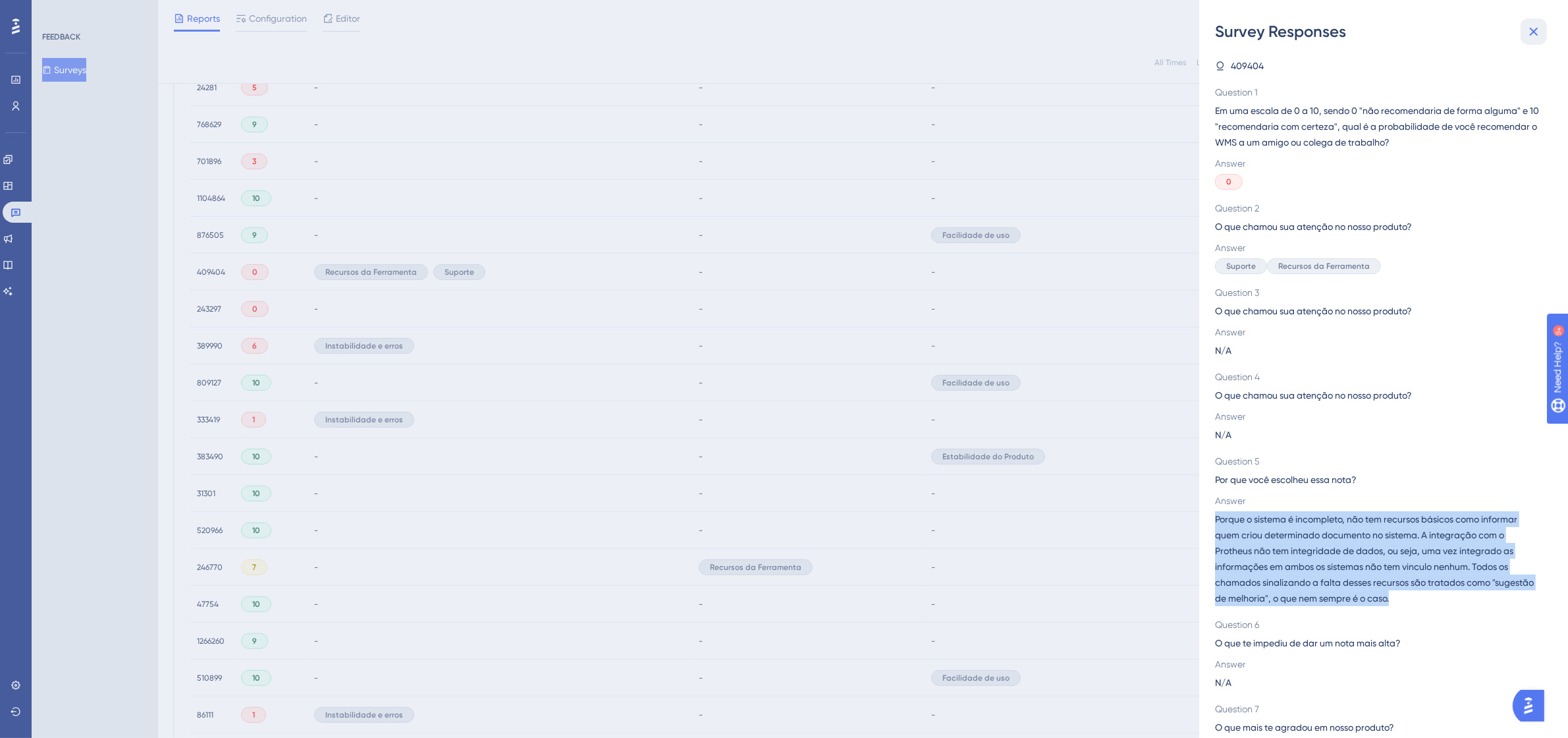
click at [1528, 28] on icon at bounding box center [1533, 31] width 16 height 16
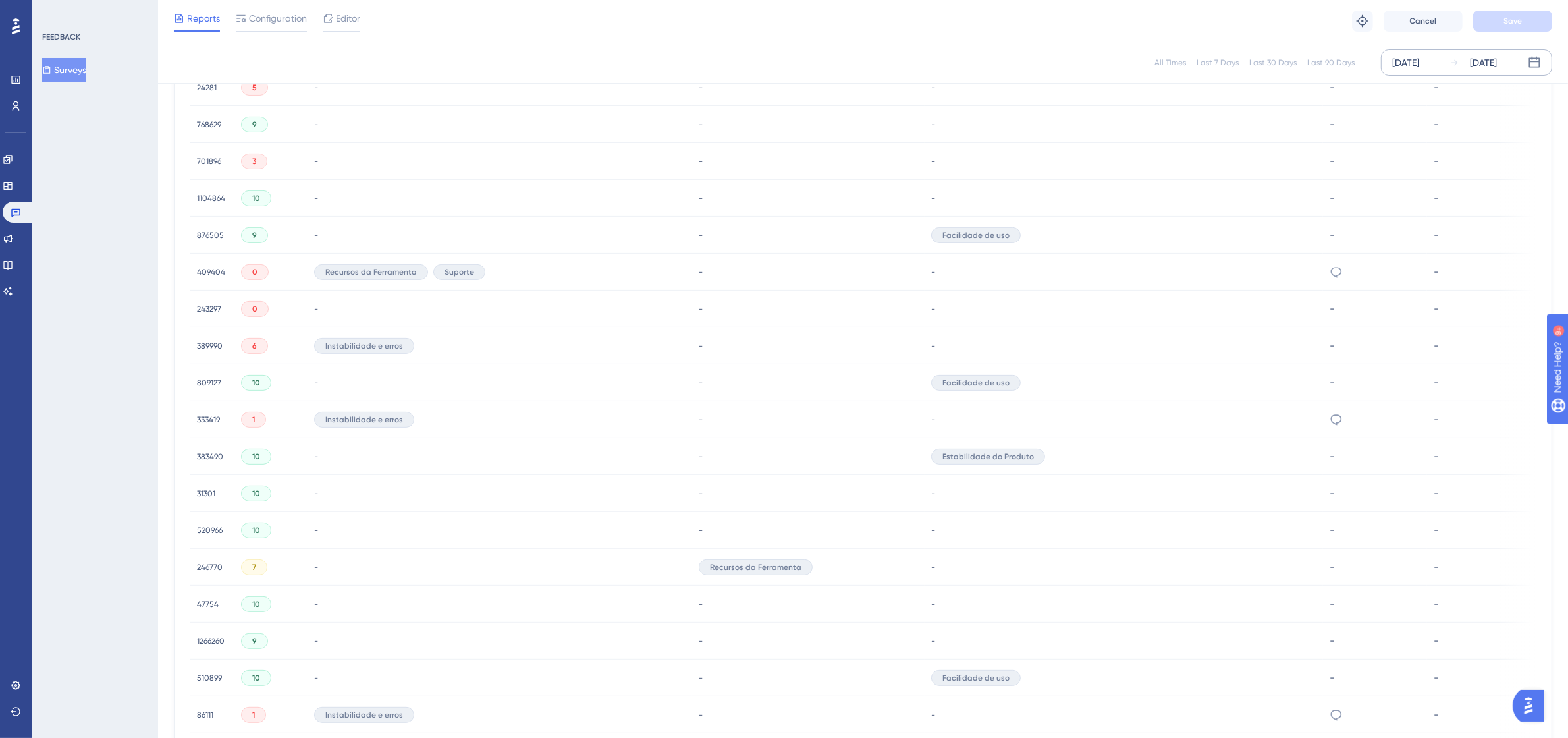
click at [199, 267] on span "409404" at bounding box center [211, 271] width 28 height 10
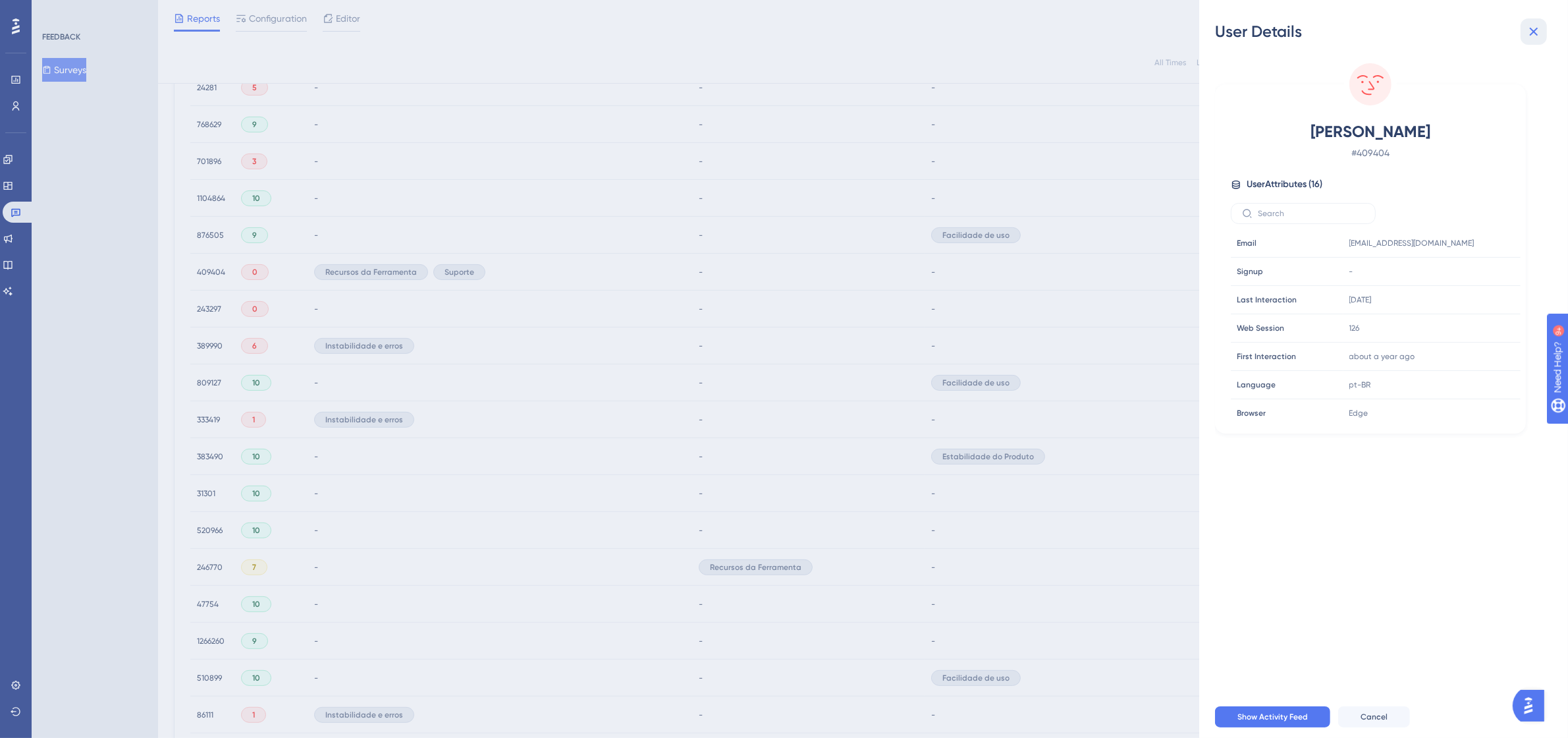
drag, startPoint x: 1544, startPoint y: 31, endPoint x: 1379, endPoint y: 123, distance: 188.9
click at [1544, 31] on button at bounding box center [1533, 32] width 26 height 26
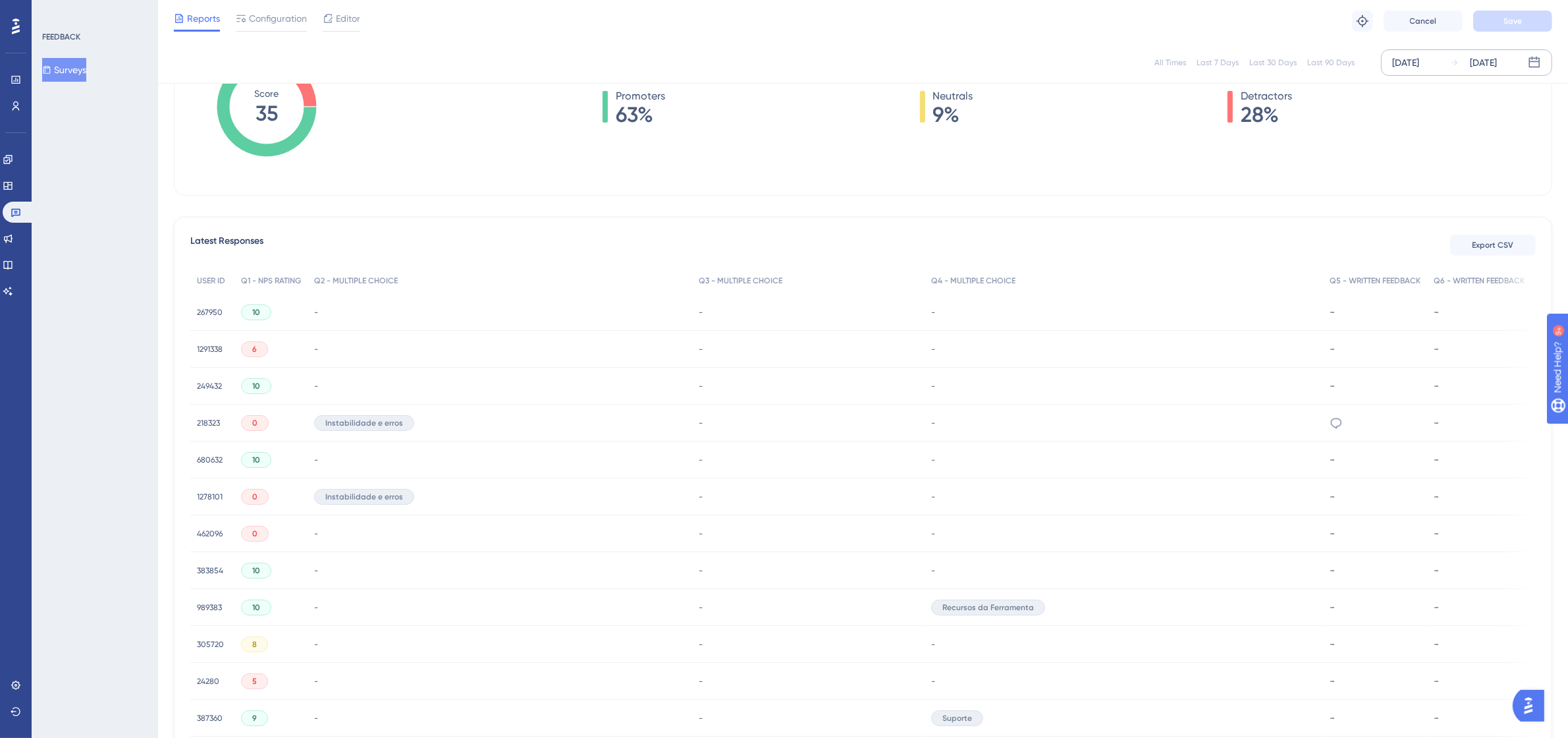
scroll to position [321, 12]
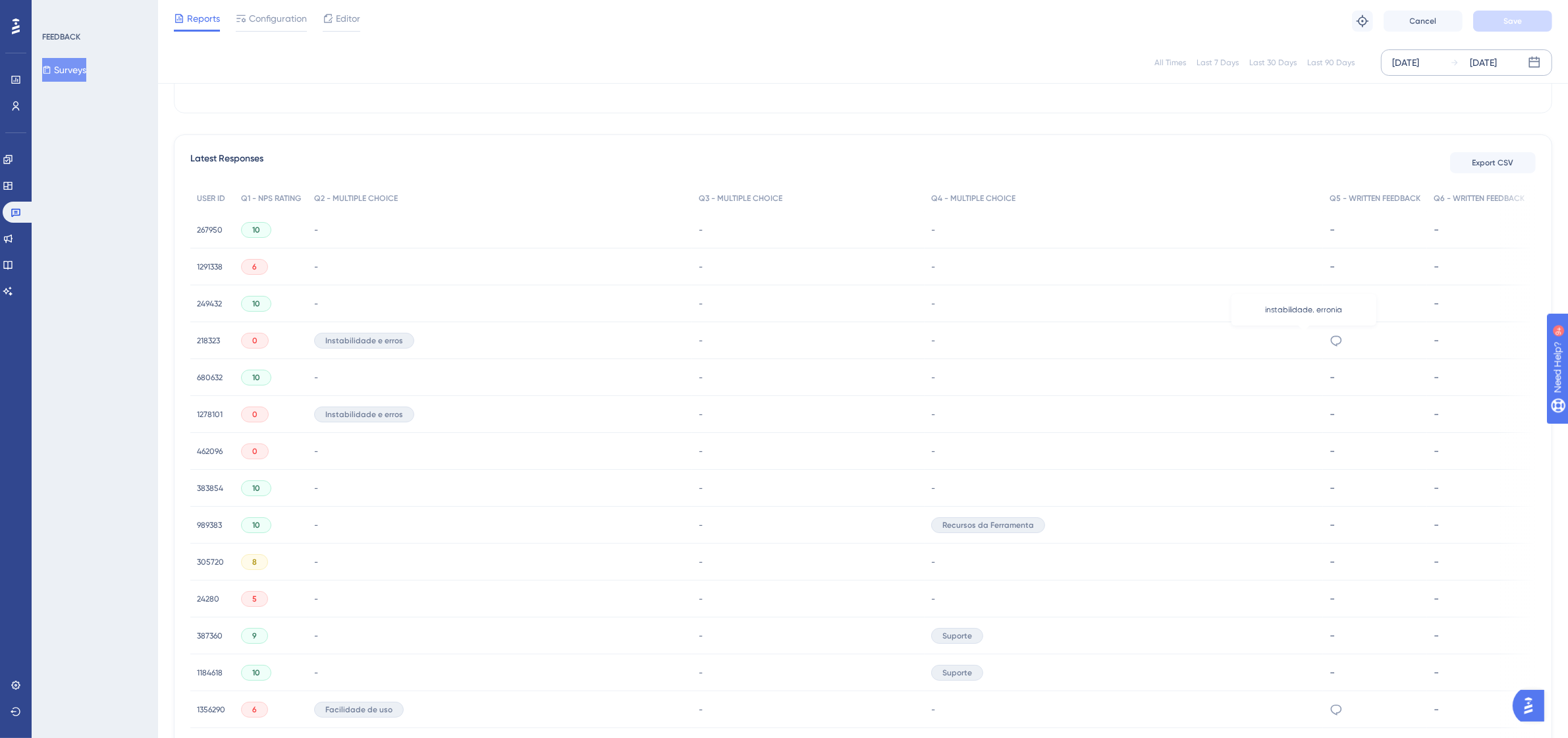
click at [1329, 339] on icon at bounding box center [1335, 340] width 13 height 13
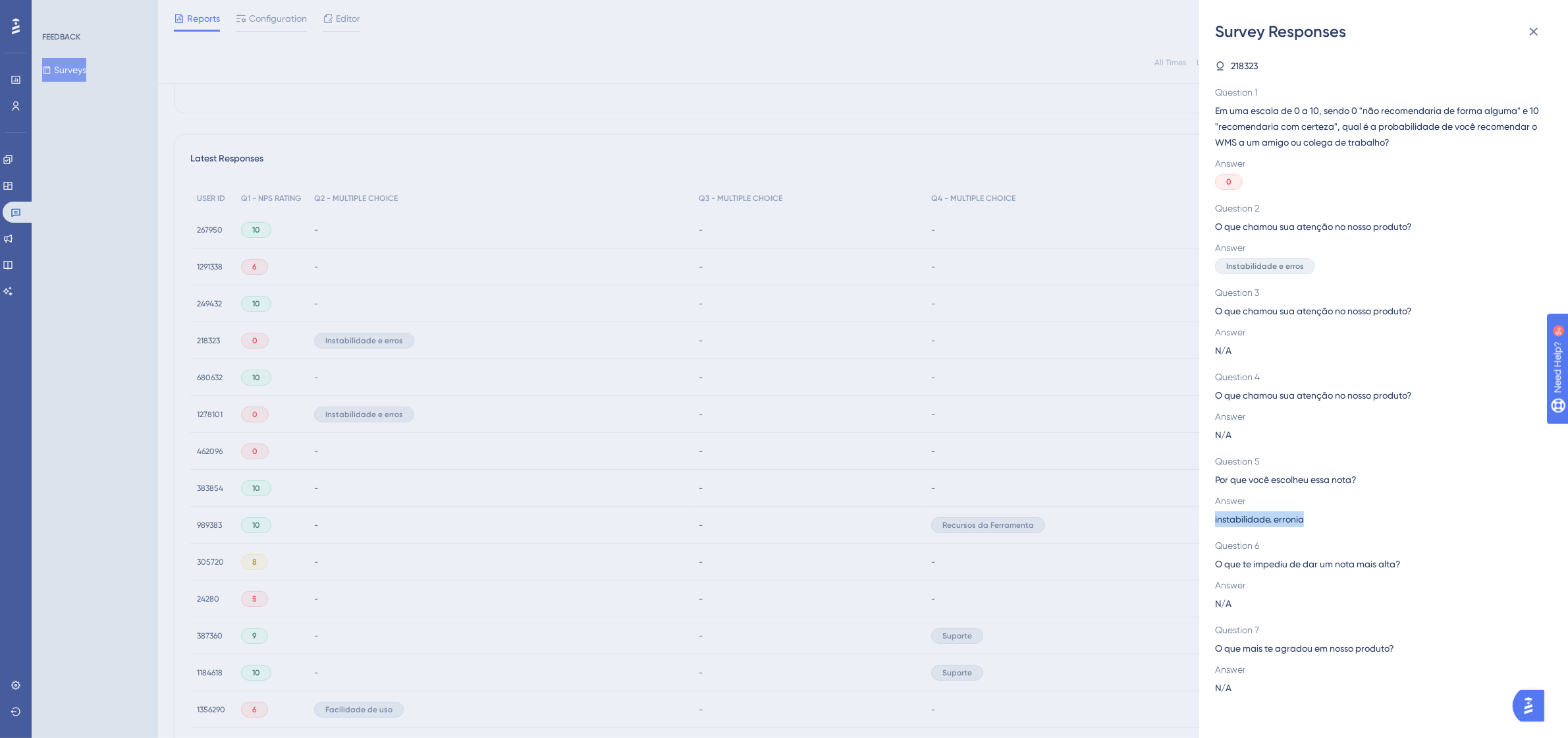
drag, startPoint x: 1317, startPoint y: 517, endPoint x: 1209, endPoint y: 514, distance: 108.0
click at [1209, 514] on div "Survey Responses 218323 Question 1 Em uma escala de 0 a 10, sendo 0 "não recome…" at bounding box center [1383, 369] width 369 height 738
copy span "instabilidade. erronia"
drag, startPoint x: 1535, startPoint y: 28, endPoint x: 1378, endPoint y: 242, distance: 265.4
click at [1535, 28] on icon at bounding box center [1533, 31] width 16 height 16
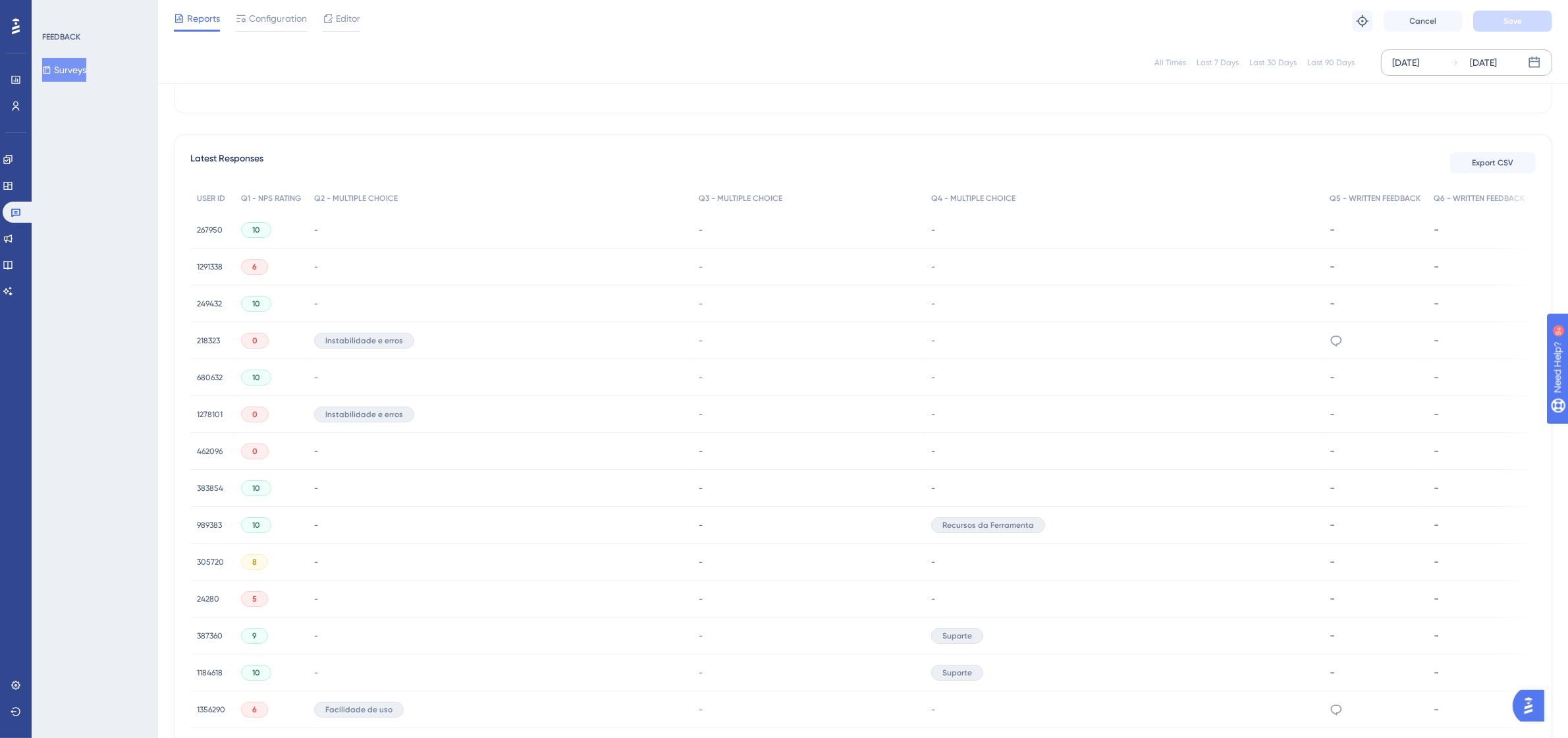
click at [199, 336] on span "218323" at bounding box center [208, 340] width 23 height 10
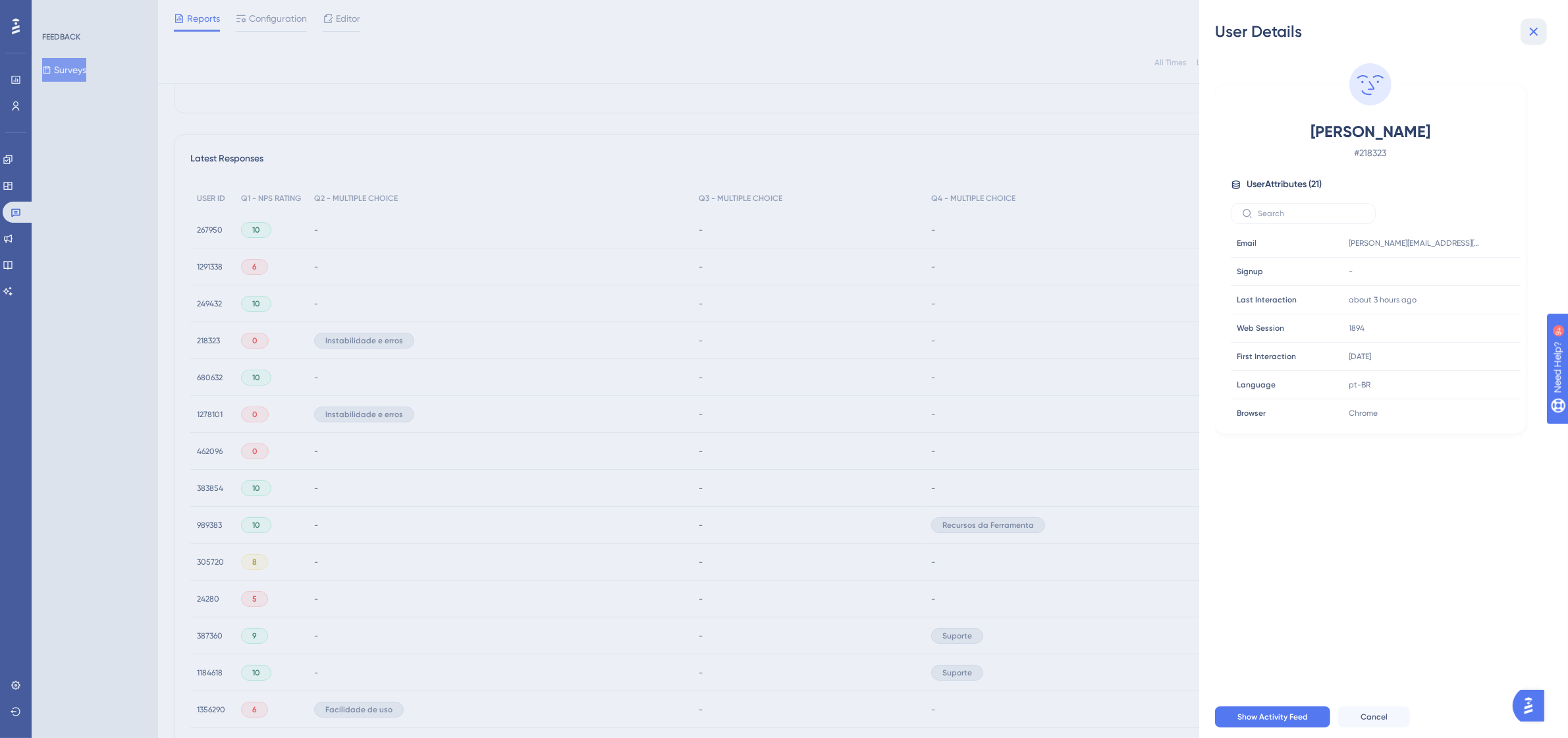
click at [1535, 20] on button at bounding box center [1533, 32] width 26 height 26
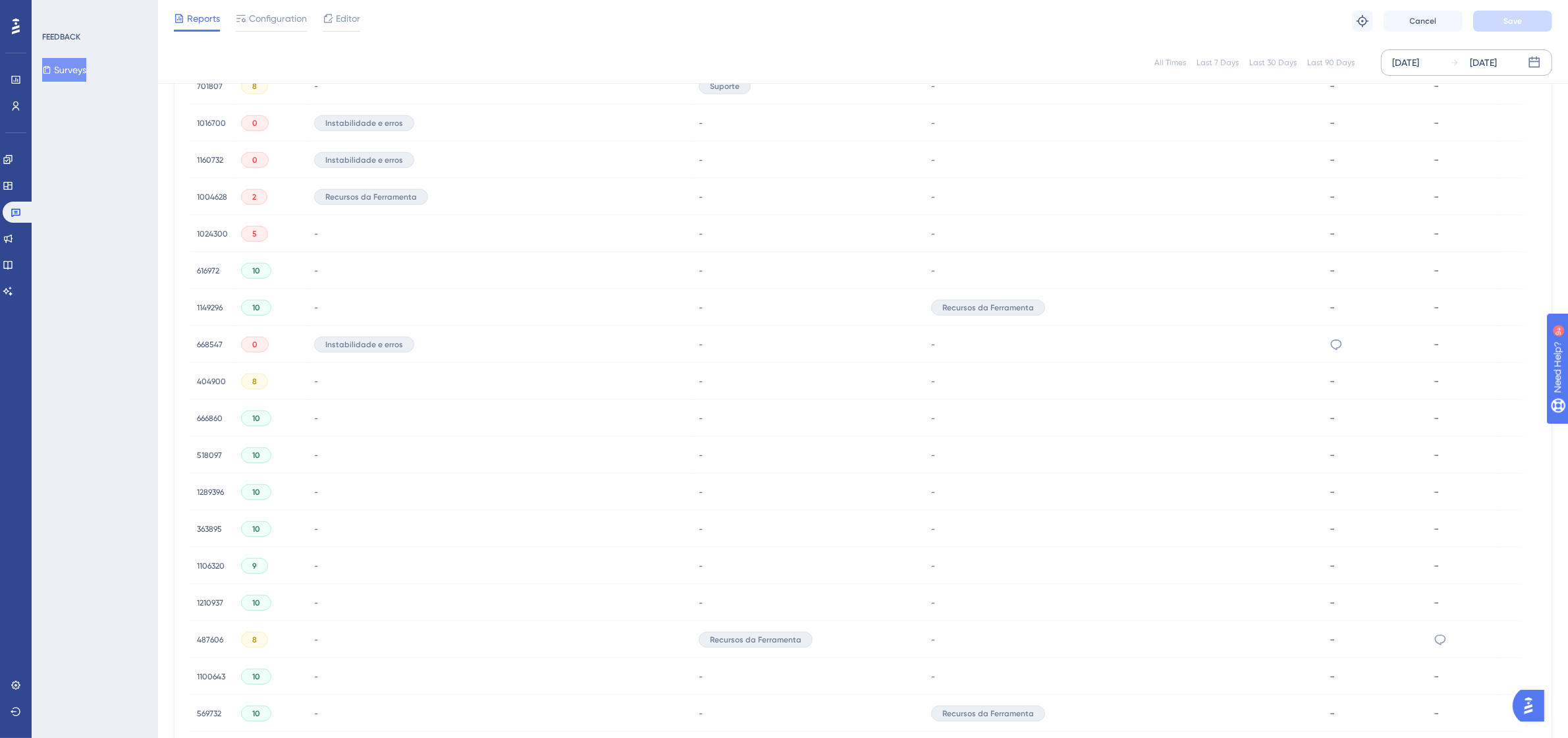
scroll to position [1803, 12]
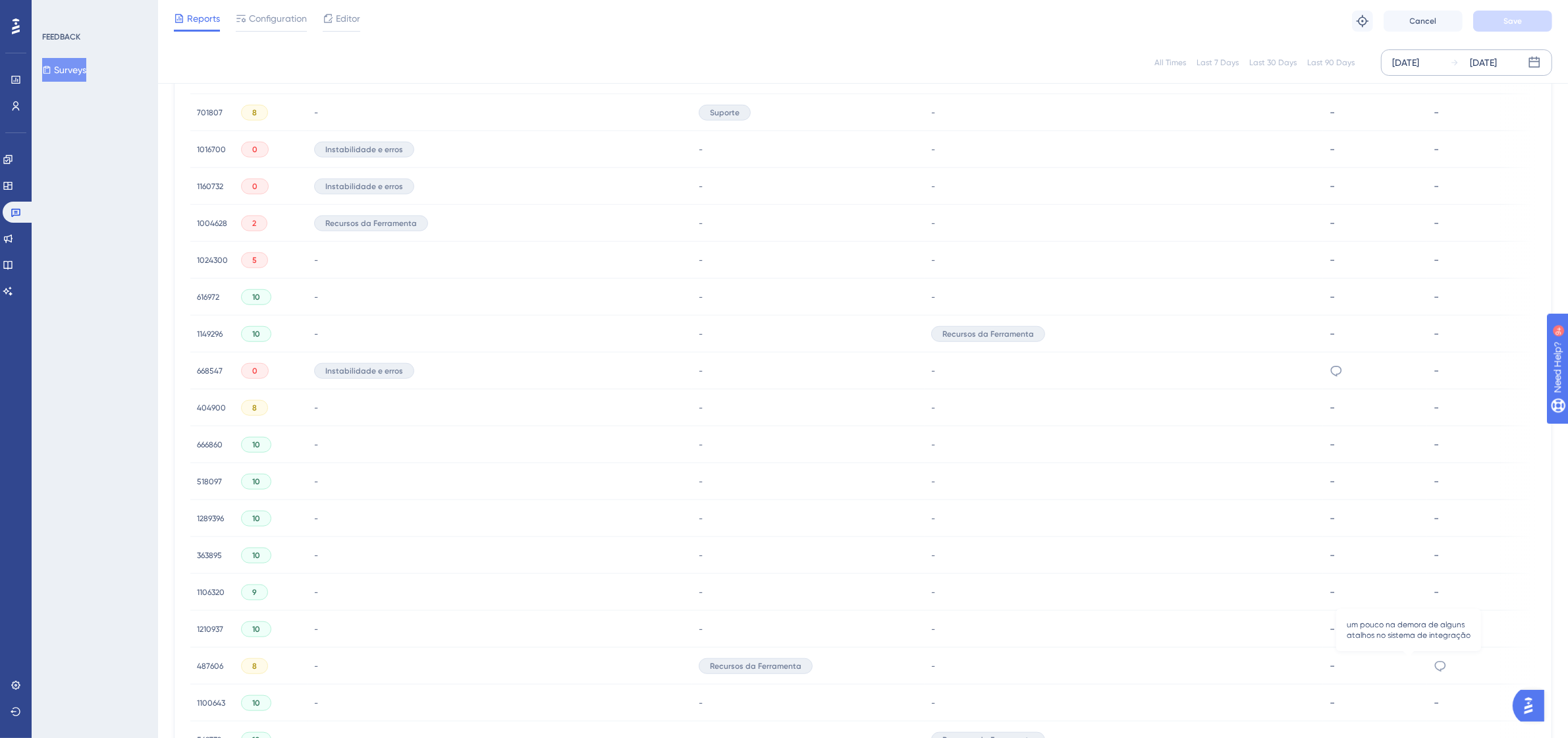
click at [1433, 664] on icon at bounding box center [1440, 666] width 13 height 13
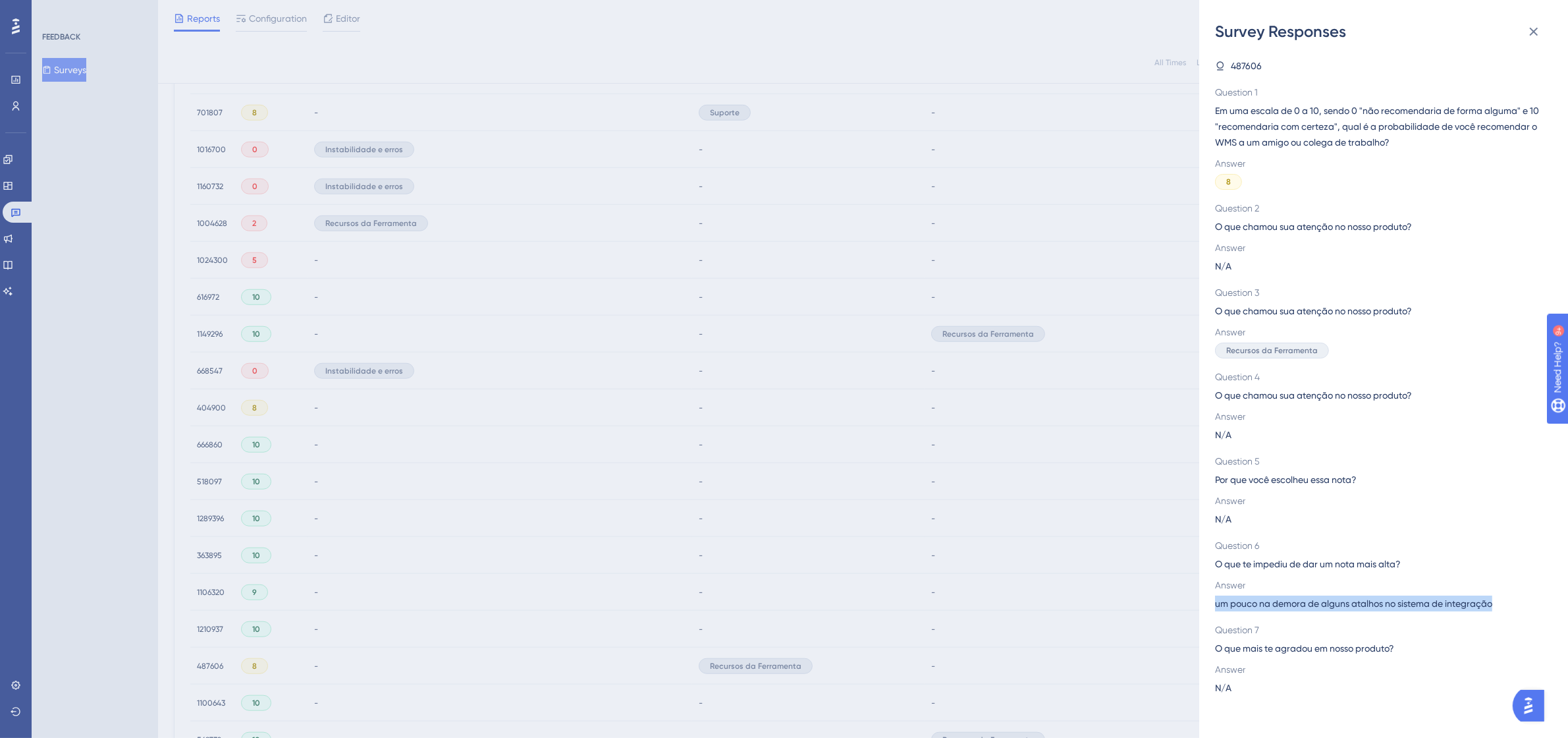
drag, startPoint x: 1503, startPoint y: 603, endPoint x: 1209, endPoint y: 610, distance: 294.1
click at [1209, 610] on div "Survey Responses 487606 Question 1 Em uma escala de 0 a 10, sendo 0 "não recome…" at bounding box center [1383, 369] width 369 height 738
copy span "um pouco na demora de alguns atalhos no sistema de integração"
click at [1531, 27] on icon at bounding box center [1533, 31] width 16 height 16
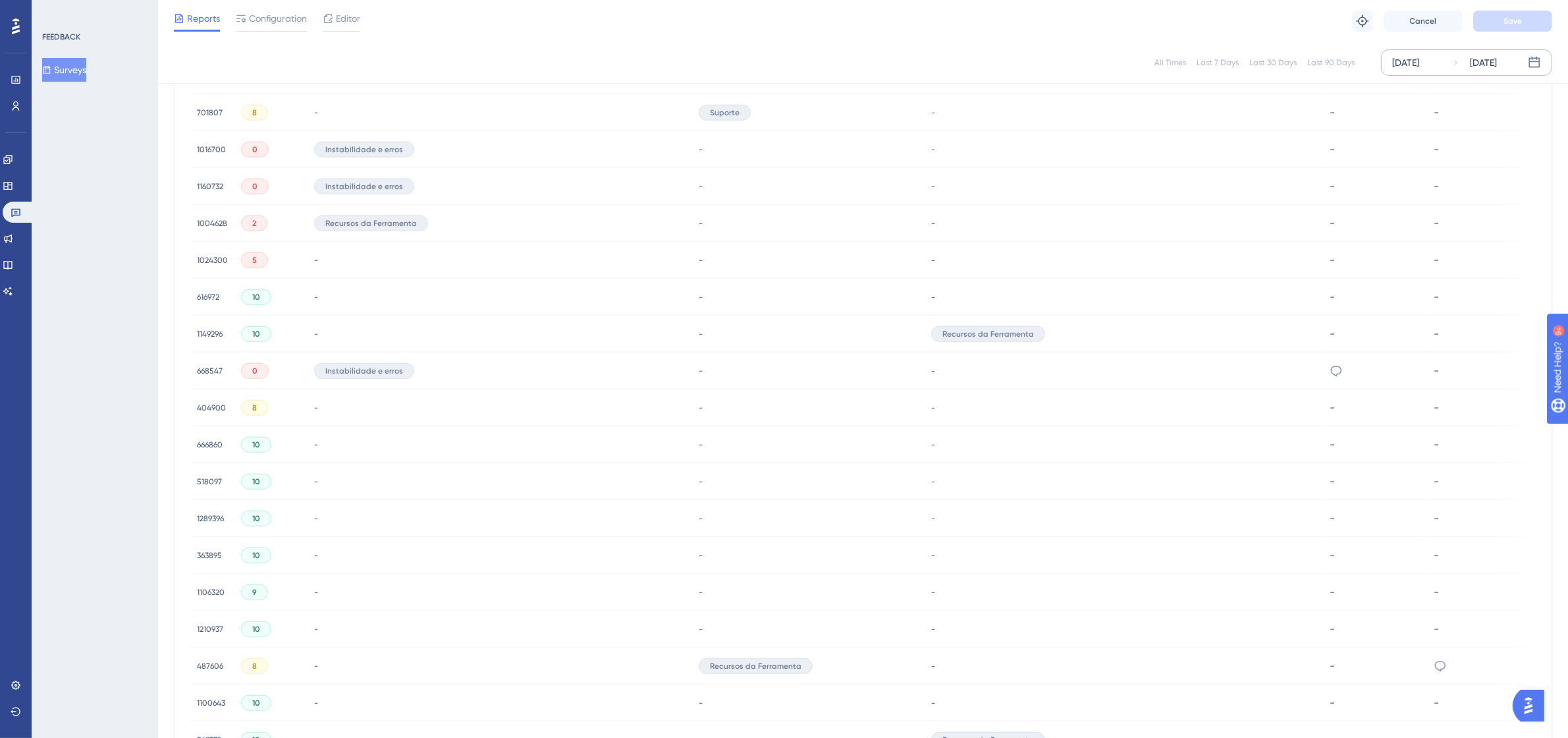
click at [203, 661] on span "487606" at bounding box center [210, 666] width 26 height 10
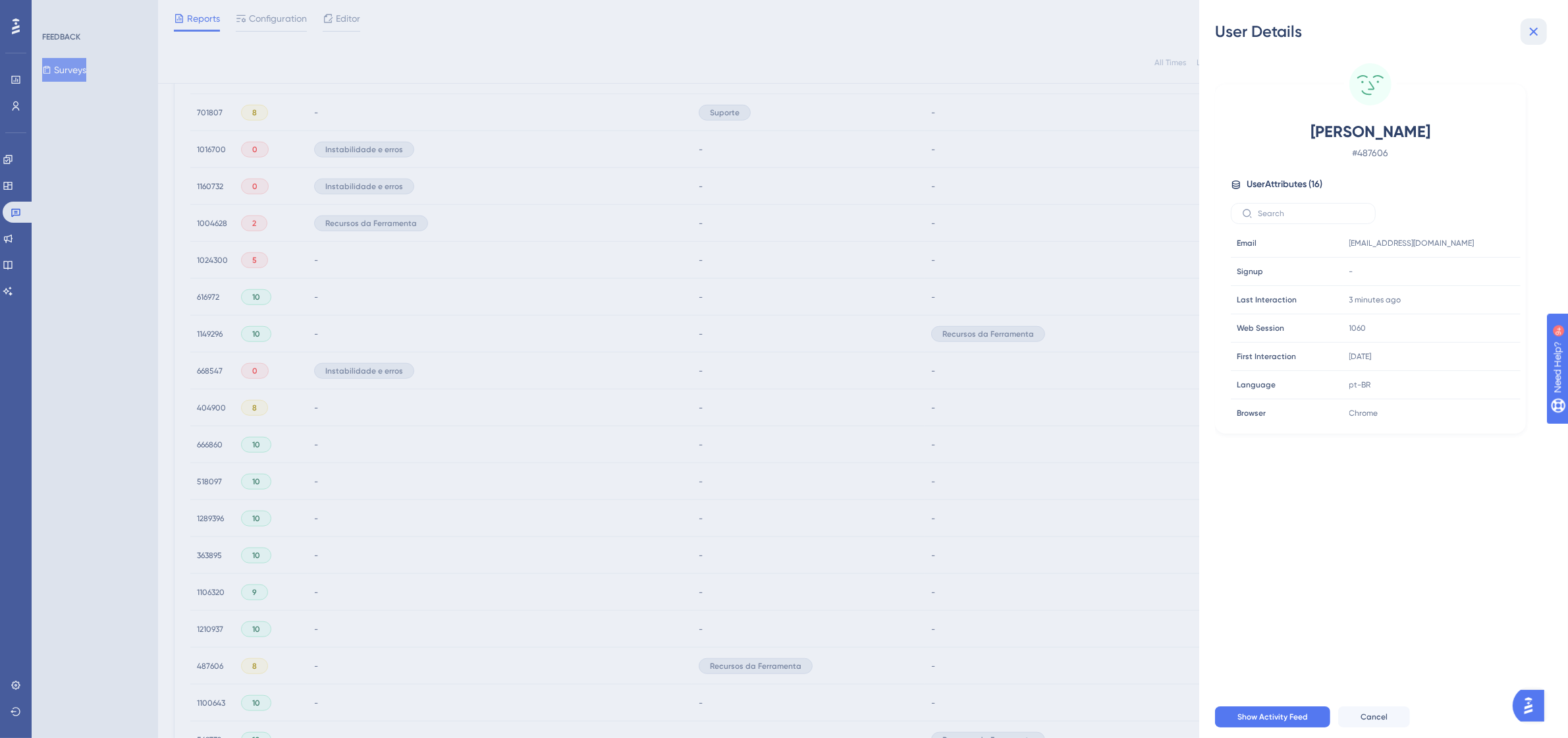
click at [1530, 35] on icon at bounding box center [1534, 32] width 8 height 8
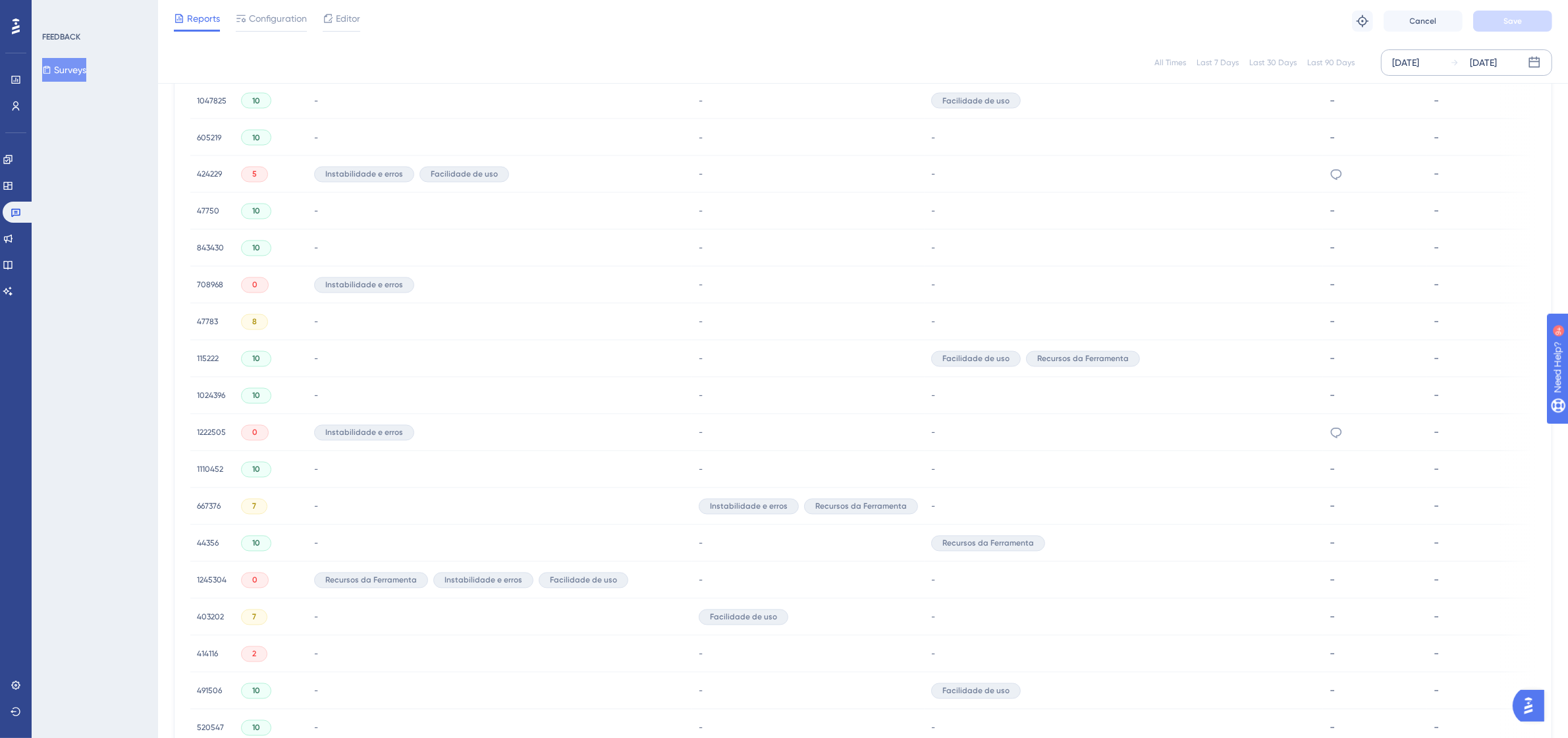
scroll to position [3614, 12]
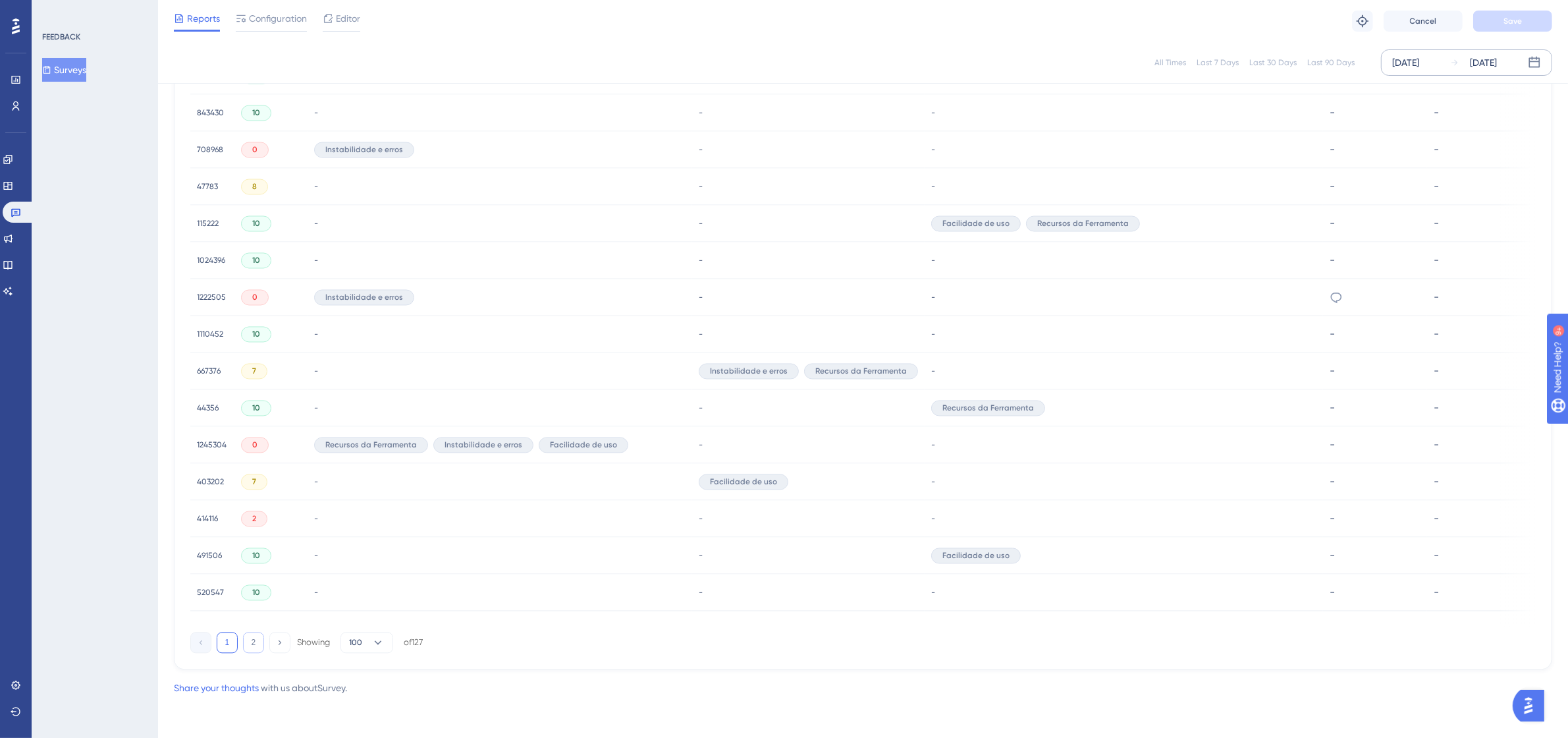
click at [243, 639] on button "2" at bounding box center [253, 642] width 21 height 21
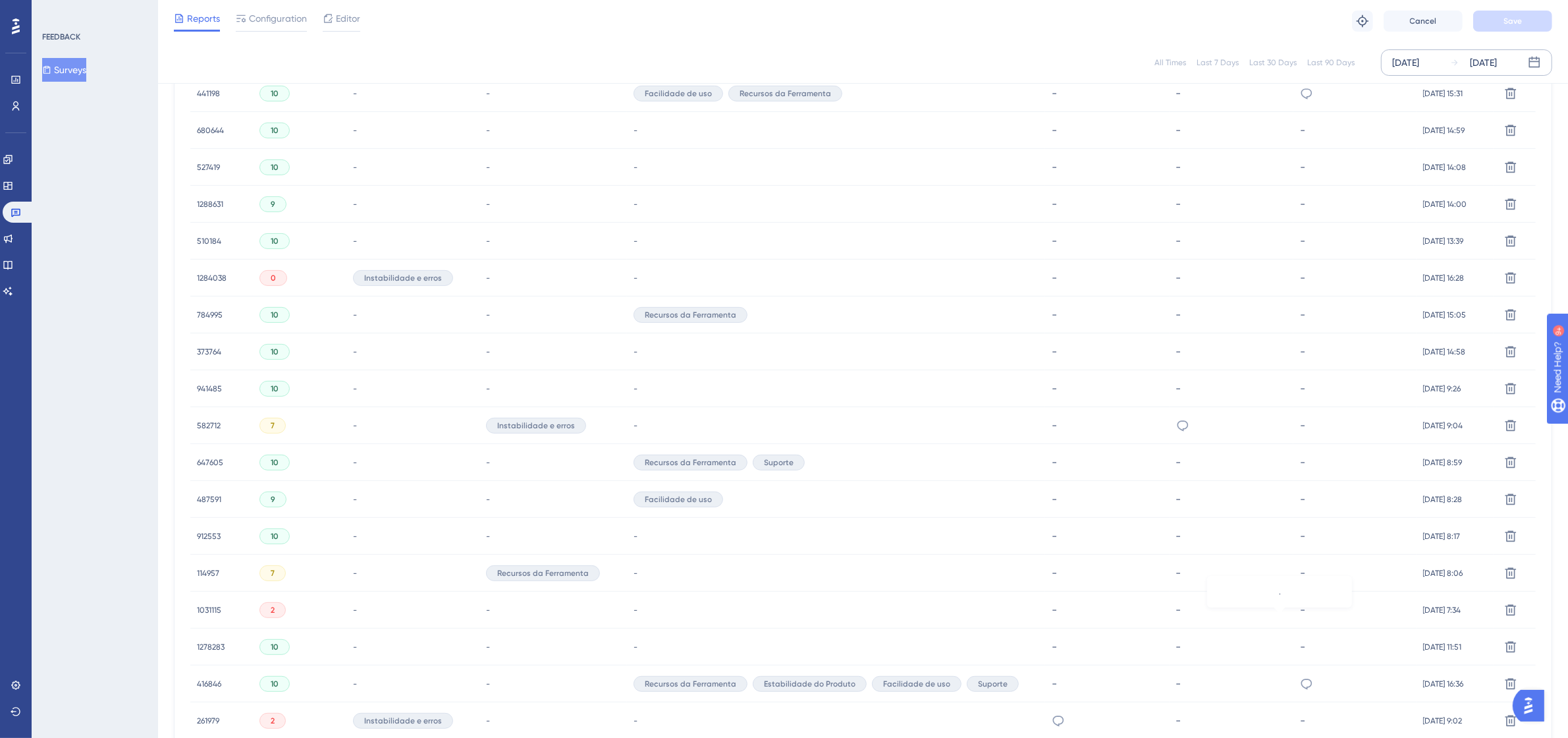
scroll to position [428, 12]
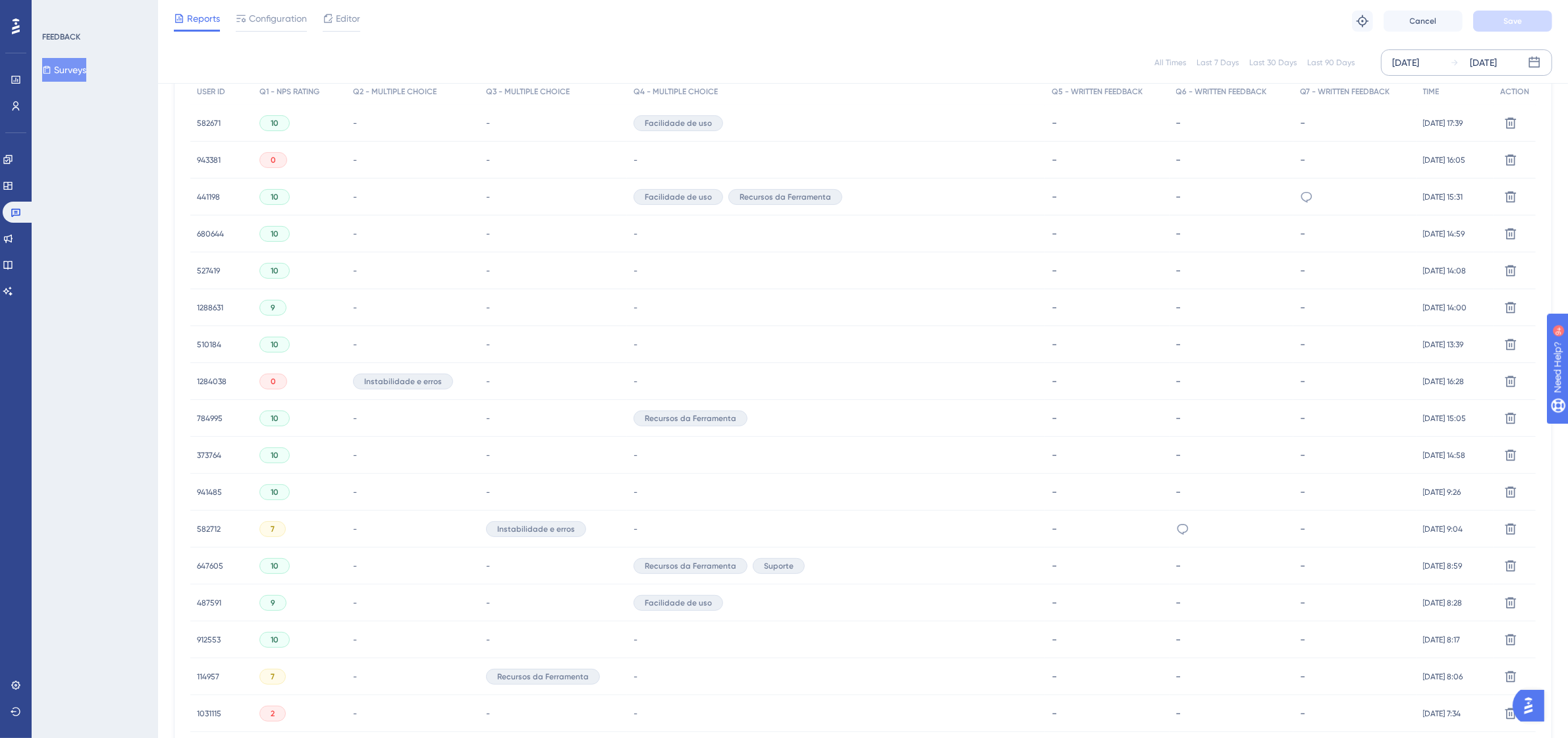
click at [1293, 193] on div "Usabilidade e funcionalidades" at bounding box center [1354, 196] width 122 height 37
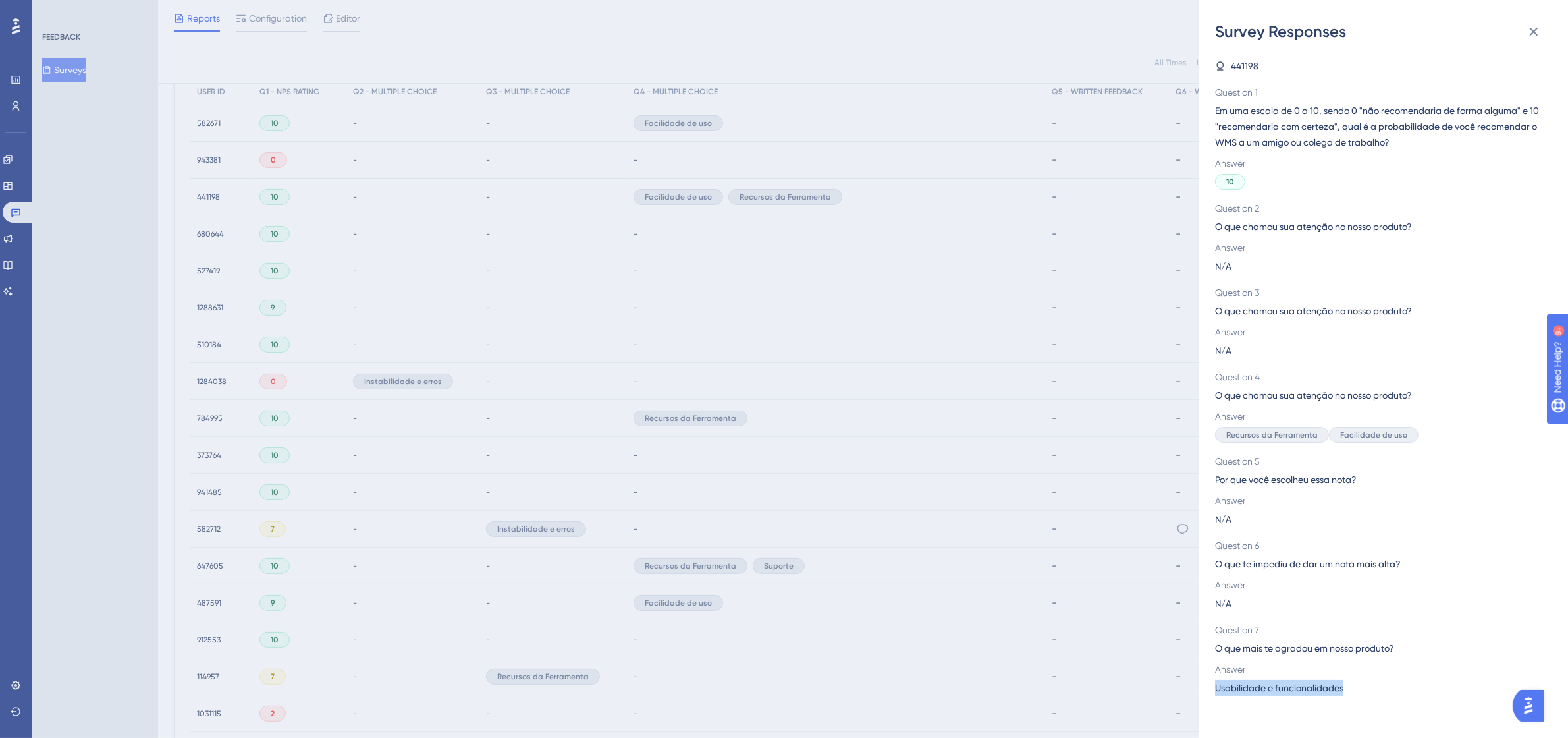
drag, startPoint x: 1358, startPoint y: 692, endPoint x: 1210, endPoint y: 692, distance: 148.0
click at [1210, 692] on div "Survey Responses 441198 Question 1 Em uma escala de 0 a 10, sendo 0 "não recome…" at bounding box center [1383, 369] width 369 height 738
copy span "Usabilidade e funcionalidades"
drag, startPoint x: 1535, startPoint y: 33, endPoint x: 718, endPoint y: 137, distance: 823.6
click at [1535, 33] on icon at bounding box center [1534, 32] width 8 height 8
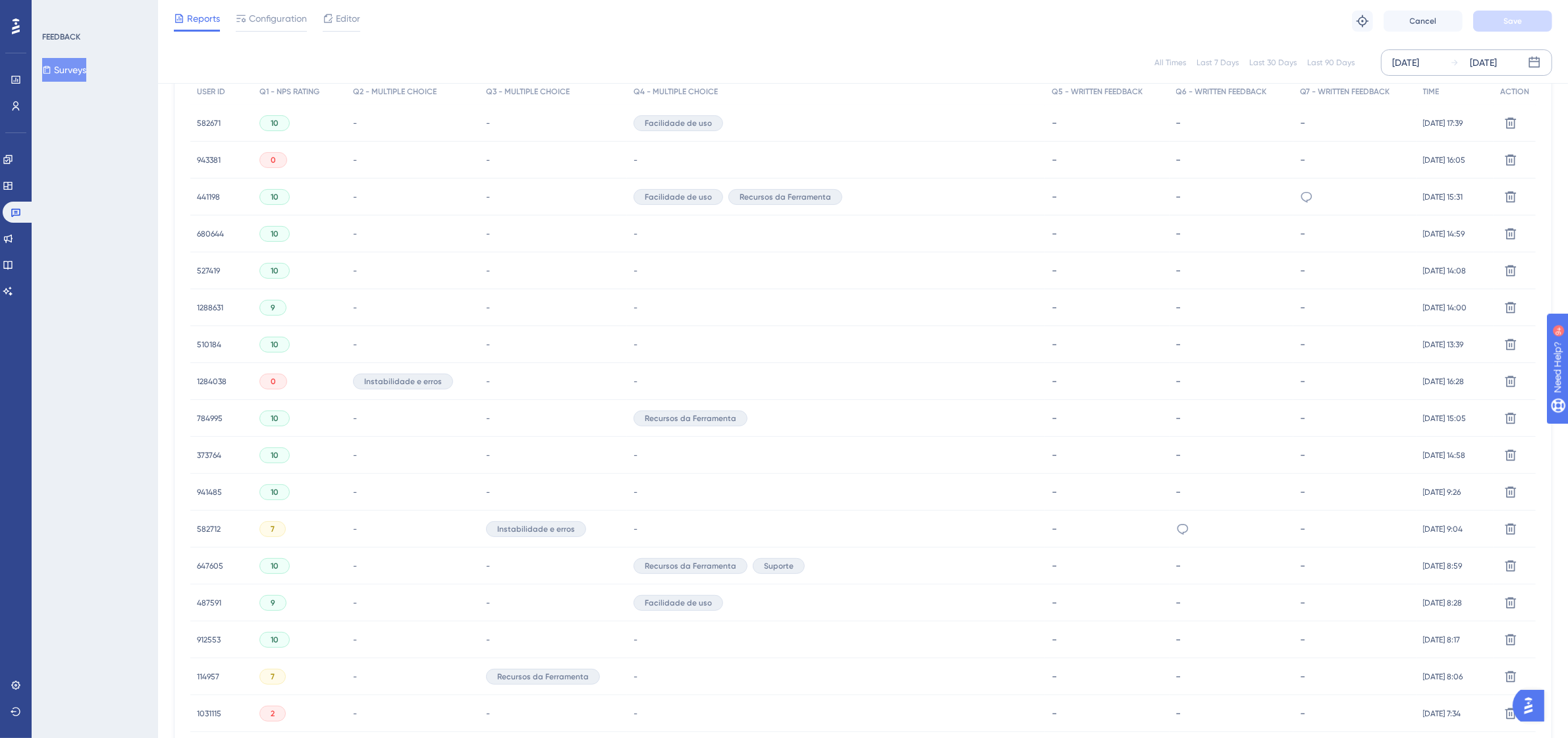
click at [197, 189] on div "441198 441198" at bounding box center [208, 196] width 23 height 37
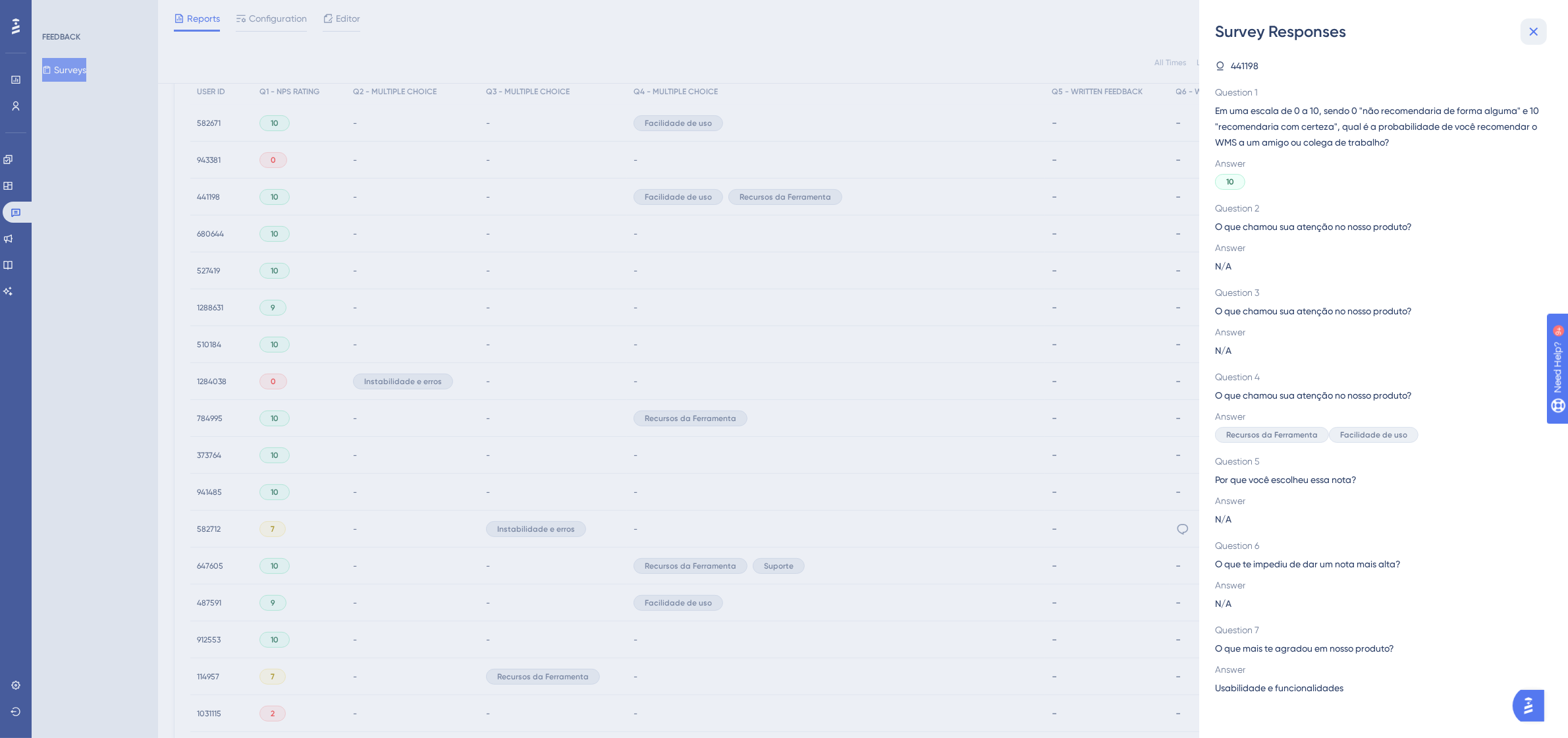
click at [1541, 34] on icon at bounding box center [1533, 31] width 16 height 16
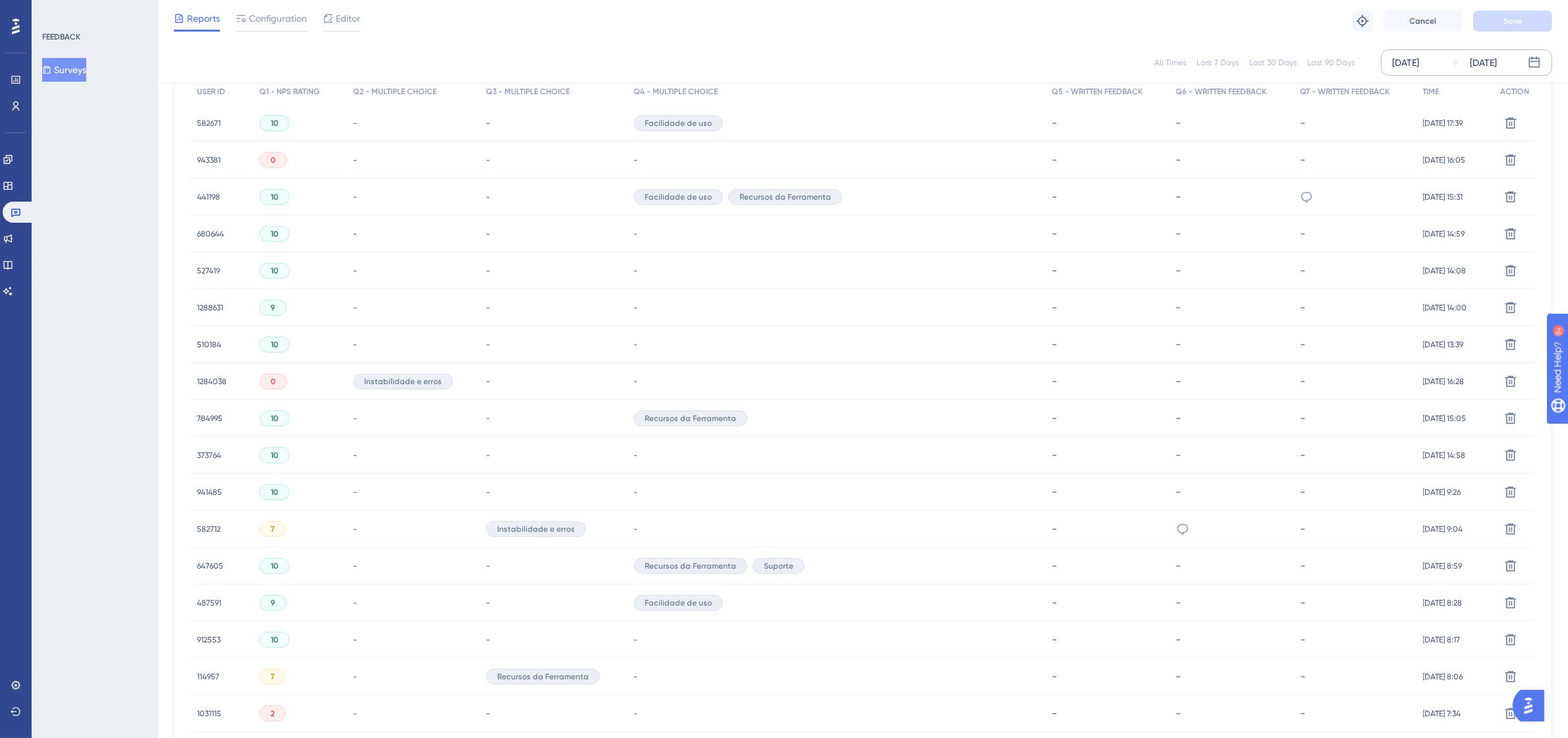
click at [197, 192] on span "441198" at bounding box center [208, 196] width 23 height 10
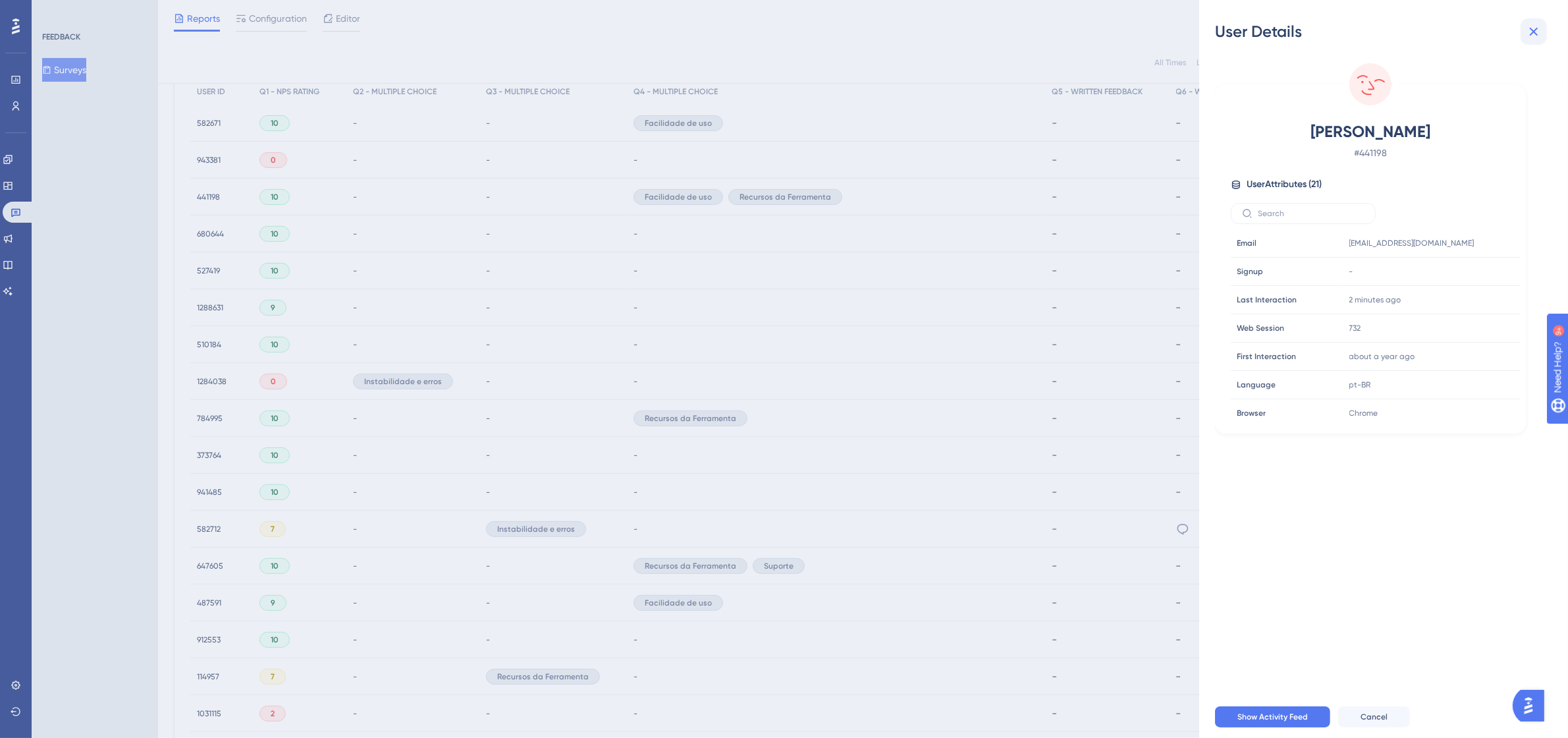
click at [1542, 30] on button at bounding box center [1533, 32] width 26 height 26
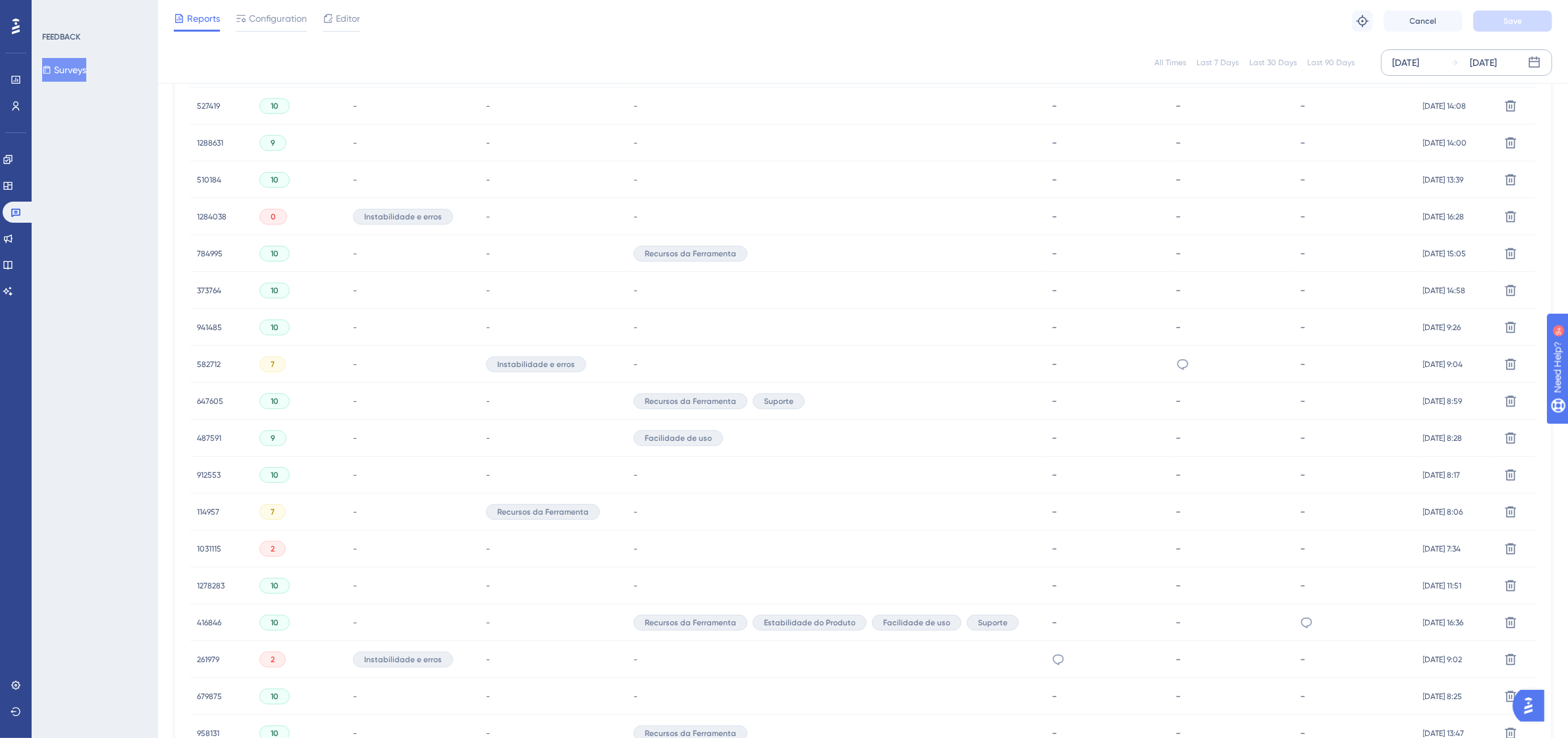
scroll to position [917, 12]
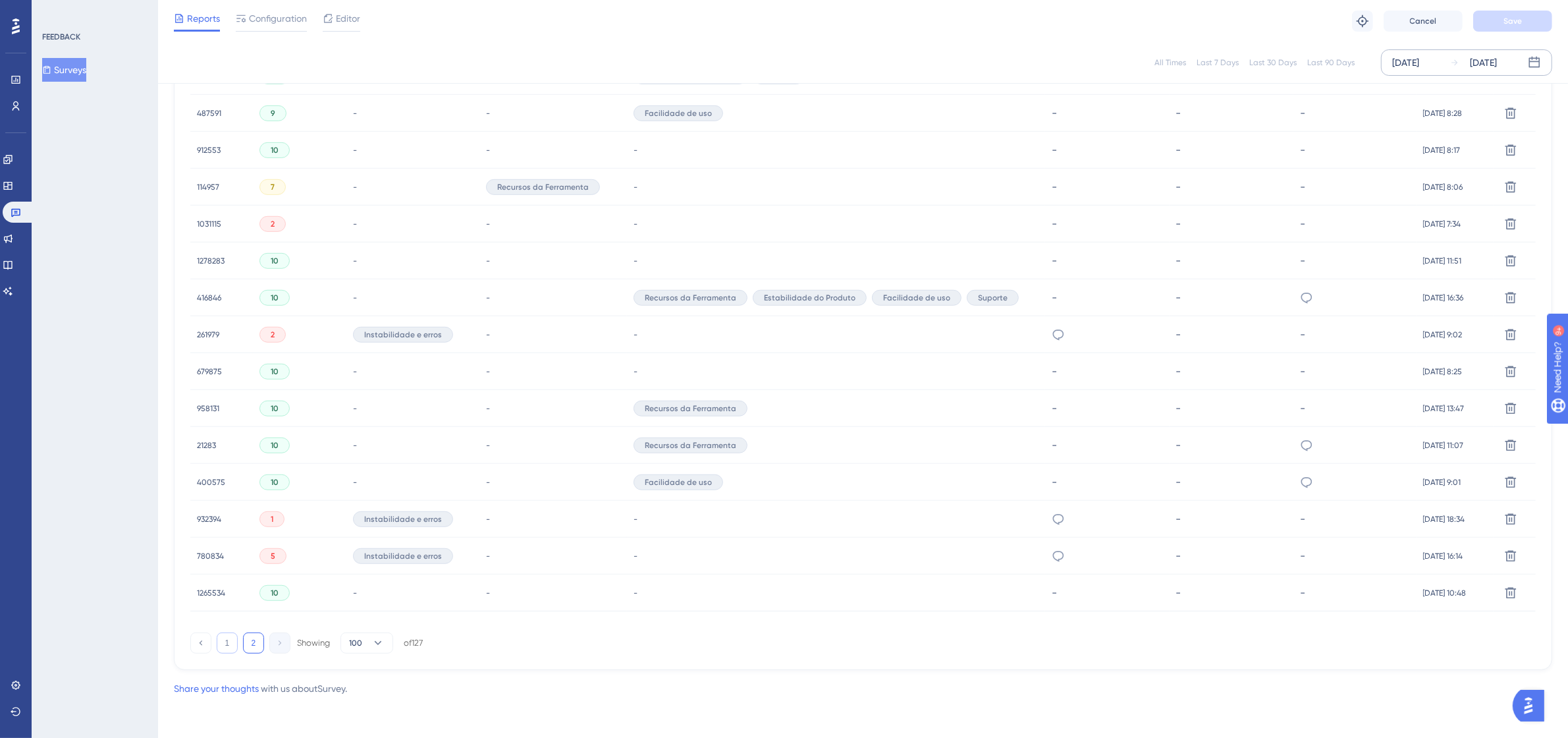
click at [217, 636] on button "1" at bounding box center [227, 643] width 21 height 21
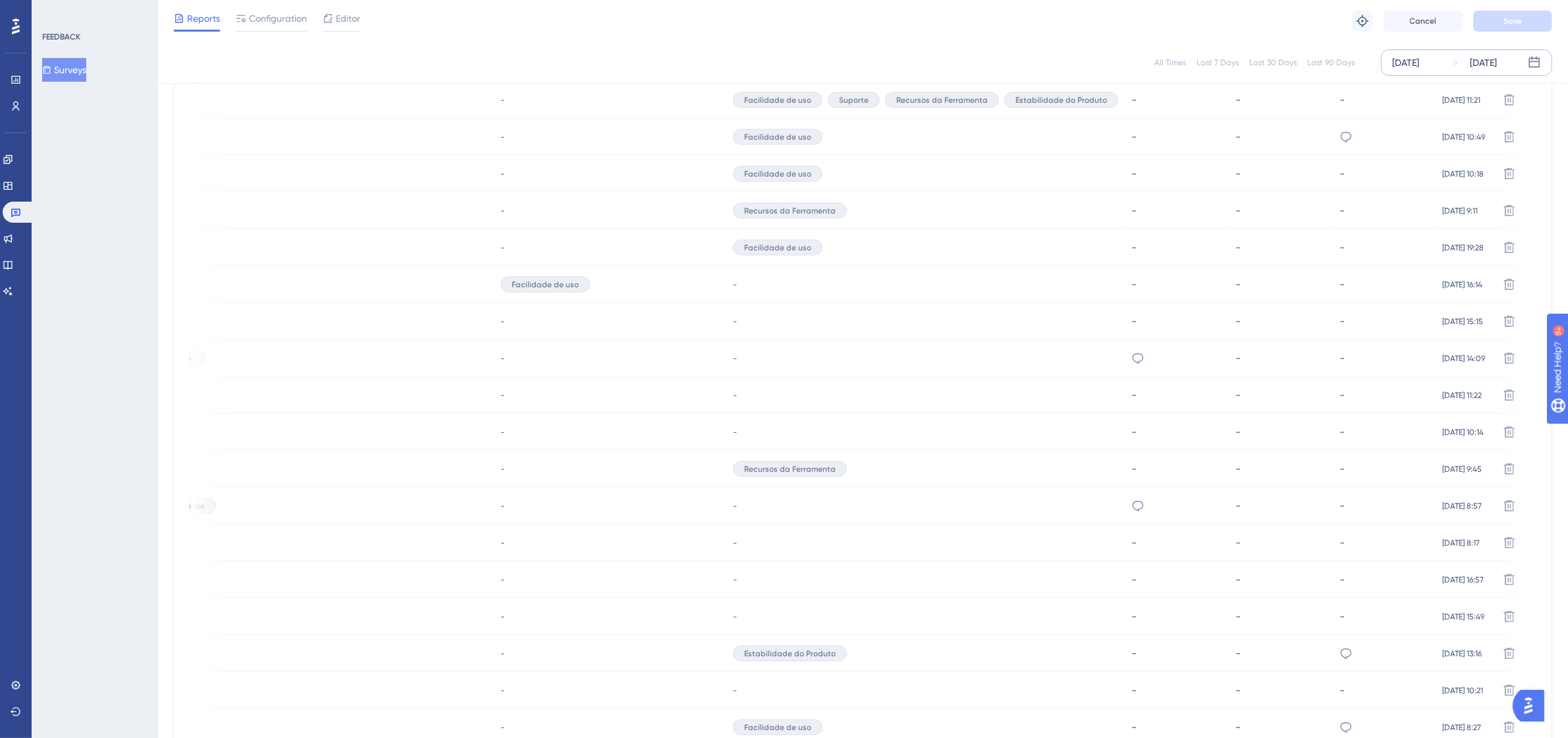
scroll to position [2874, 0]
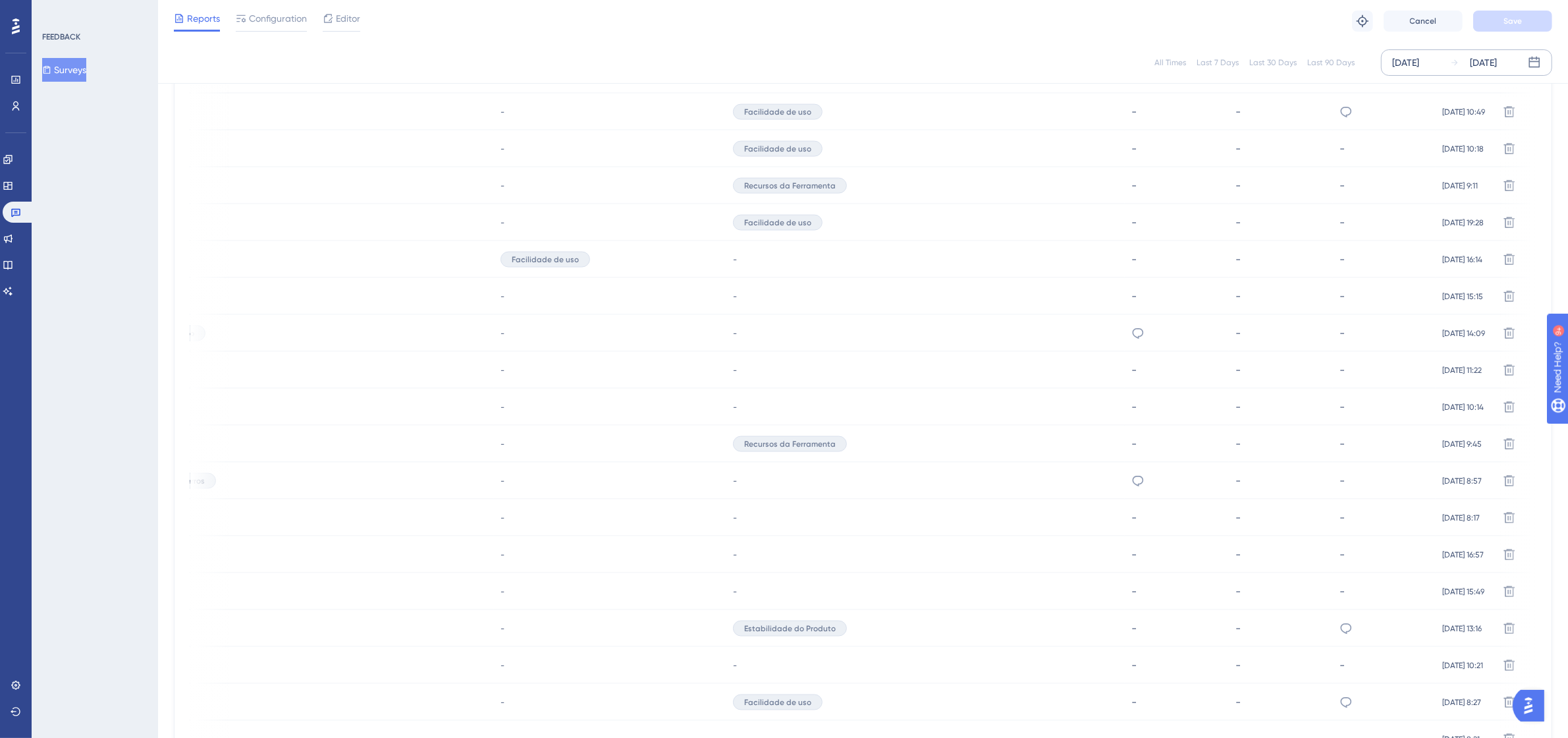
click at [283, 689] on div "-" at bounding box center [301, 702] width 385 height 37
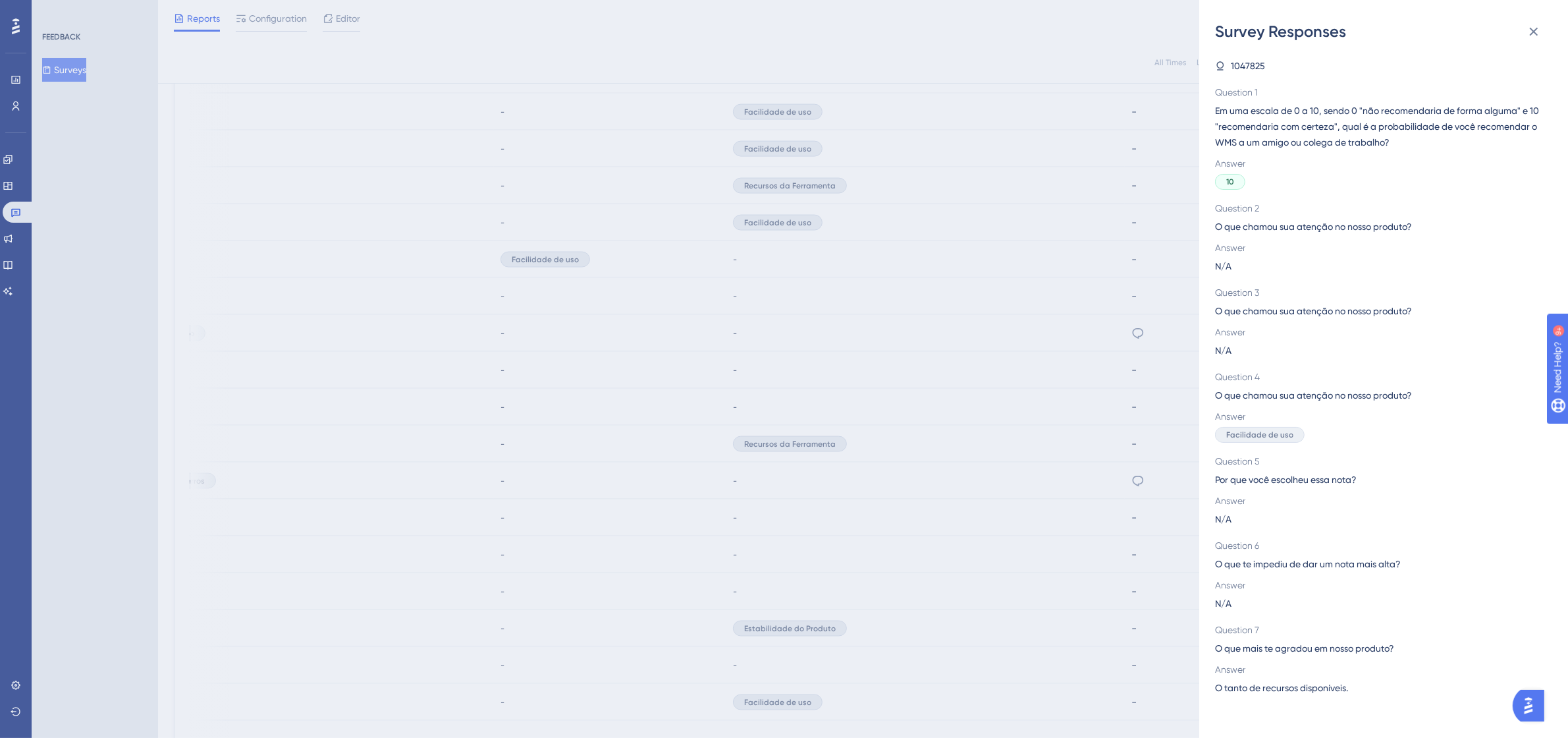
click at [283, 689] on div "Survey Responses 1047825 Question 1 Em uma escala de 0 a 10, sendo 0 "não recom…" at bounding box center [784, 369] width 1568 height 738
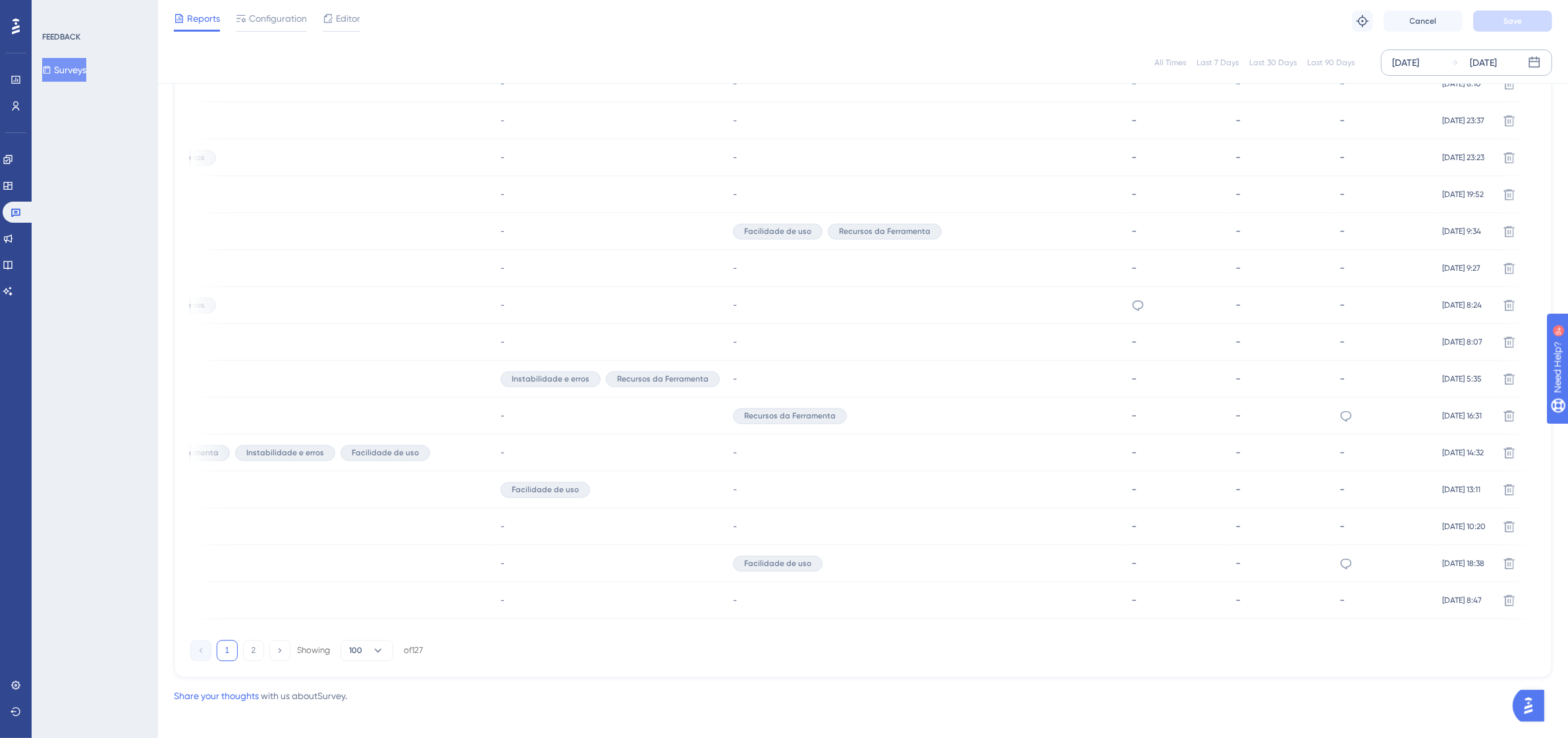
scroll to position [3614, 0]
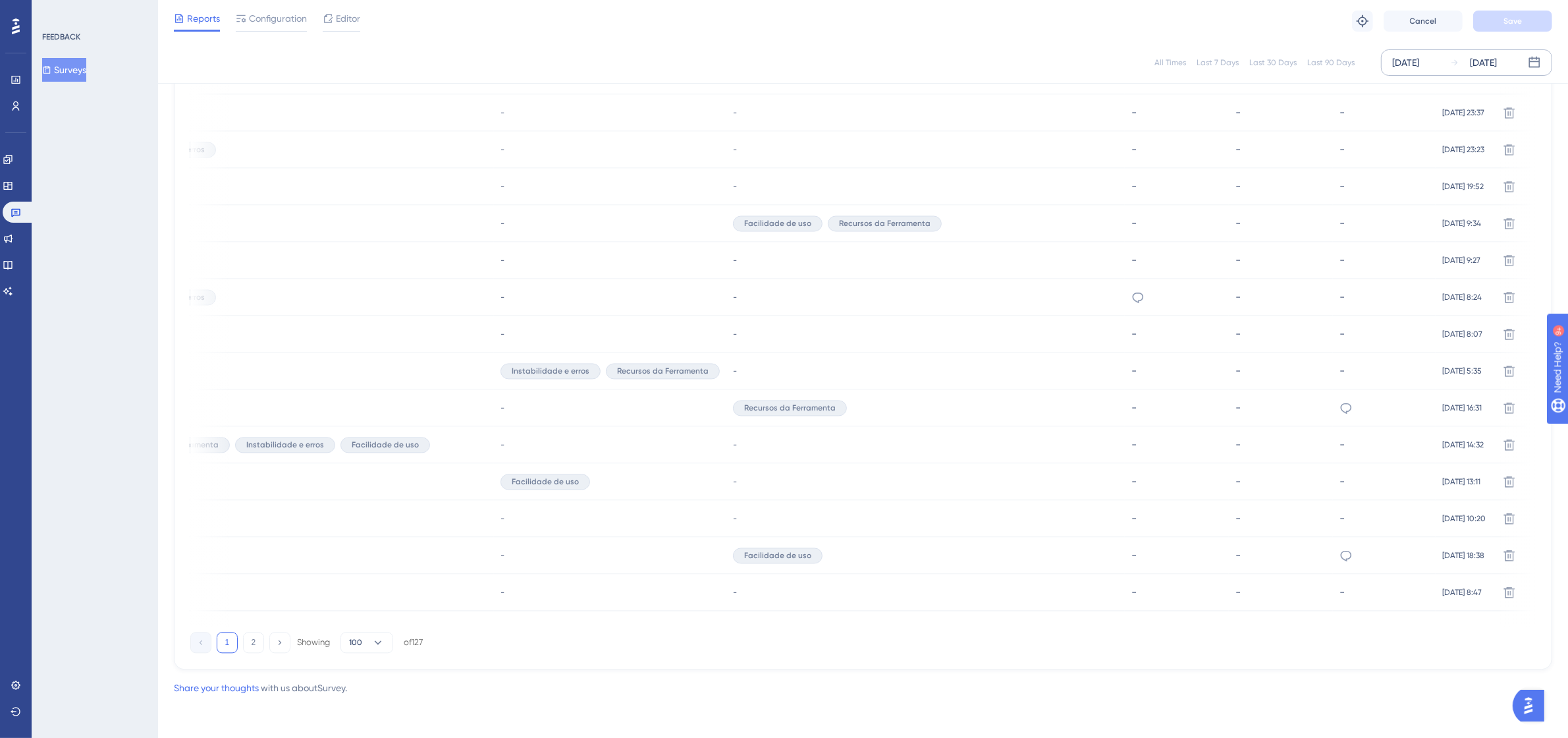
drag, startPoint x: 383, startPoint y: 621, endPoint x: 276, endPoint y: 606, distance: 108.0
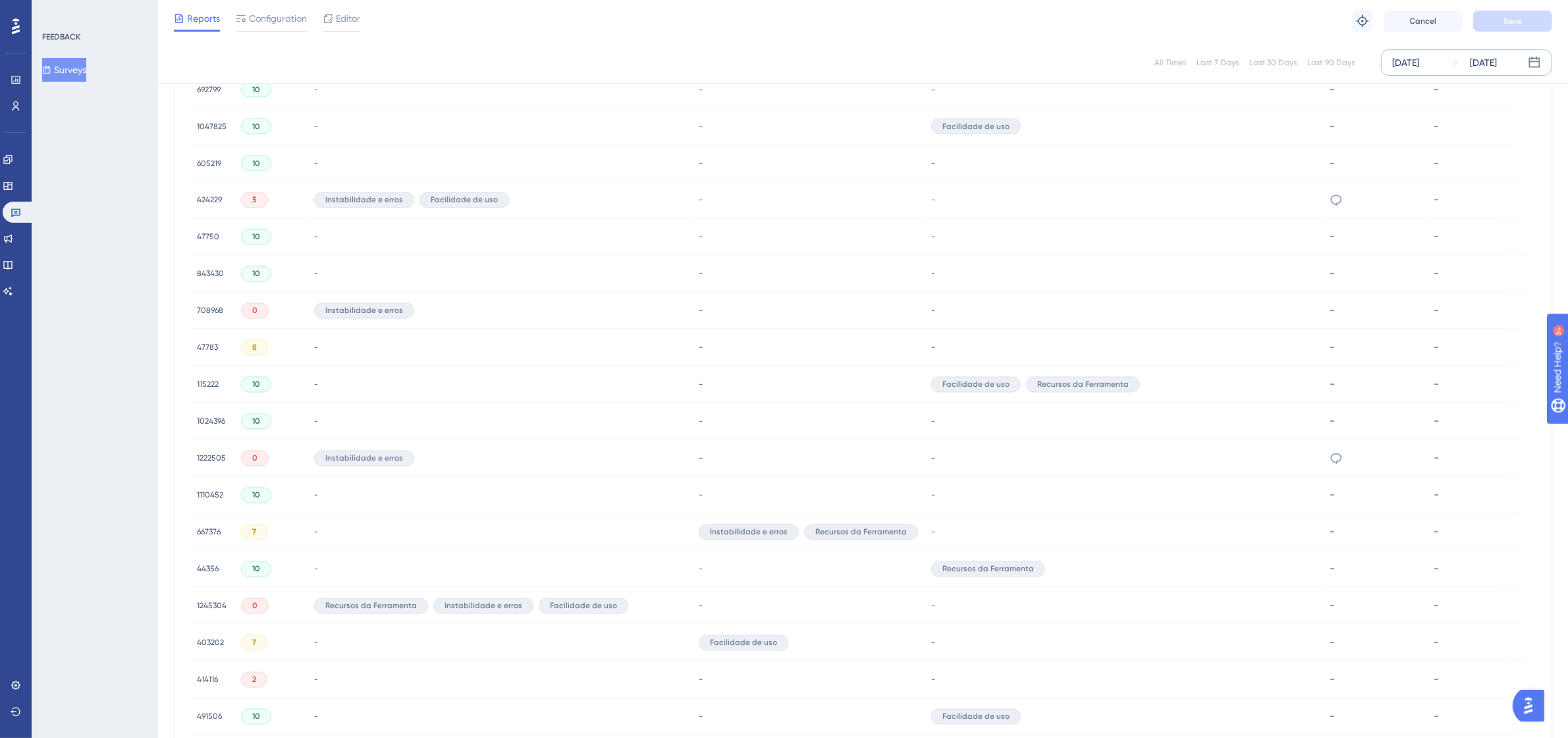
scroll to position [3368, 0]
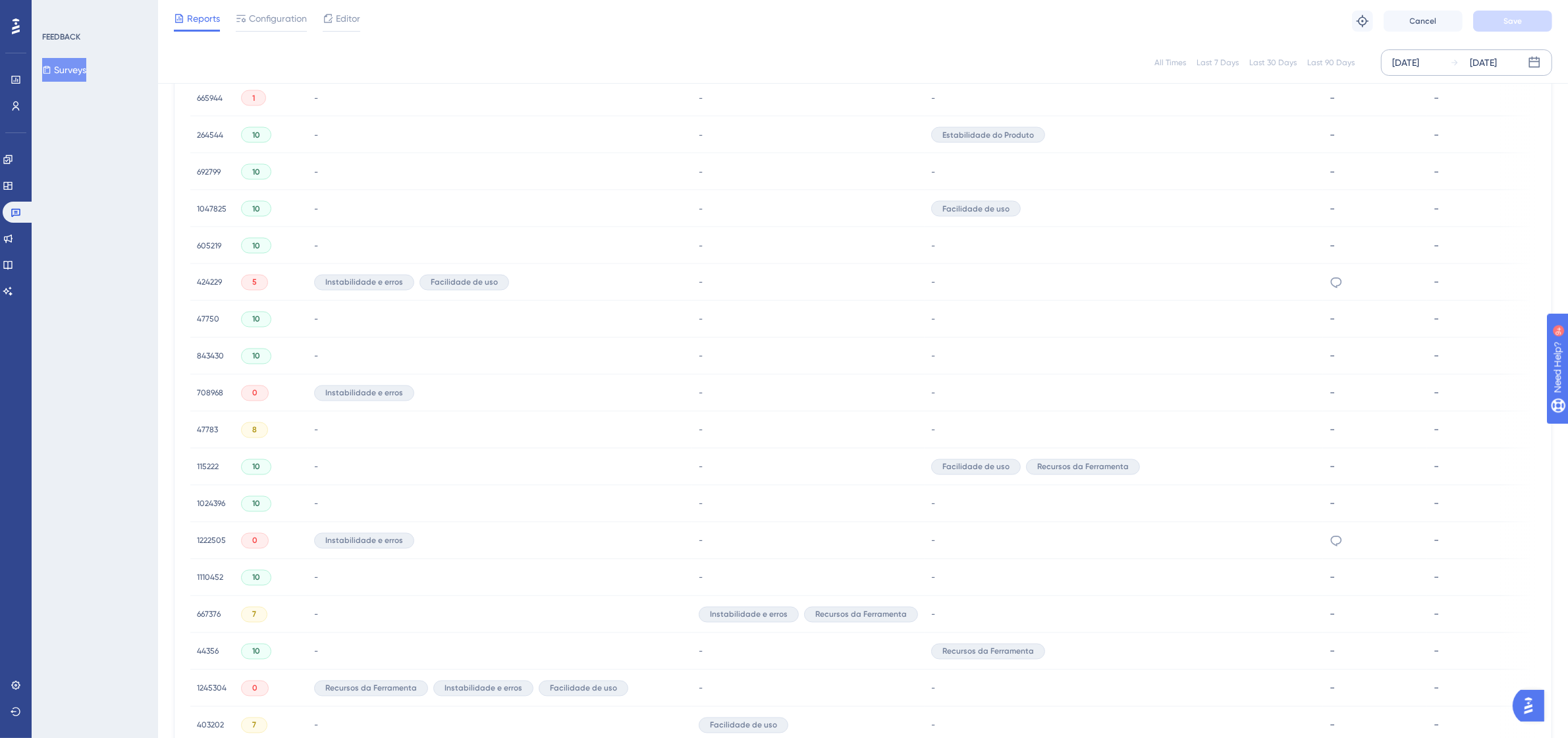
click at [214, 199] on div "1047825 1047825" at bounding box center [212, 208] width 30 height 37
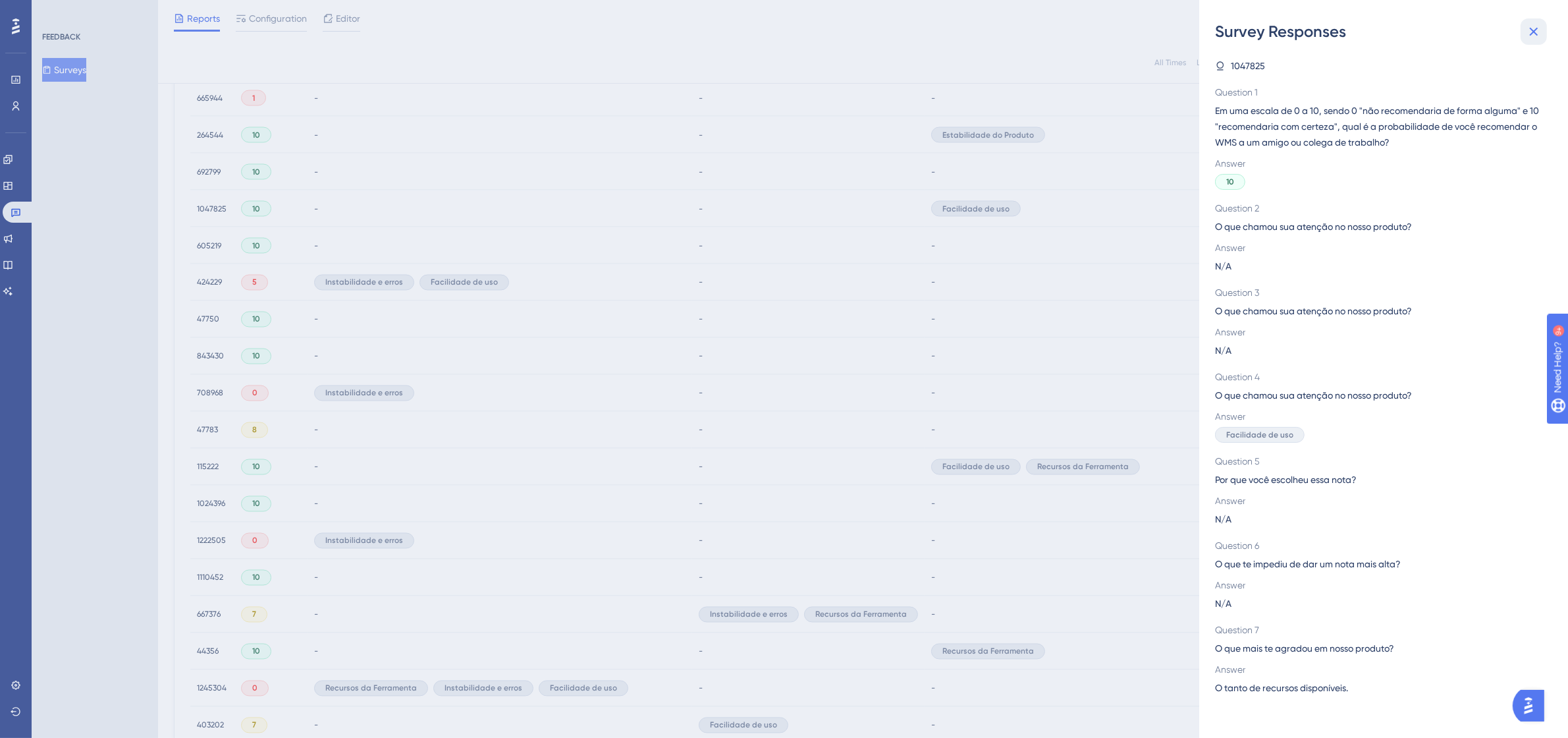
click at [1542, 33] on button at bounding box center [1533, 32] width 26 height 26
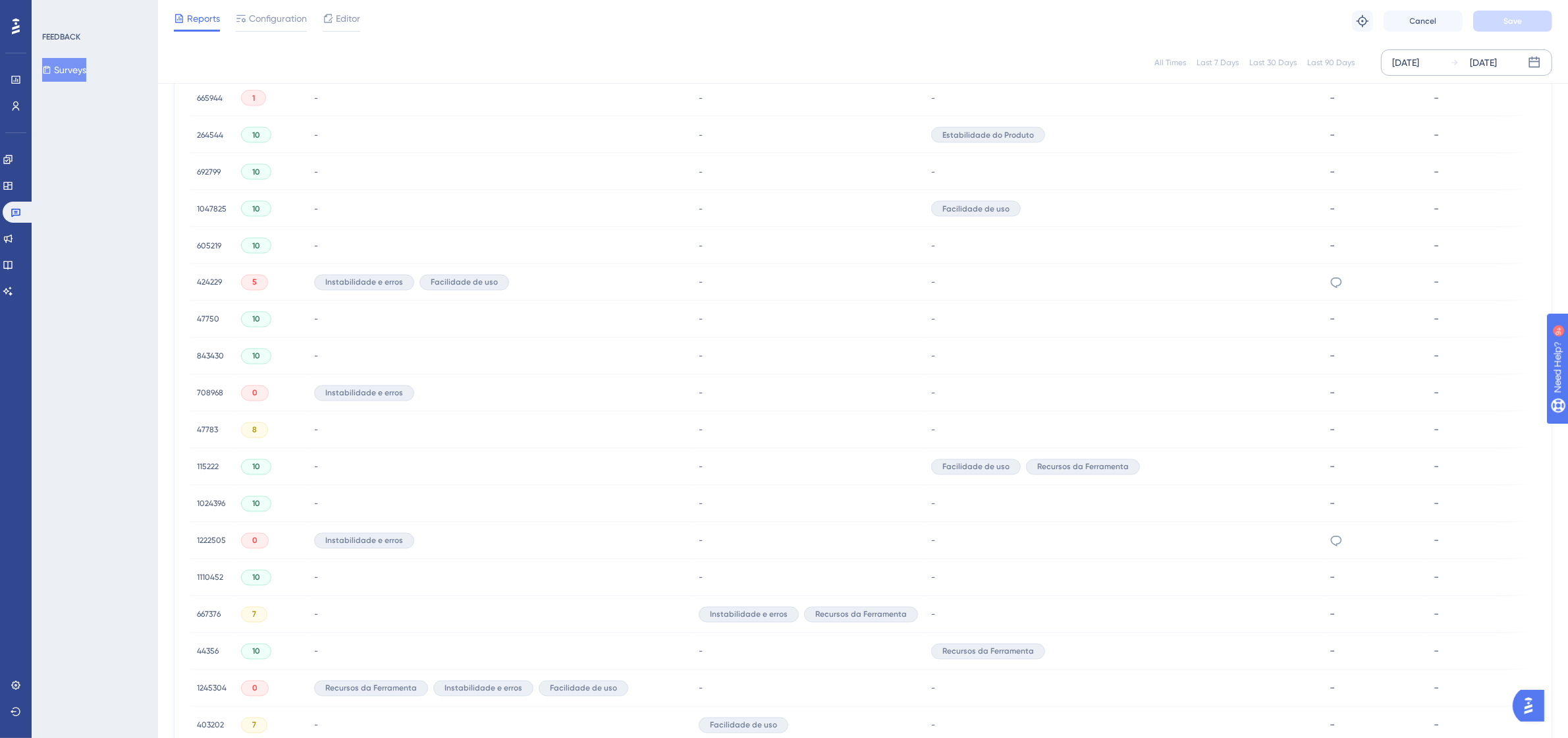
click at [201, 204] on span "1047825" at bounding box center [212, 208] width 30 height 10
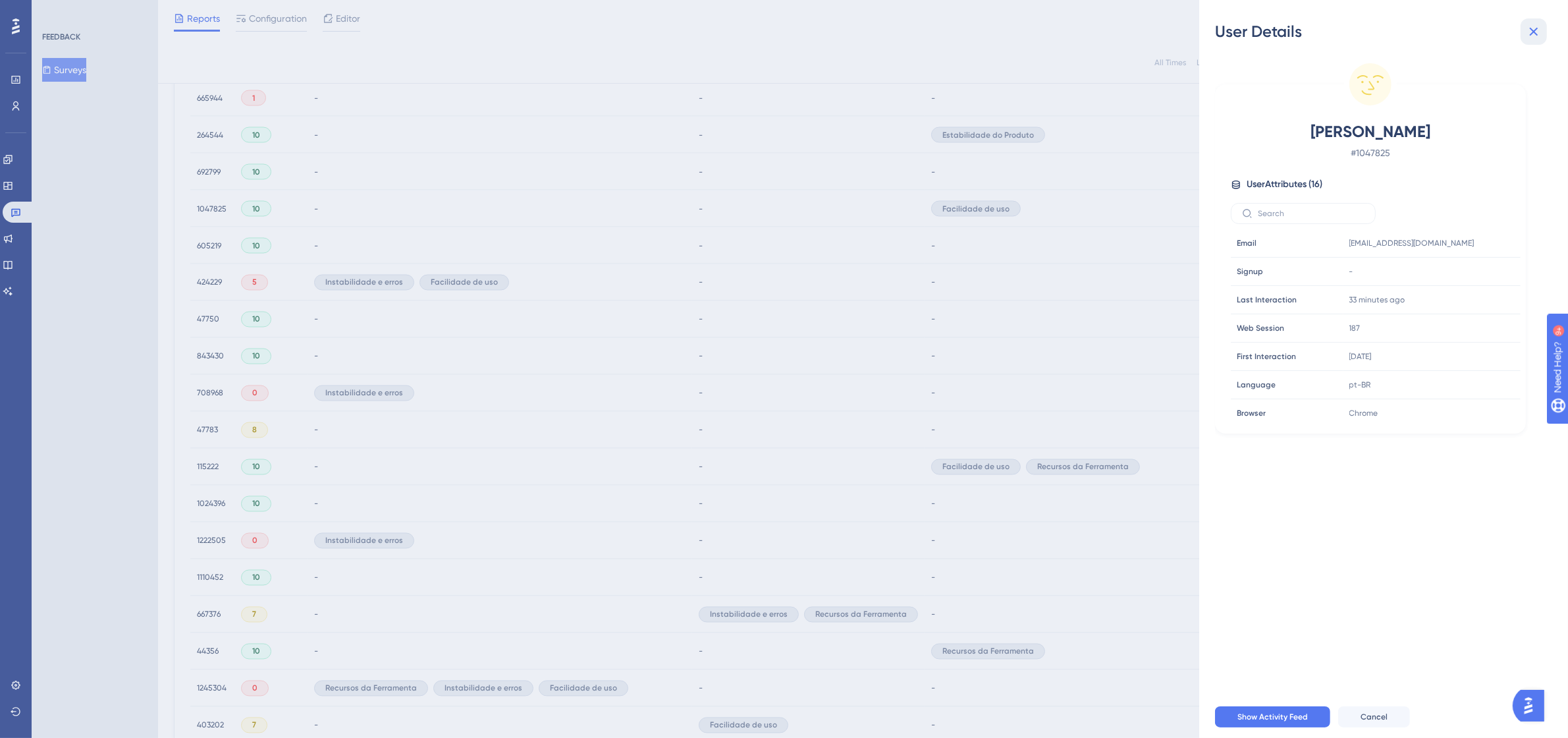
drag, startPoint x: 1523, startPoint y: 23, endPoint x: 1524, endPoint y: 34, distance: 11.0
click at [1523, 23] on button at bounding box center [1533, 32] width 26 height 26
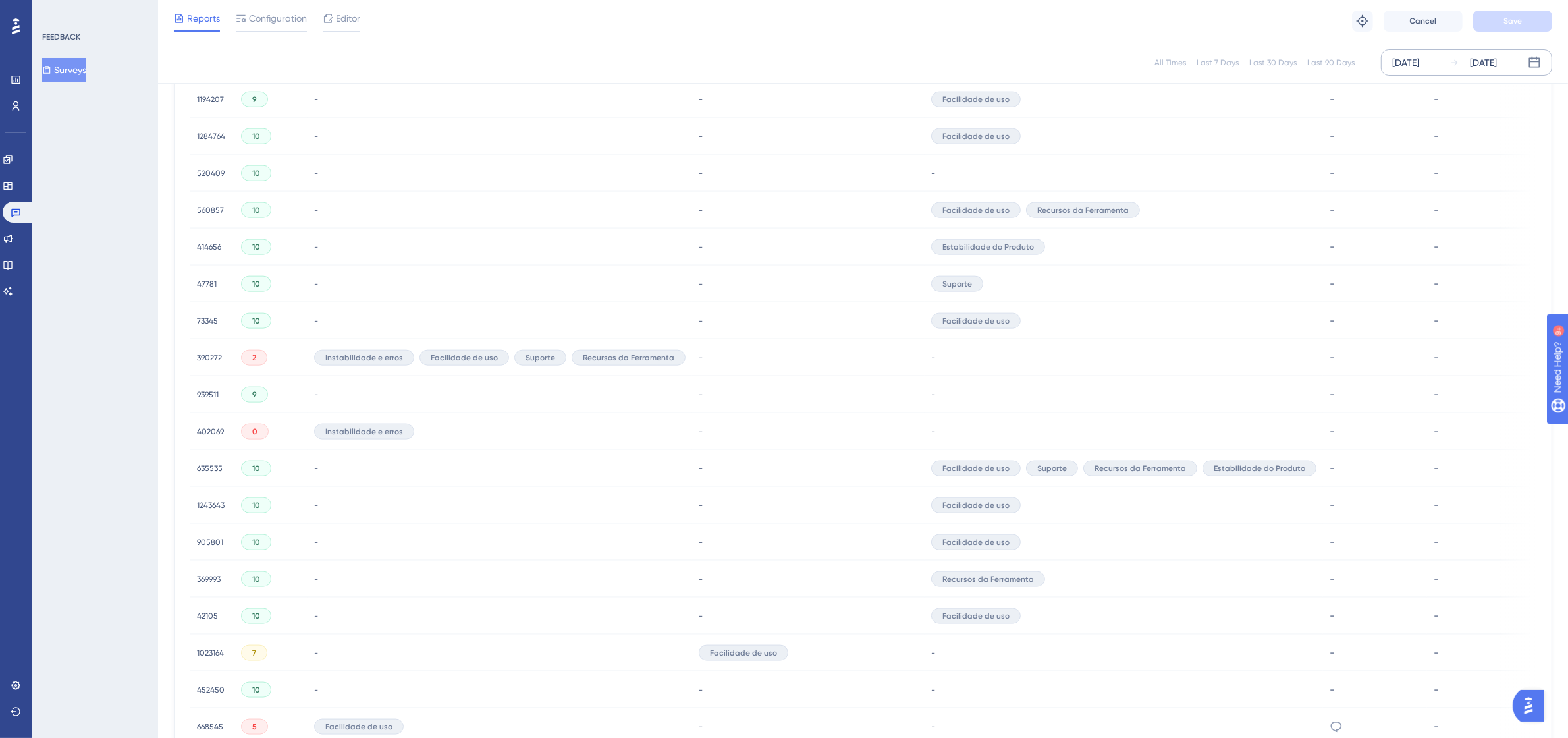
scroll to position [2462, 0]
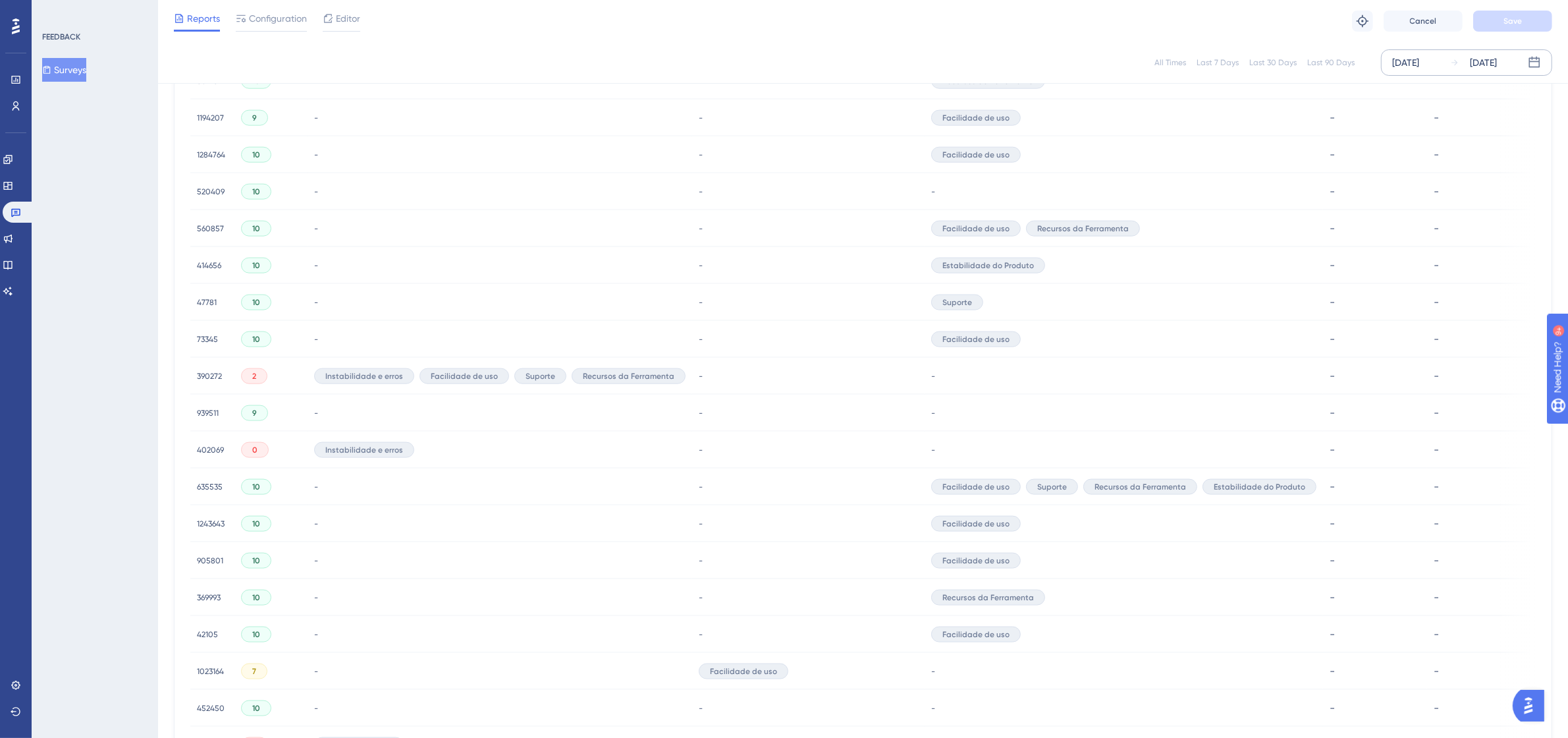
click at [205, 221] on div "560857 560857" at bounding box center [210, 228] width 27 height 37
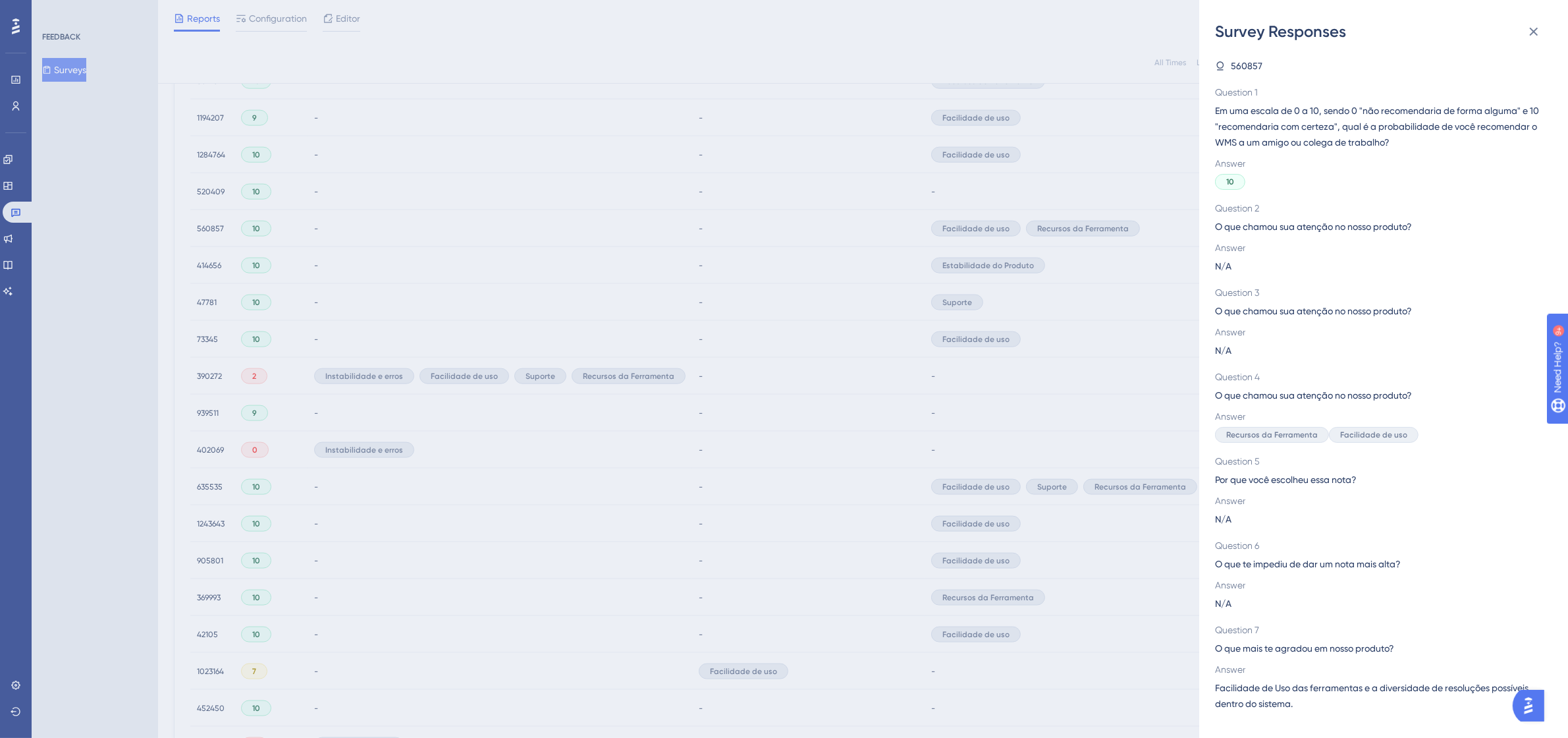
click at [205, 221] on div "Survey Responses 560857 Question 1 Em uma escala de 0 a 10, sendo 0 "não recome…" at bounding box center [784, 369] width 1568 height 738
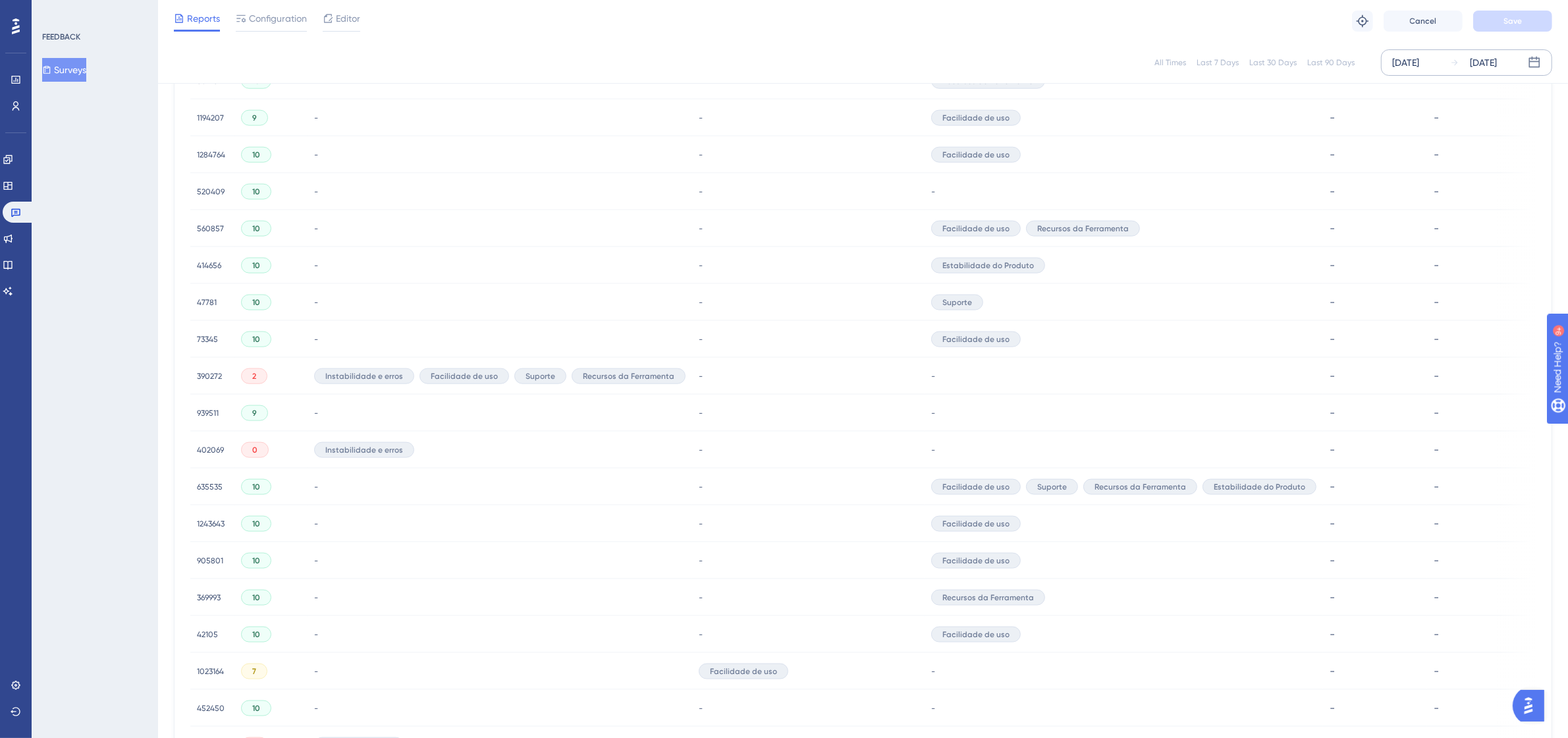
click at [205, 221] on div "560857 560857" at bounding box center [210, 228] width 27 height 37
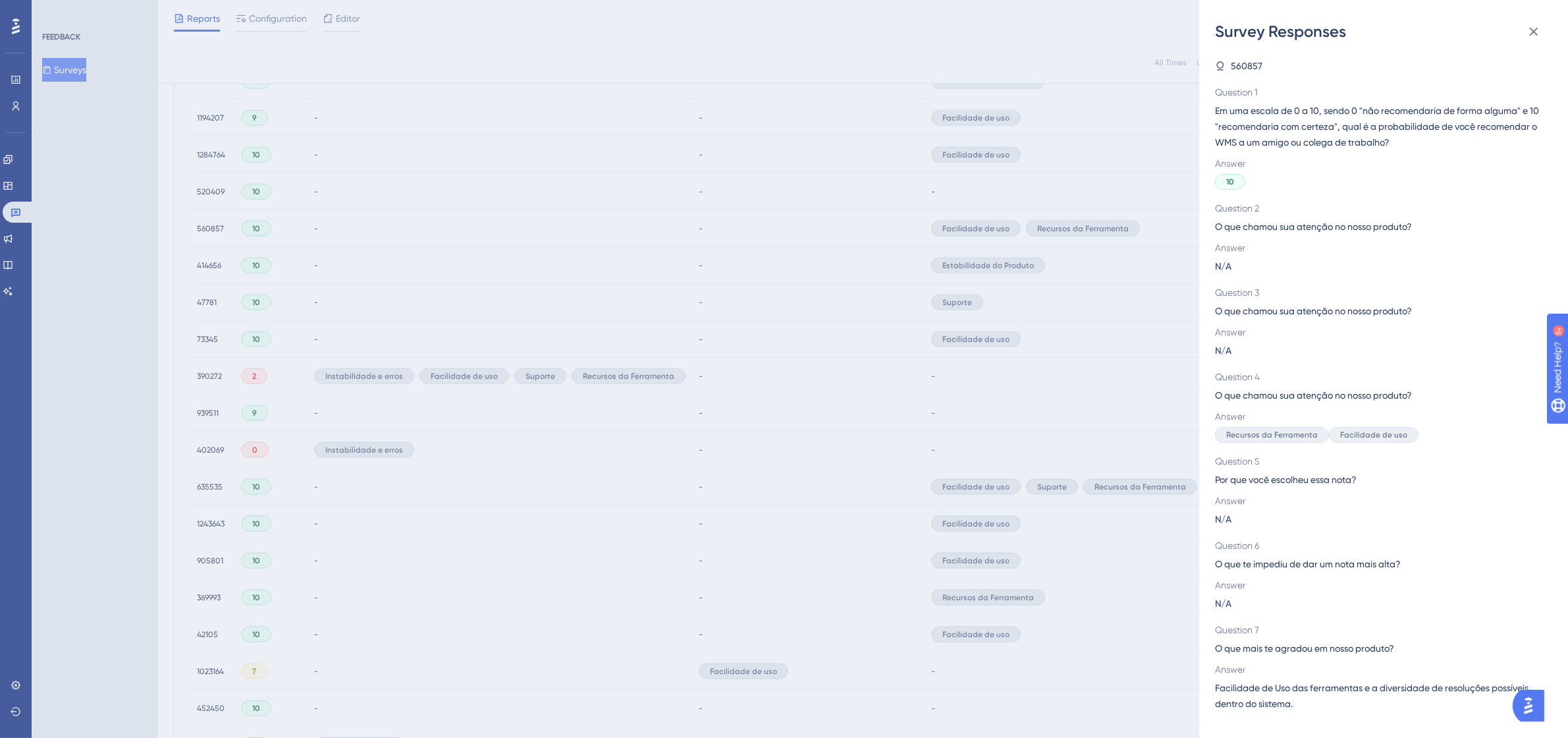
click at [205, 221] on div "Survey Responses 560857 Question 1 Em uma escala de 0 a 10, sendo 0 "não recome…" at bounding box center [784, 369] width 1568 height 738
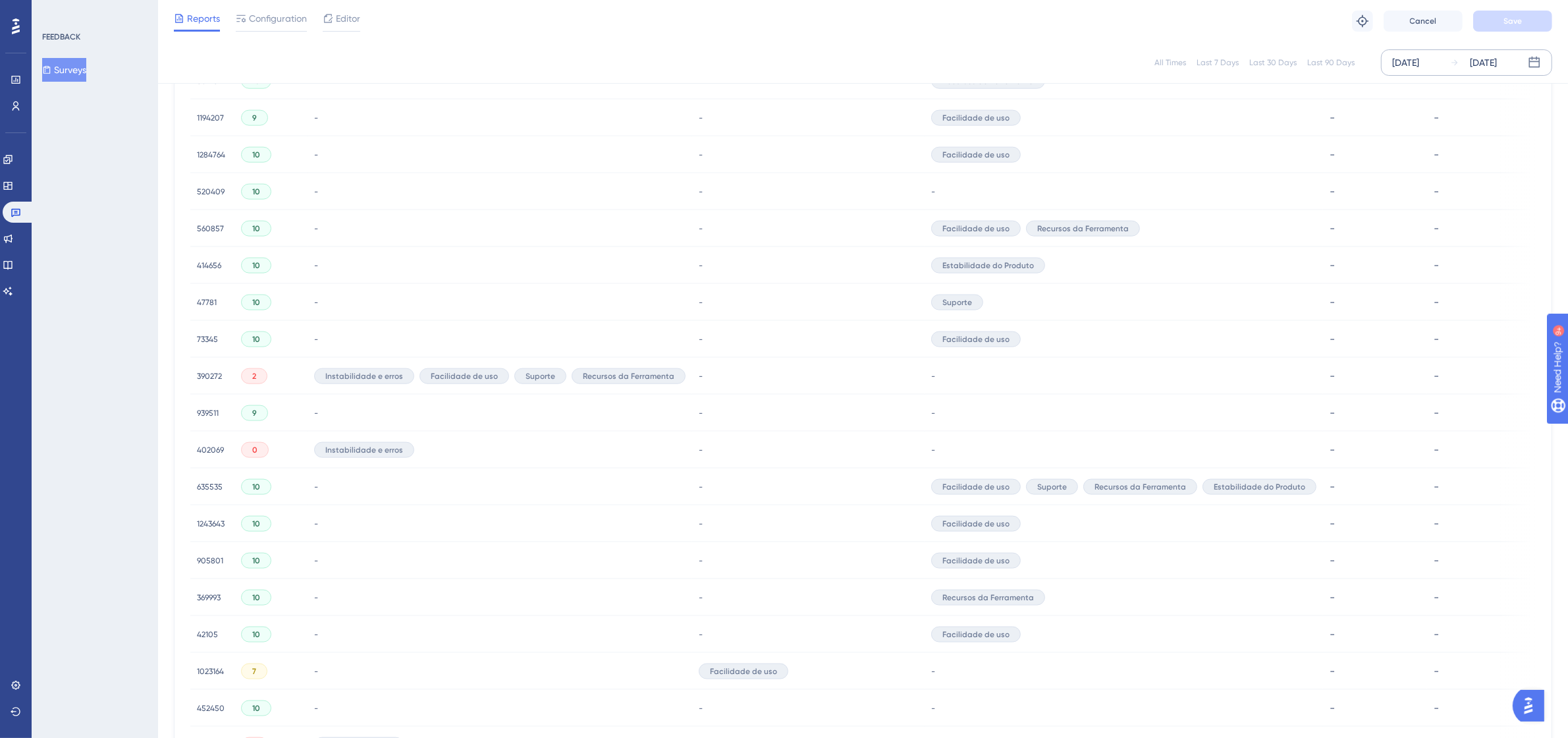
click at [199, 226] on span "560857" at bounding box center [210, 228] width 27 height 10
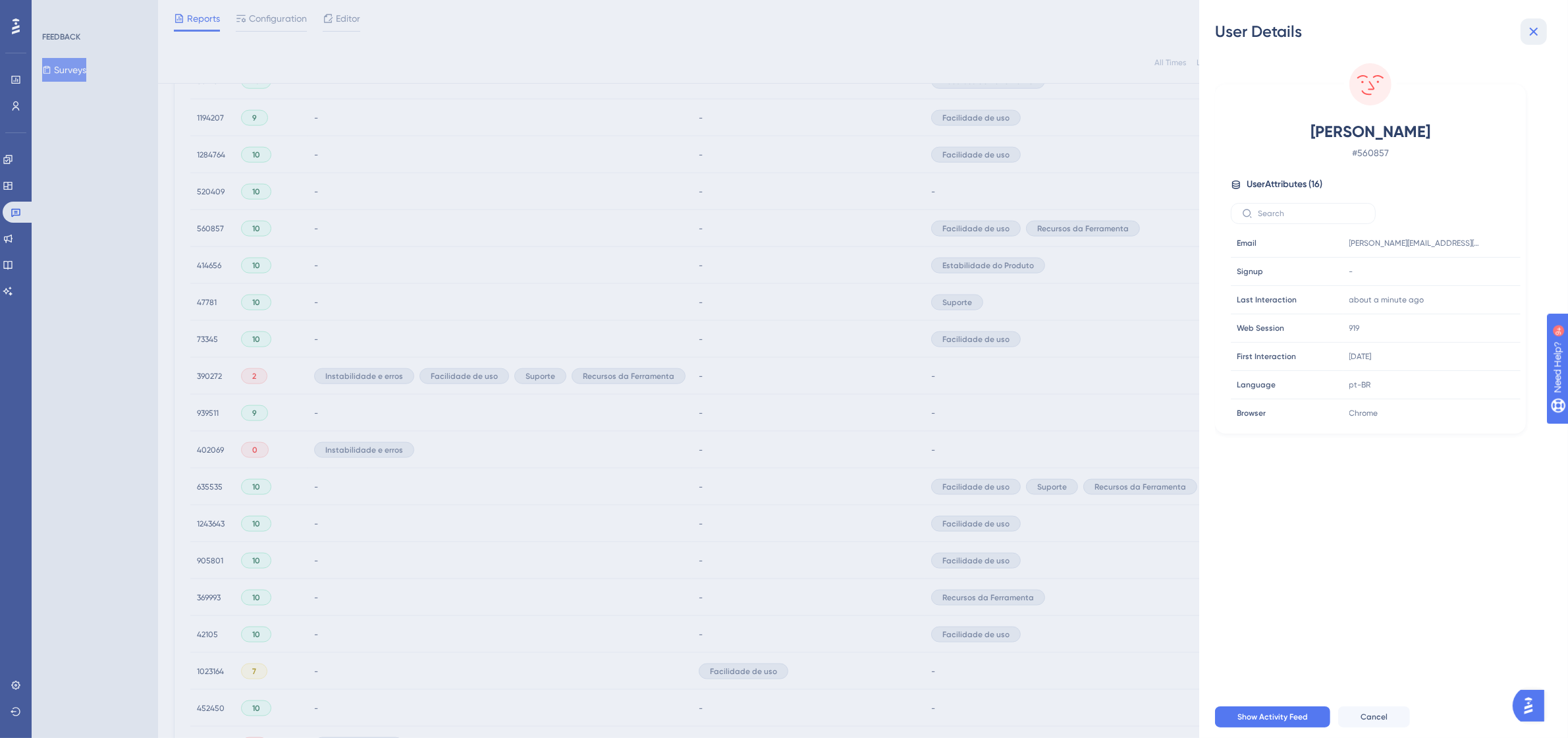
click at [1531, 31] on icon at bounding box center [1533, 31] width 16 height 16
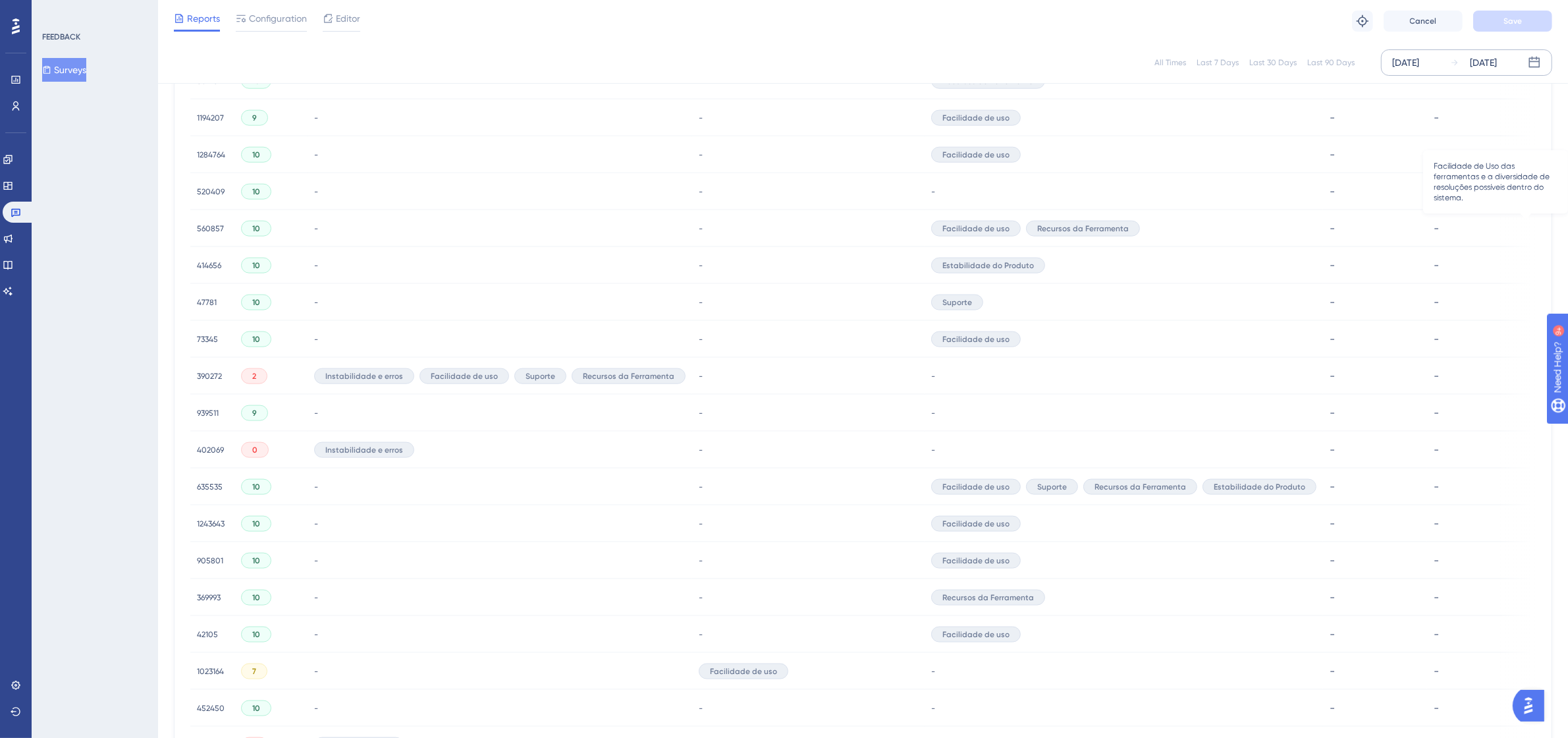
click at [1537, 226] on icon at bounding box center [1544, 228] width 13 height 13
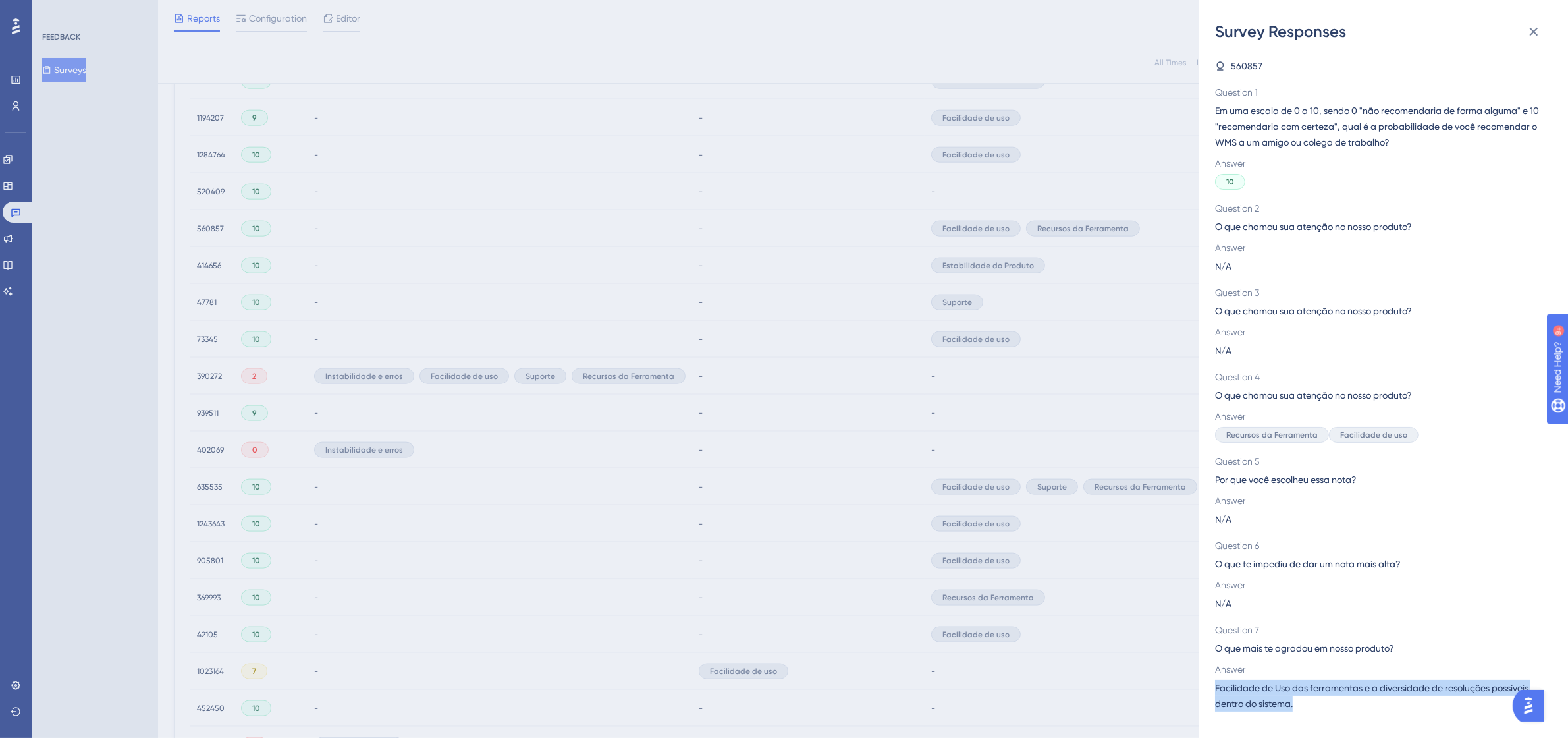
drag, startPoint x: 1297, startPoint y: 703, endPoint x: 1215, endPoint y: 685, distance: 84.0
click at [1215, 685] on span "Facilidade de Uso das ferramentas e a diversidade de resoluções possíveis dentr…" at bounding box center [1378, 696] width 327 height 32
drag, startPoint x: 1535, startPoint y: 31, endPoint x: 1326, endPoint y: 372, distance: 400.0
click at [1535, 31] on icon at bounding box center [1533, 31] width 16 height 16
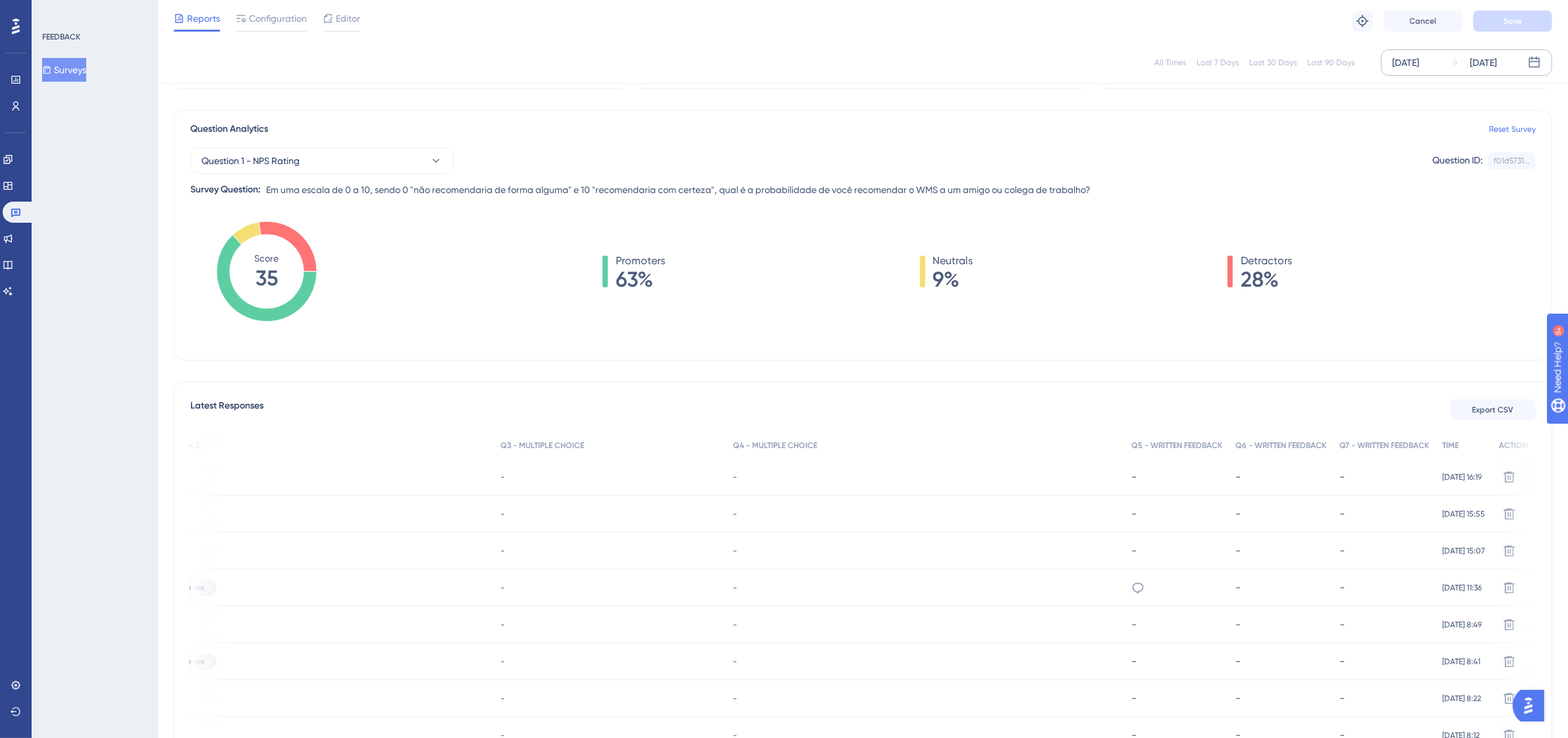
scroll to position [0, 0]
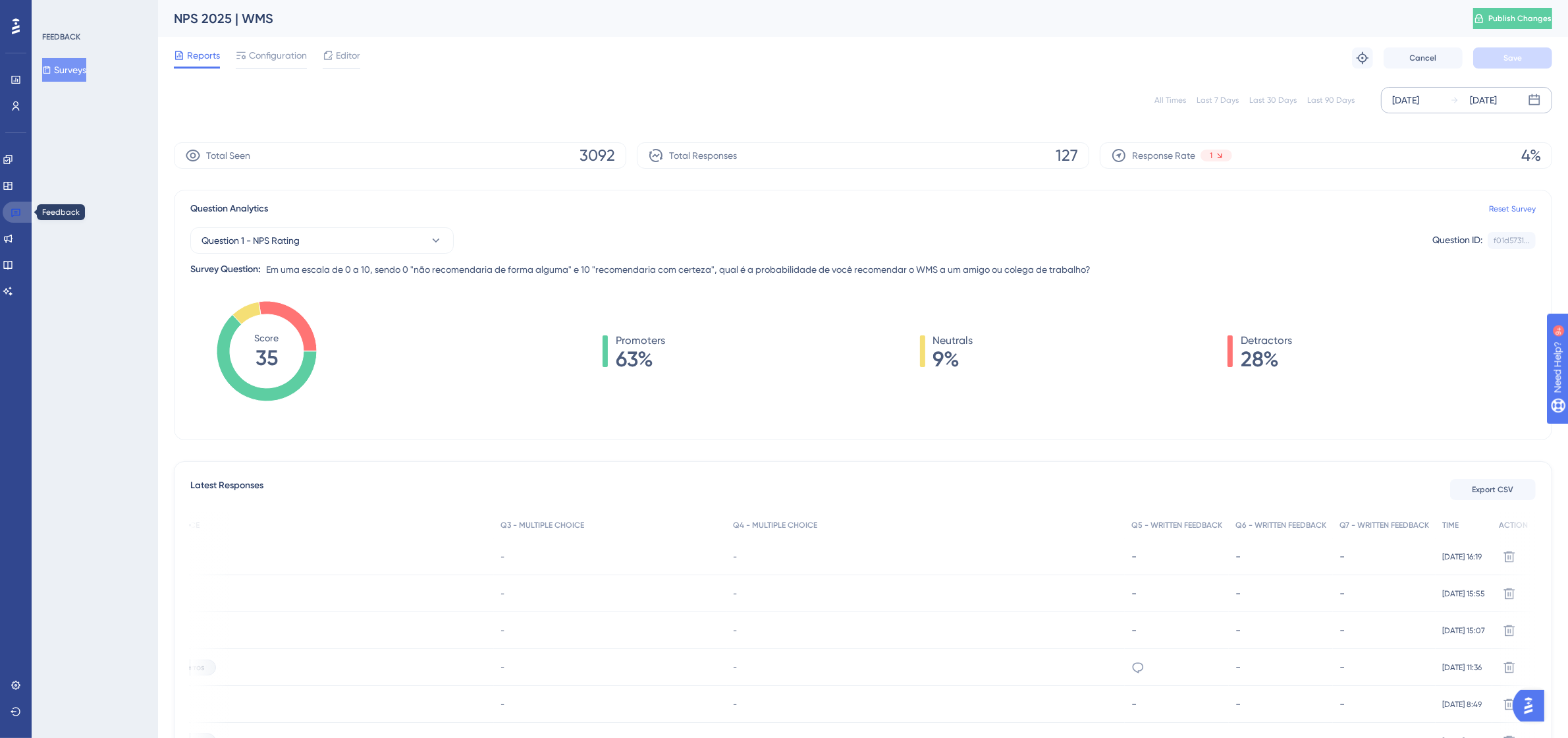
click at [19, 211] on icon at bounding box center [15, 212] width 10 height 10
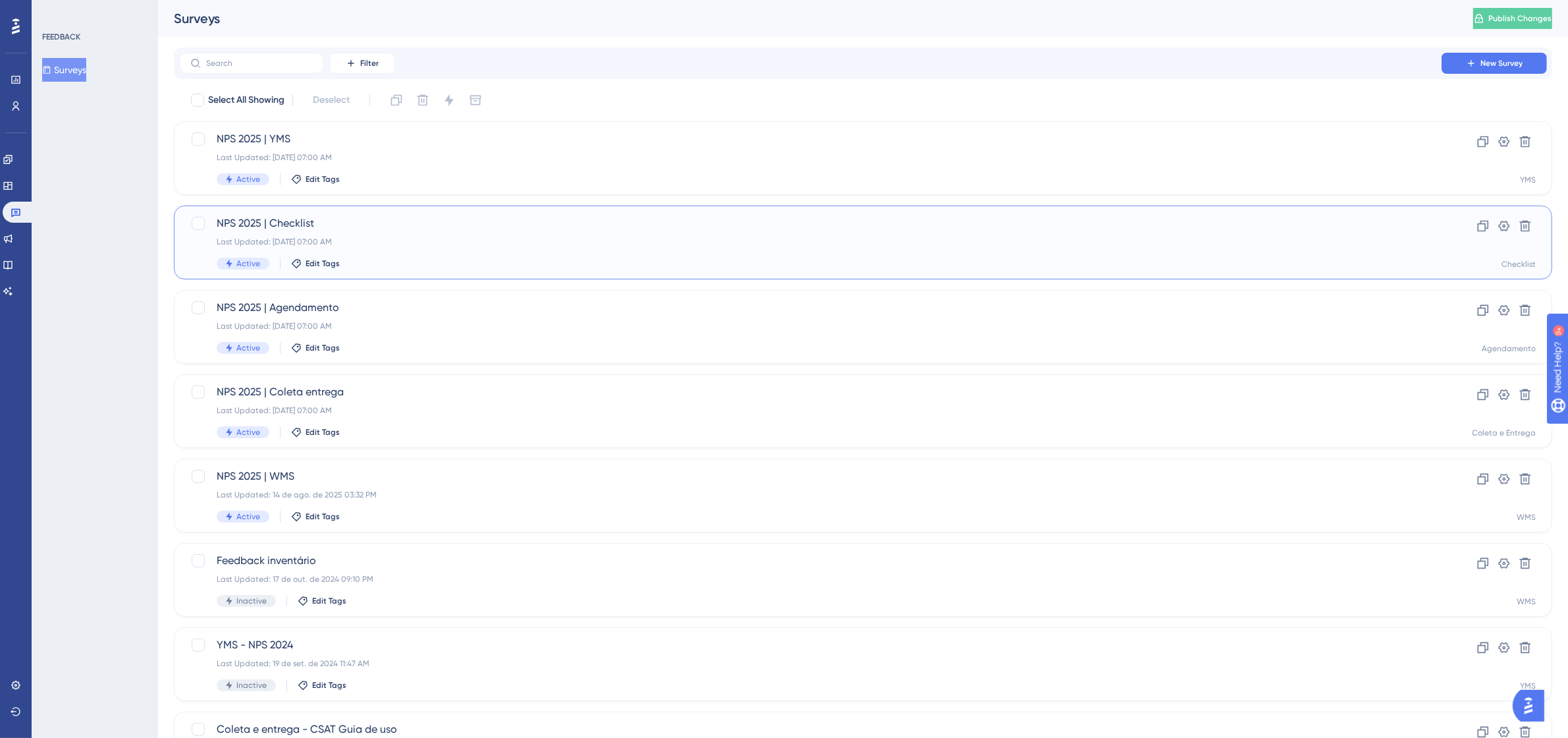
click at [410, 246] on div "Last Updated: [DATE] 07:00 AM" at bounding box center [810, 242] width 1187 height 10
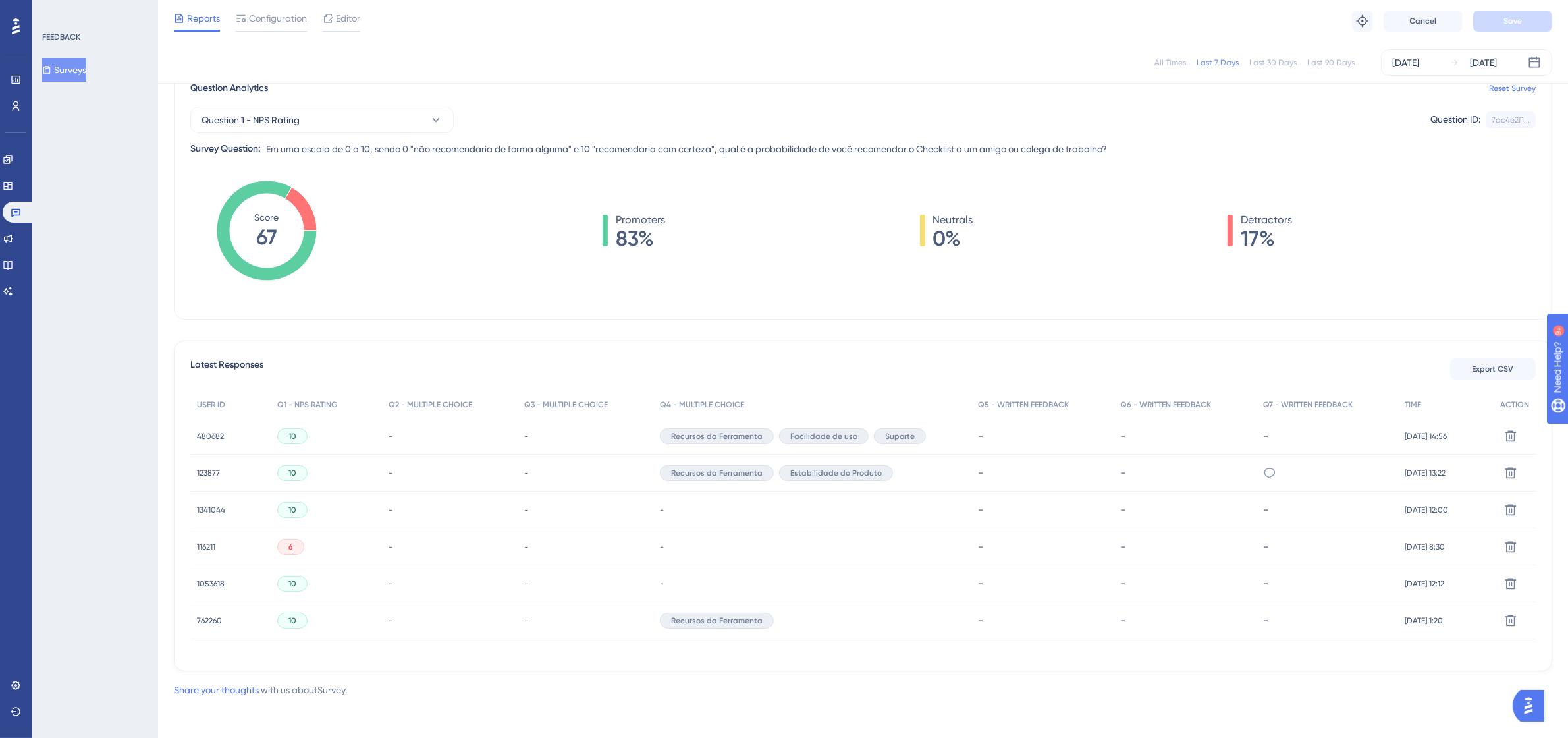
scroll to position [117, 0]
click at [1444, 63] on div "[DATE] [DATE]" at bounding box center [1466, 62] width 171 height 26
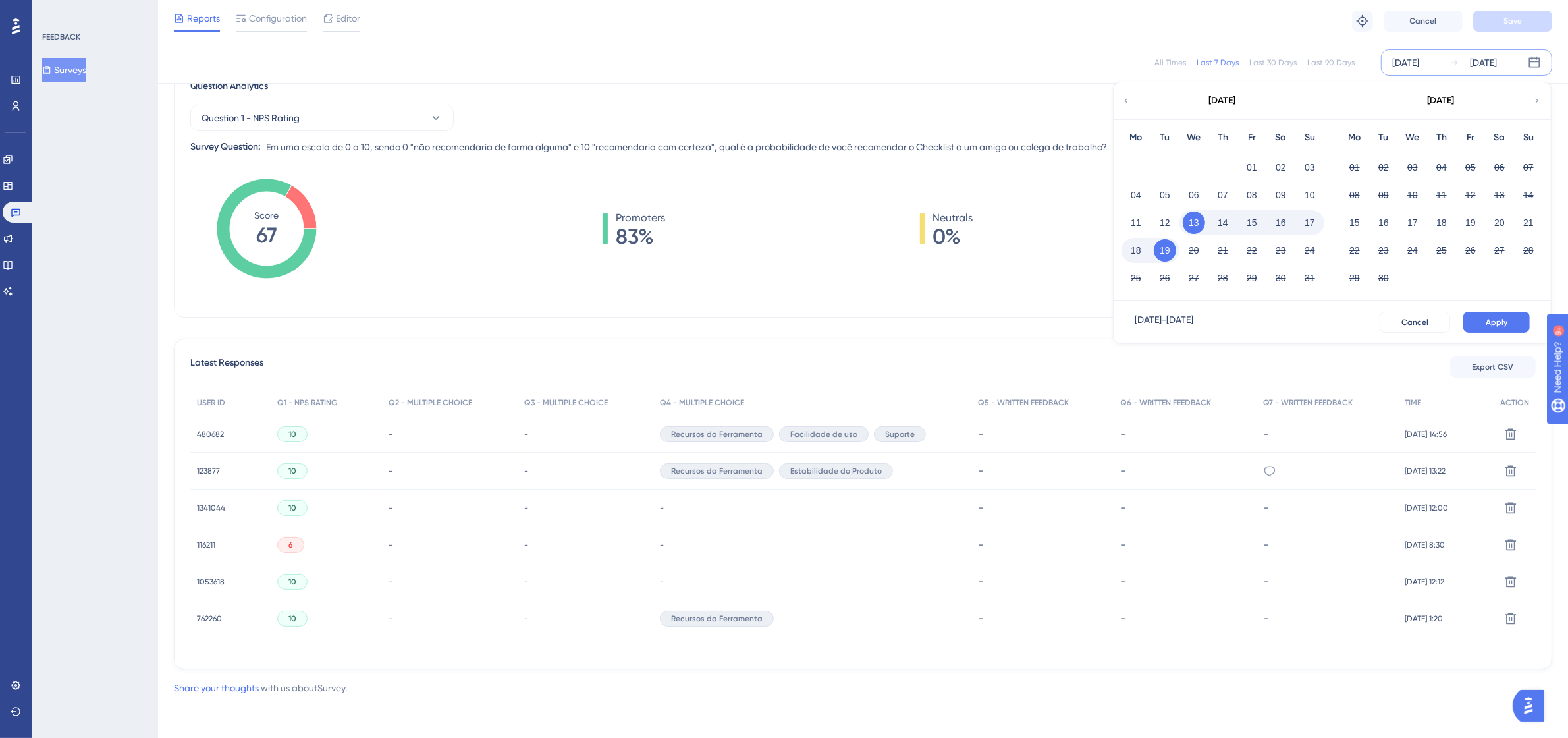
click at [1127, 99] on icon at bounding box center [1126, 100] width 3 height 5
click at [1384, 160] on button "01" at bounding box center [1383, 167] width 22 height 22
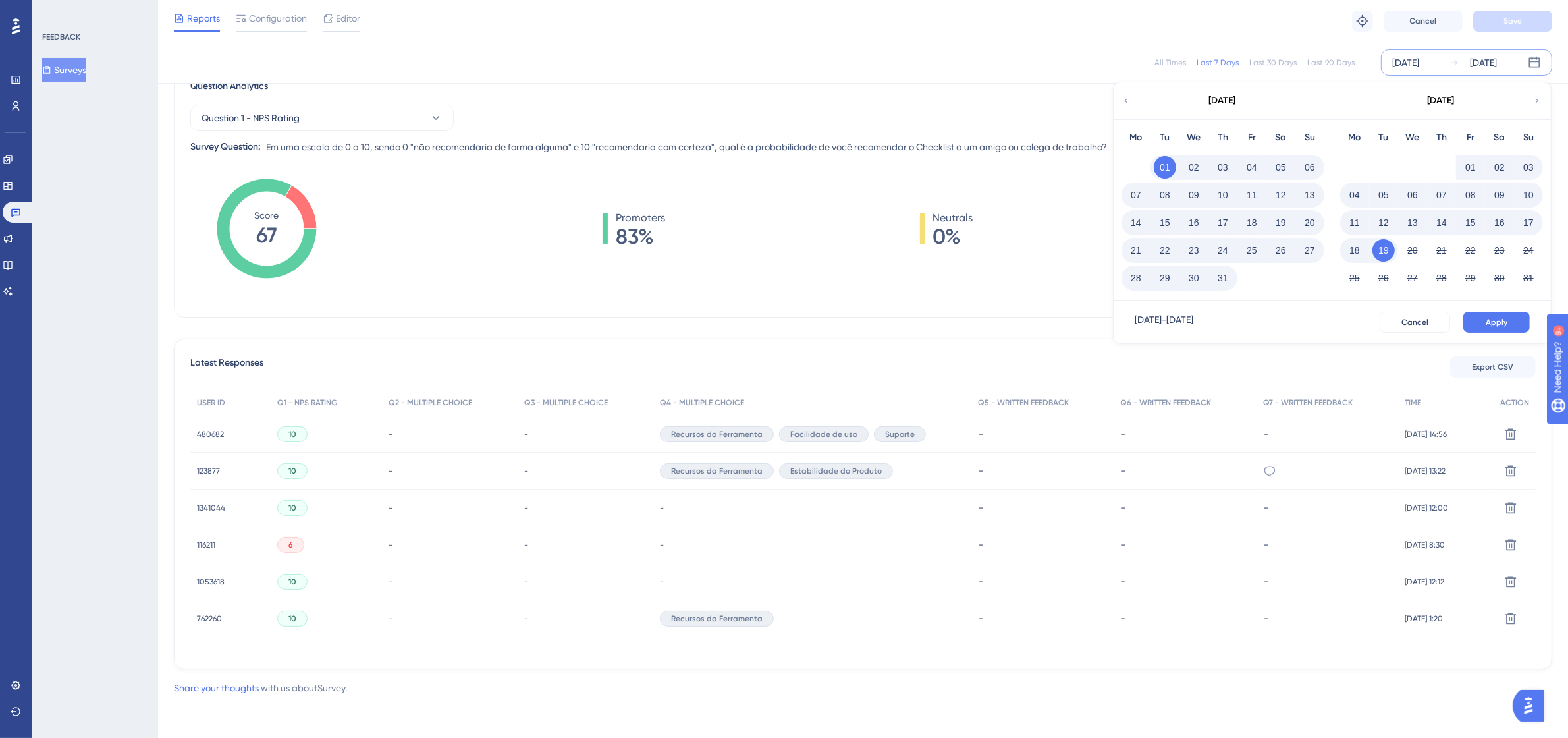
click at [1219, 280] on button "31" at bounding box center [1223, 278] width 22 height 22
click at [1489, 317] on span "Apply" at bounding box center [1496, 321] width 22 height 10
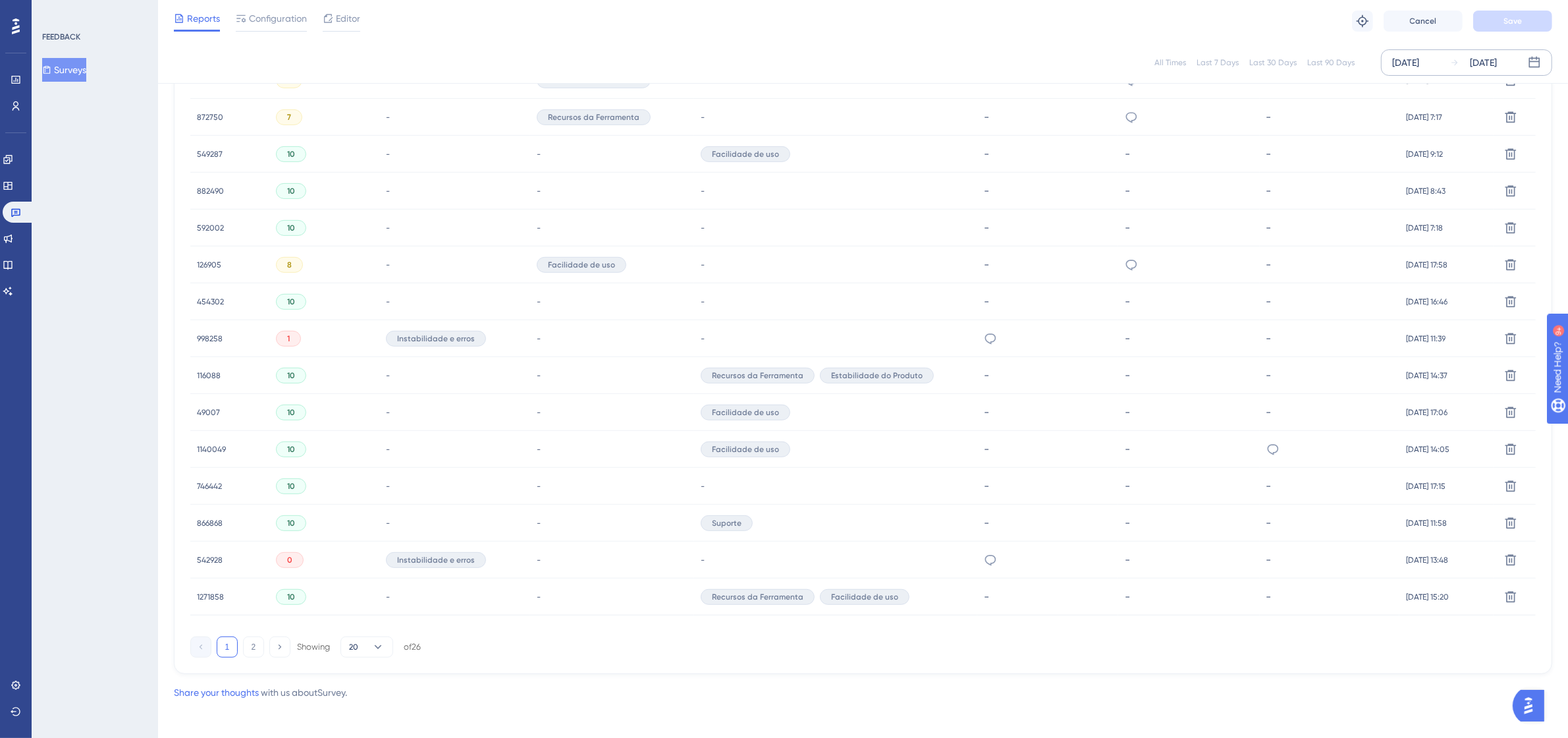
scroll to position [660, 0]
click at [253, 640] on button "2" at bounding box center [253, 642] width 21 height 21
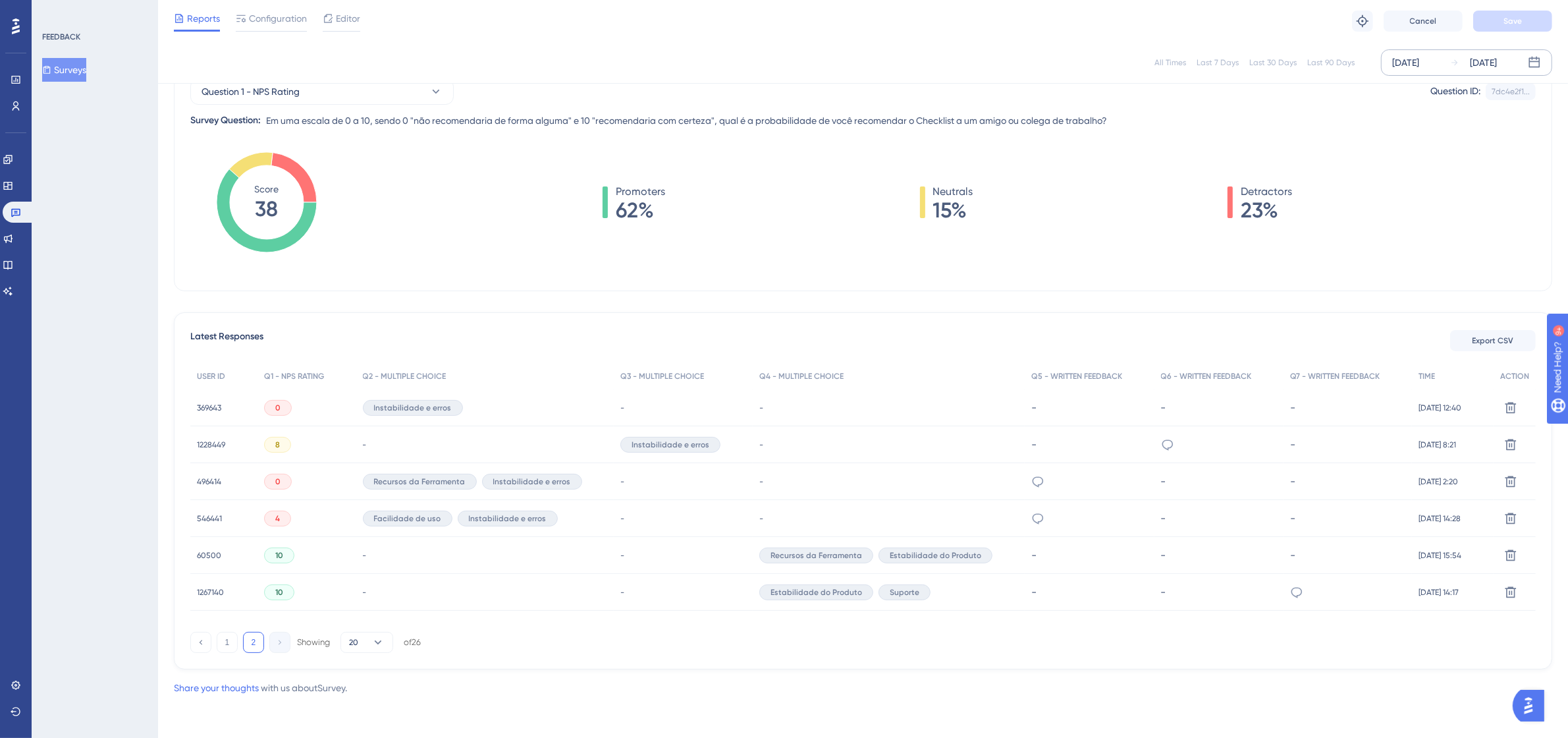
scroll to position [144, 0]
click at [1031, 512] on icon at bounding box center [1038, 518] width 13 height 13
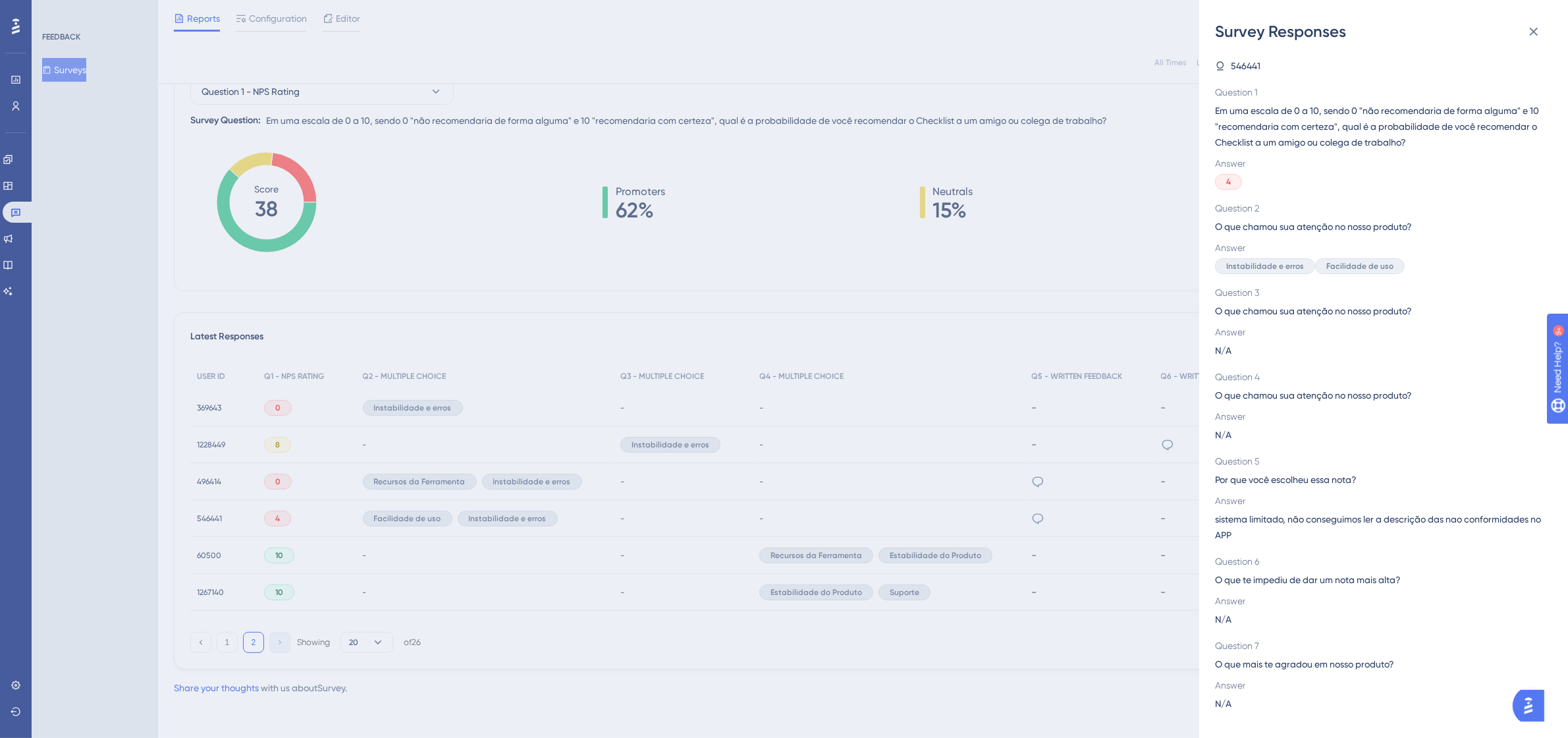
click at [1024, 512] on div "Survey Responses 546441 Question 1 Em uma escala de 0 a 10, sendo 0 "não recome…" at bounding box center [784, 369] width 1568 height 738
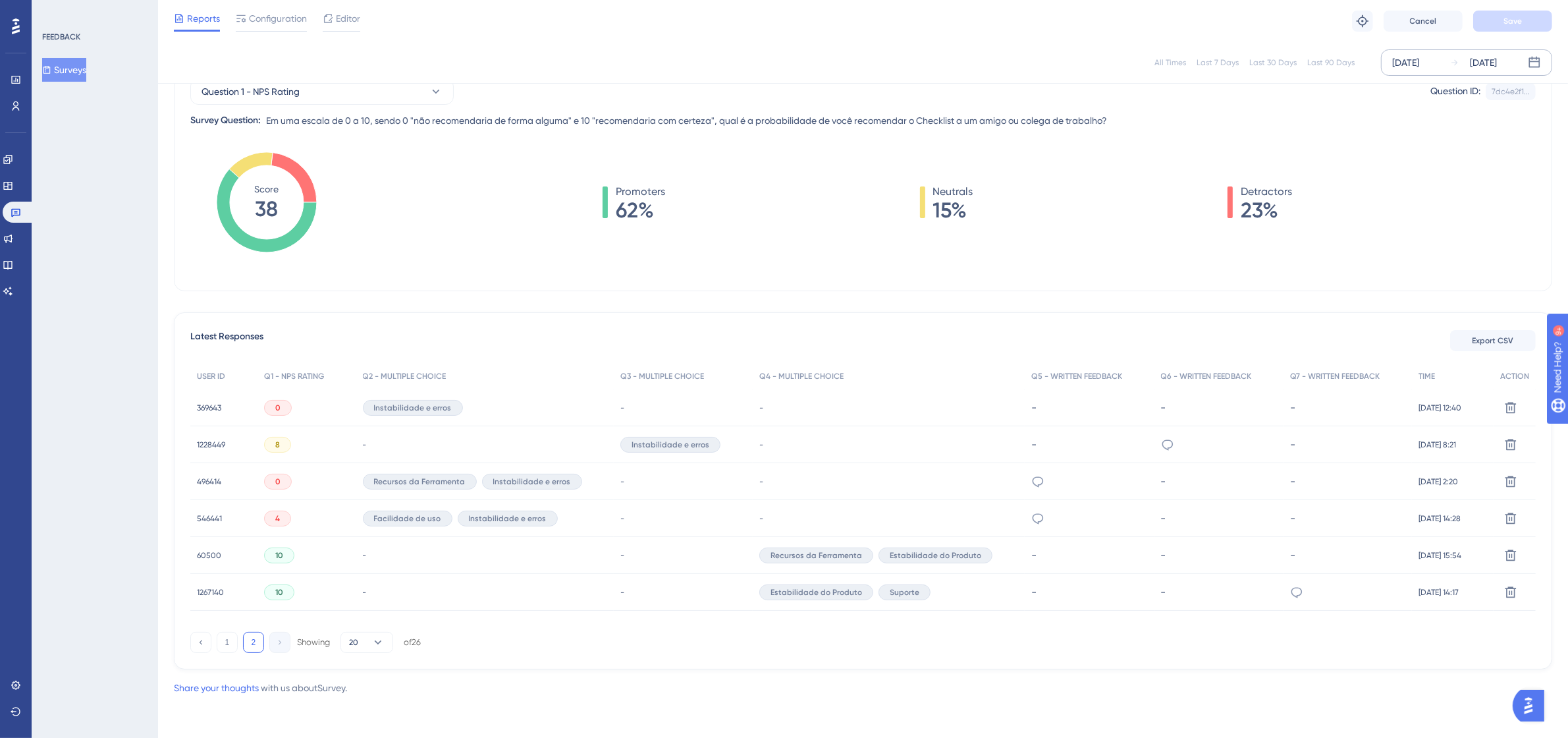
click at [204, 514] on span "546441" at bounding box center [210, 518] width 25 height 10
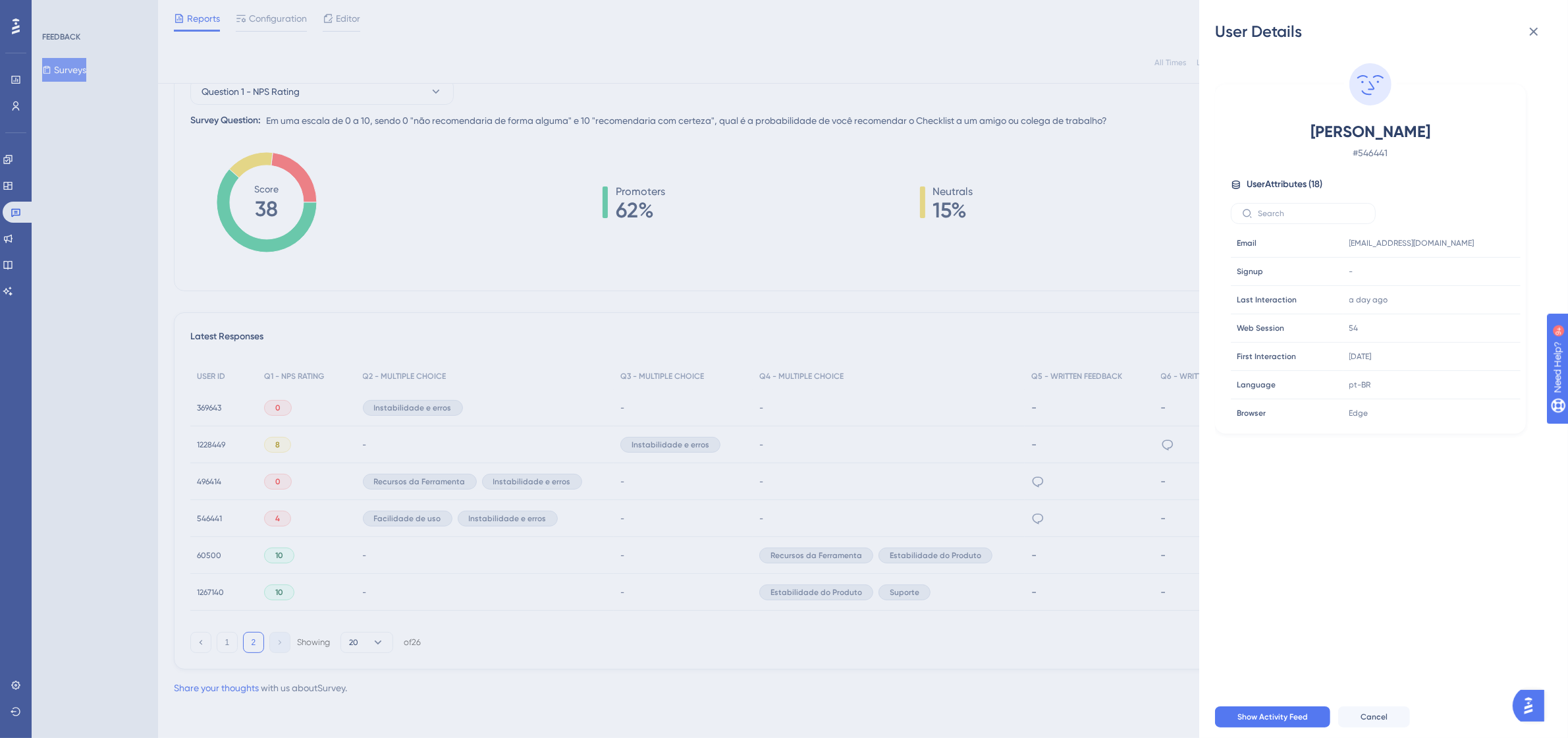
click at [1022, 520] on div "User Details [PERSON_NAME] # 546441 User Attributes ( 18 ) Email Email [EMAIL_A…" at bounding box center [784, 369] width 1568 height 738
